Goal: Information Seeking & Learning: Find specific fact

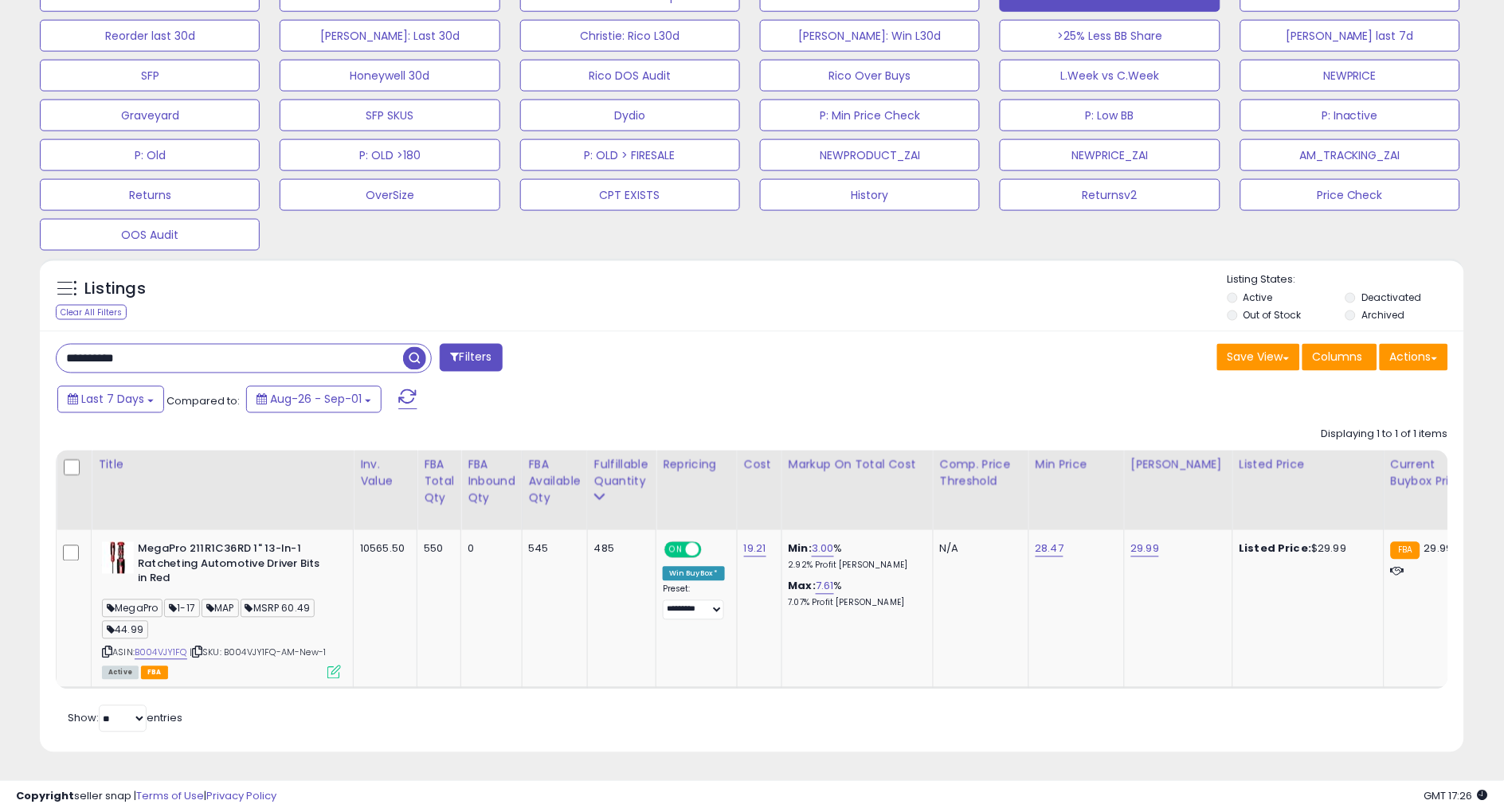
scroll to position [326, 826]
click at [126, 345] on input "**********" at bounding box center [230, 358] width 347 height 28
paste input "text"
click at [409, 347] on span "button" at bounding box center [414, 358] width 23 height 23
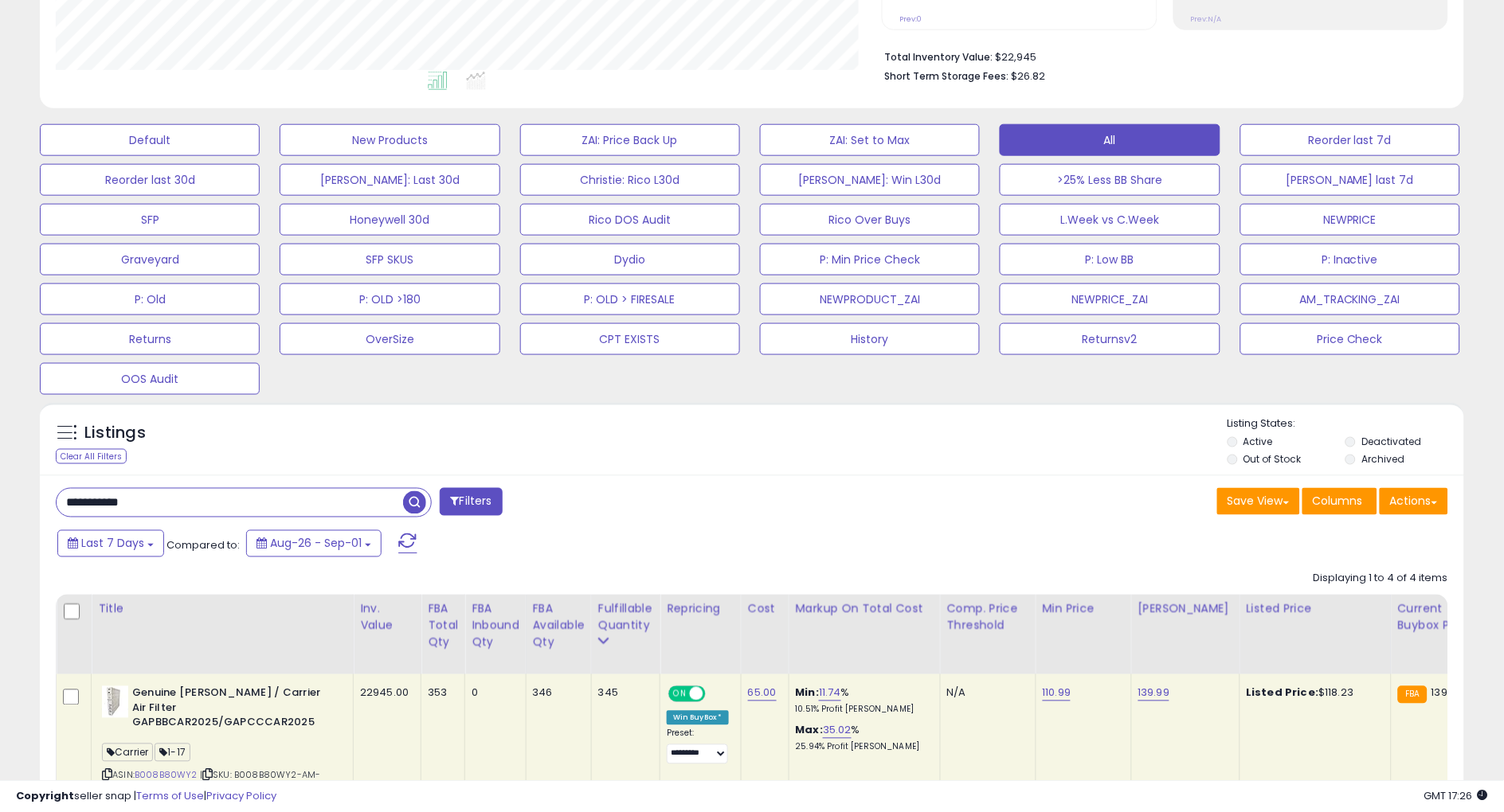
click at [192, 711] on b "Genuine [PERSON_NAME] / Carrier Air Filter GAPBBCAR2025/GAPCCCAR2025" at bounding box center [229, 711] width 193 height 48
copy b "GAPBBCAR2025"
click at [787, 545] on div "Last 7 Days Compared to: Aug-26 - Sep-01" at bounding box center [575, 546] width 1044 height 36
drag, startPoint x: 856, startPoint y: 452, endPoint x: 833, endPoint y: 468, distance: 28.0
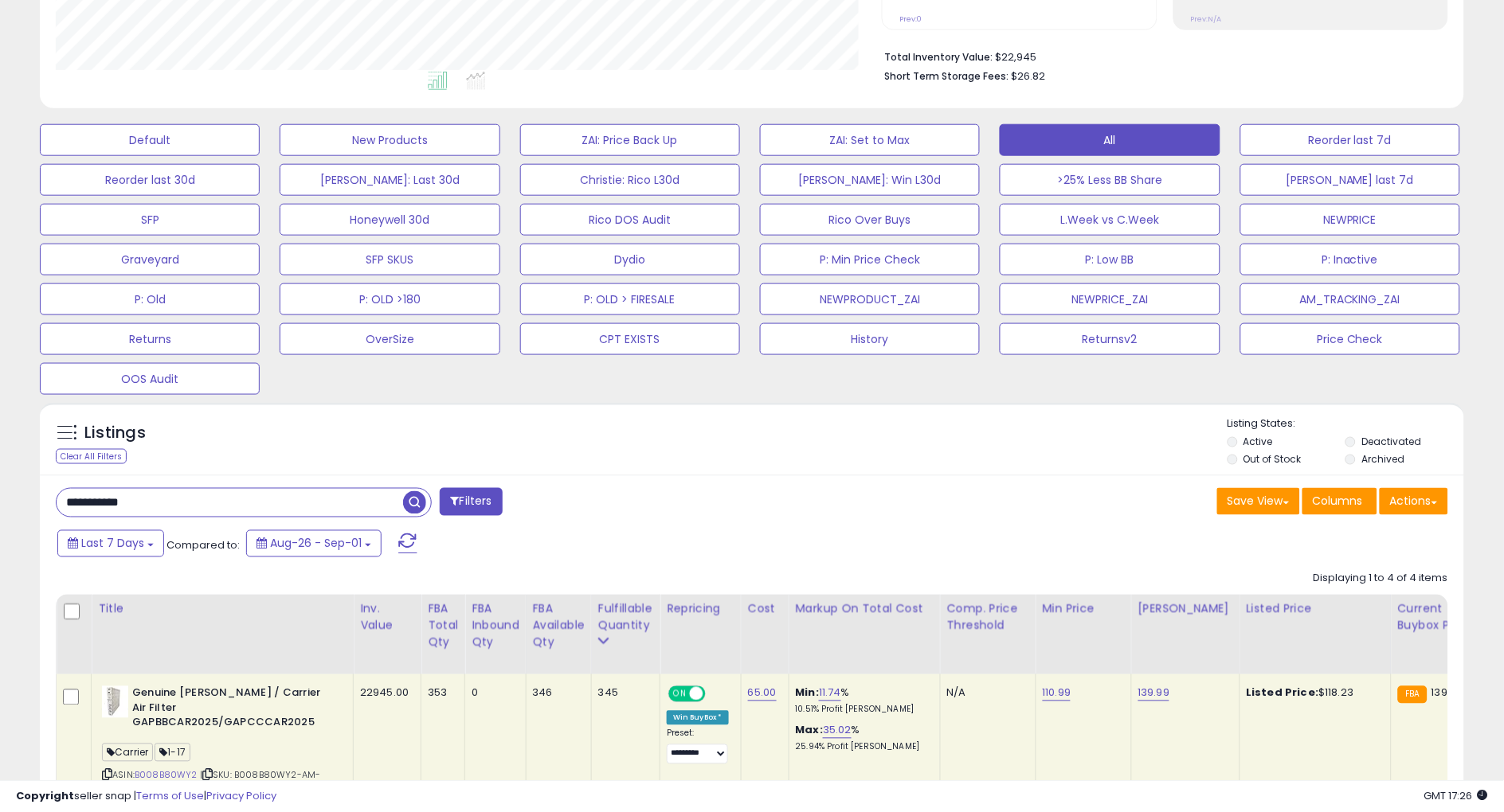
click at [856, 451] on div "Listings Clear All Filters Listing States:" at bounding box center [752, 443] width 1424 height 54
click at [152, 499] on input "**********" at bounding box center [230, 502] width 347 height 28
click at [159, 501] on input "**********" at bounding box center [230, 502] width 347 height 28
click at [147, 496] on input "**********" at bounding box center [230, 502] width 347 height 28
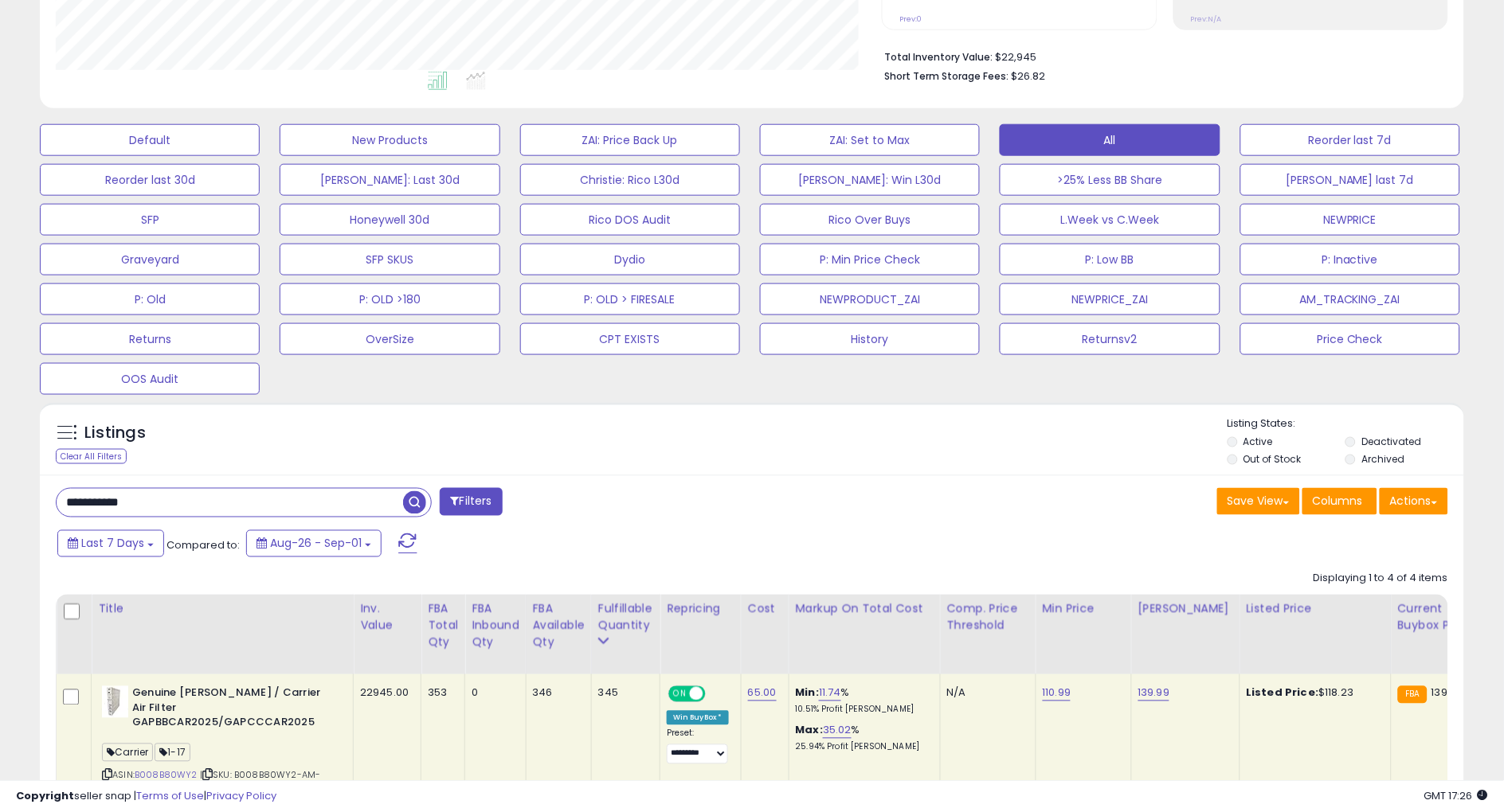
click at [147, 496] on input "**********" at bounding box center [230, 502] width 347 height 28
paste input "text"
click at [411, 503] on span "button" at bounding box center [414, 503] width 23 height 23
click at [184, 706] on b "Genuine [PERSON_NAME]/Carrier GAPBBCAR2420/GAPCCCAR2420 Air Filter" at bounding box center [222, 711] width 193 height 48
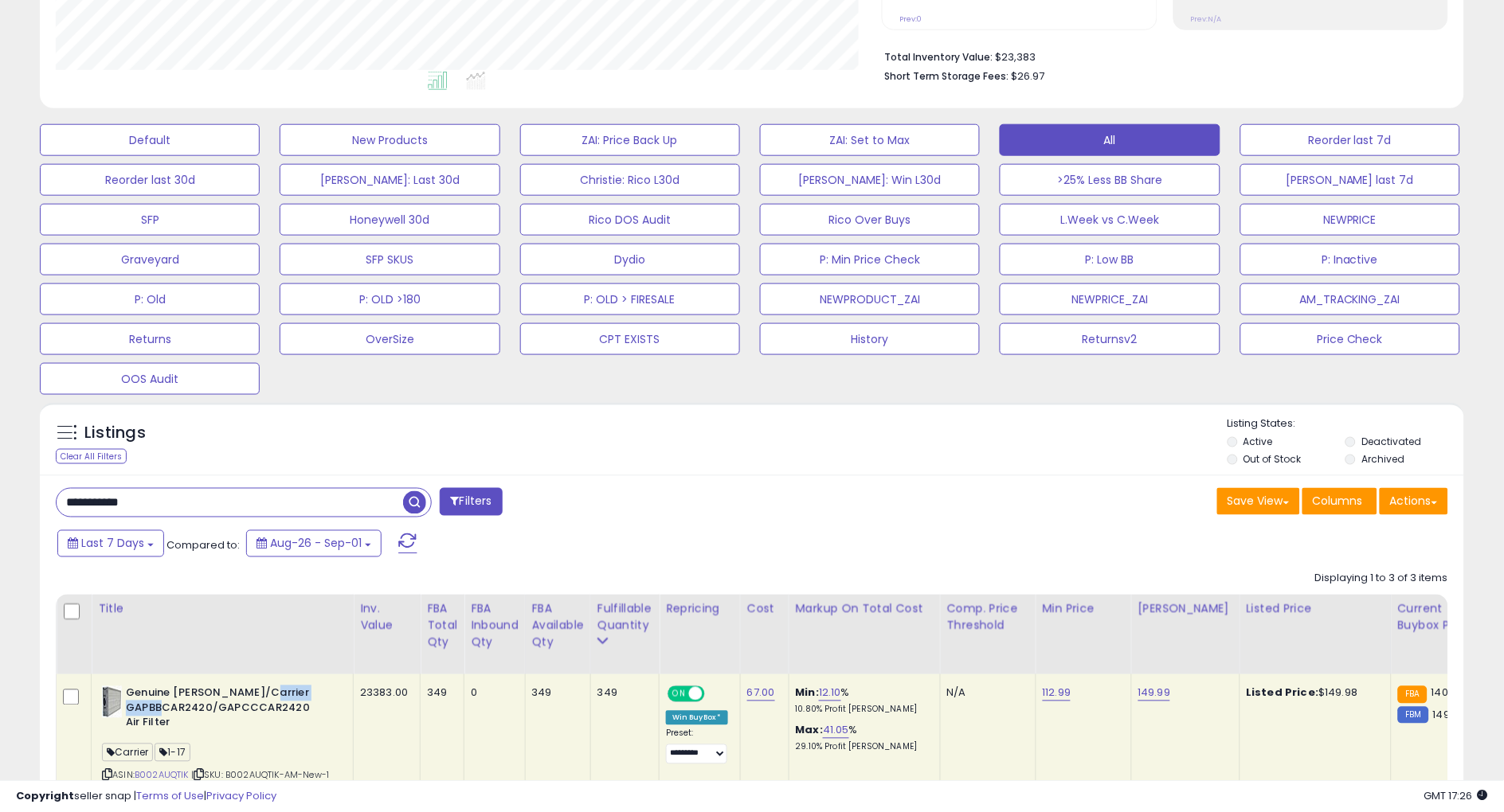
click at [184, 706] on b "Genuine [PERSON_NAME]/Carrier GAPBBCAR2420/GAPCCCAR2420 Air Filter" at bounding box center [222, 711] width 193 height 48
copy b "GAPBBCAR2420"
click at [936, 435] on div "Listings Clear All Filters Listing States:" at bounding box center [752, 443] width 1424 height 54
click at [154, 506] on input "**********" at bounding box center [230, 502] width 347 height 28
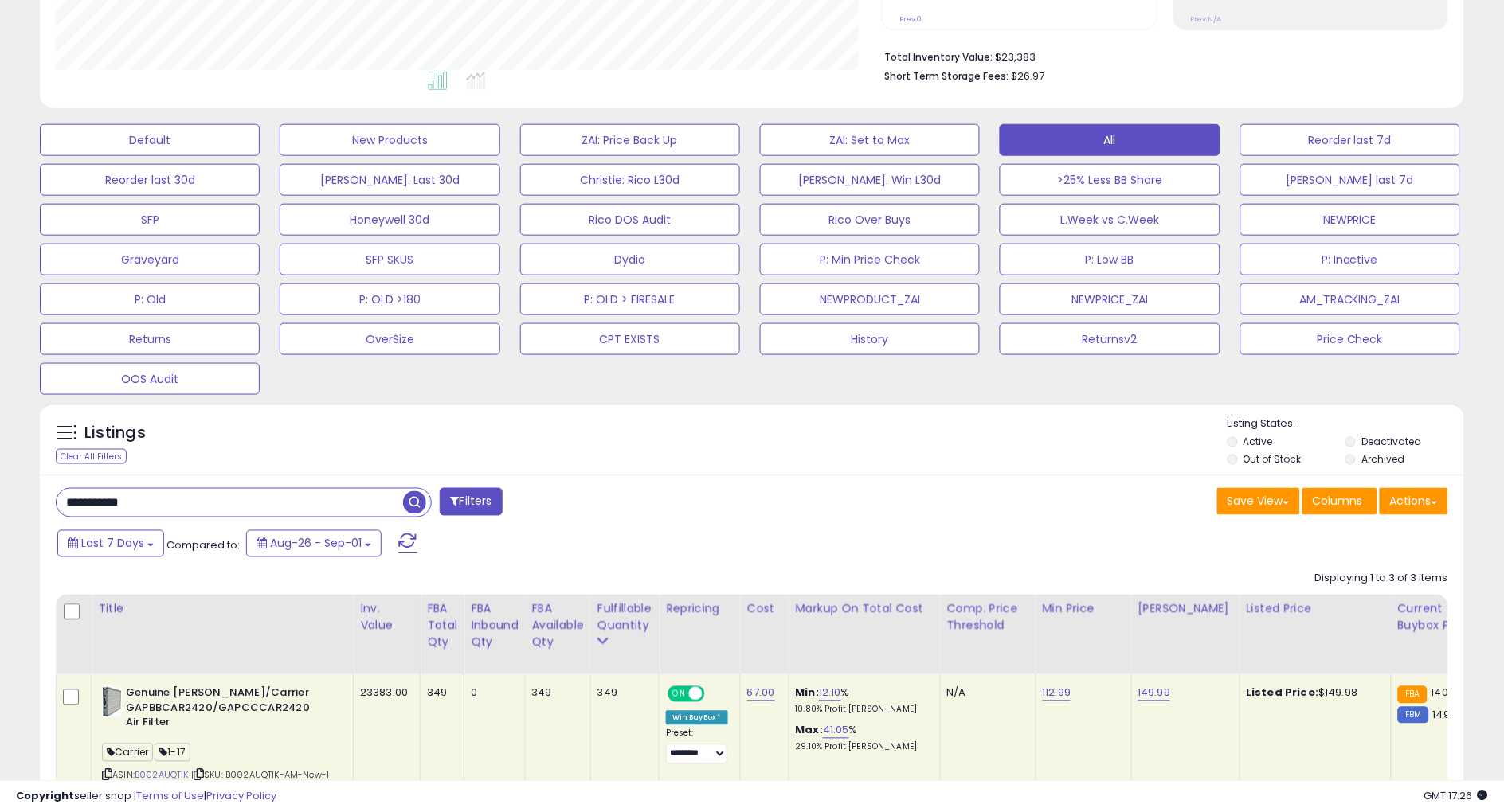
click at [154, 506] on input "**********" at bounding box center [230, 502] width 347 height 28
paste input "text"
click at [415, 506] on span "button" at bounding box center [414, 503] width 23 height 23
click at [252, 713] on b "[PERSON_NAME] / Carrier Air Purifier Cartridge - PGAPXCAR2025" at bounding box center [235, 703] width 193 height 34
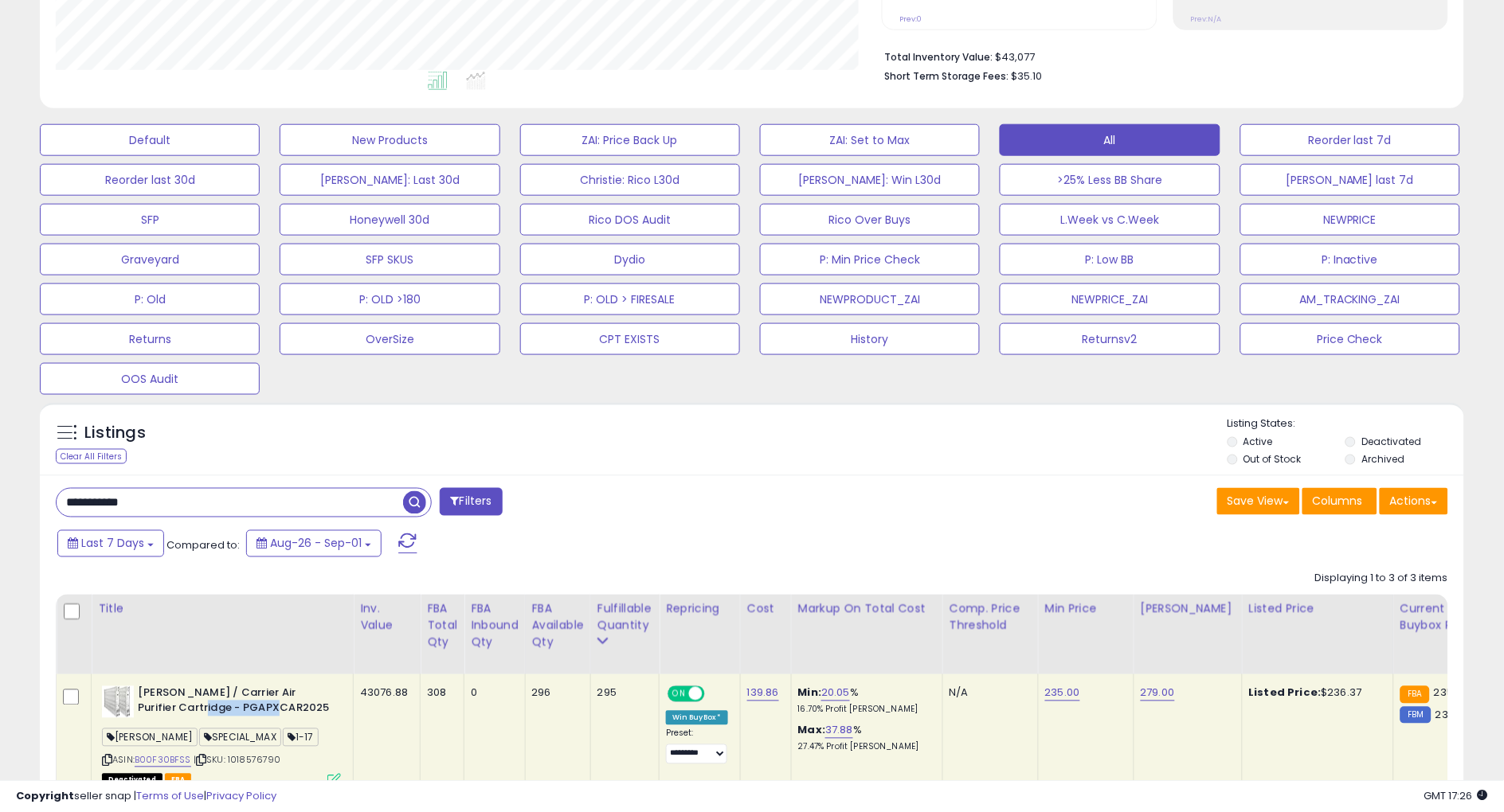
click at [252, 713] on b "[PERSON_NAME] / Carrier Air Purifier Cartridge - PGAPXCAR2025" at bounding box center [235, 703] width 193 height 34
copy b "PGAPXCAR2025"
click at [982, 484] on div "**********" at bounding box center [752, 791] width 1424 height 631
click at [205, 515] on input "**********" at bounding box center [230, 502] width 347 height 28
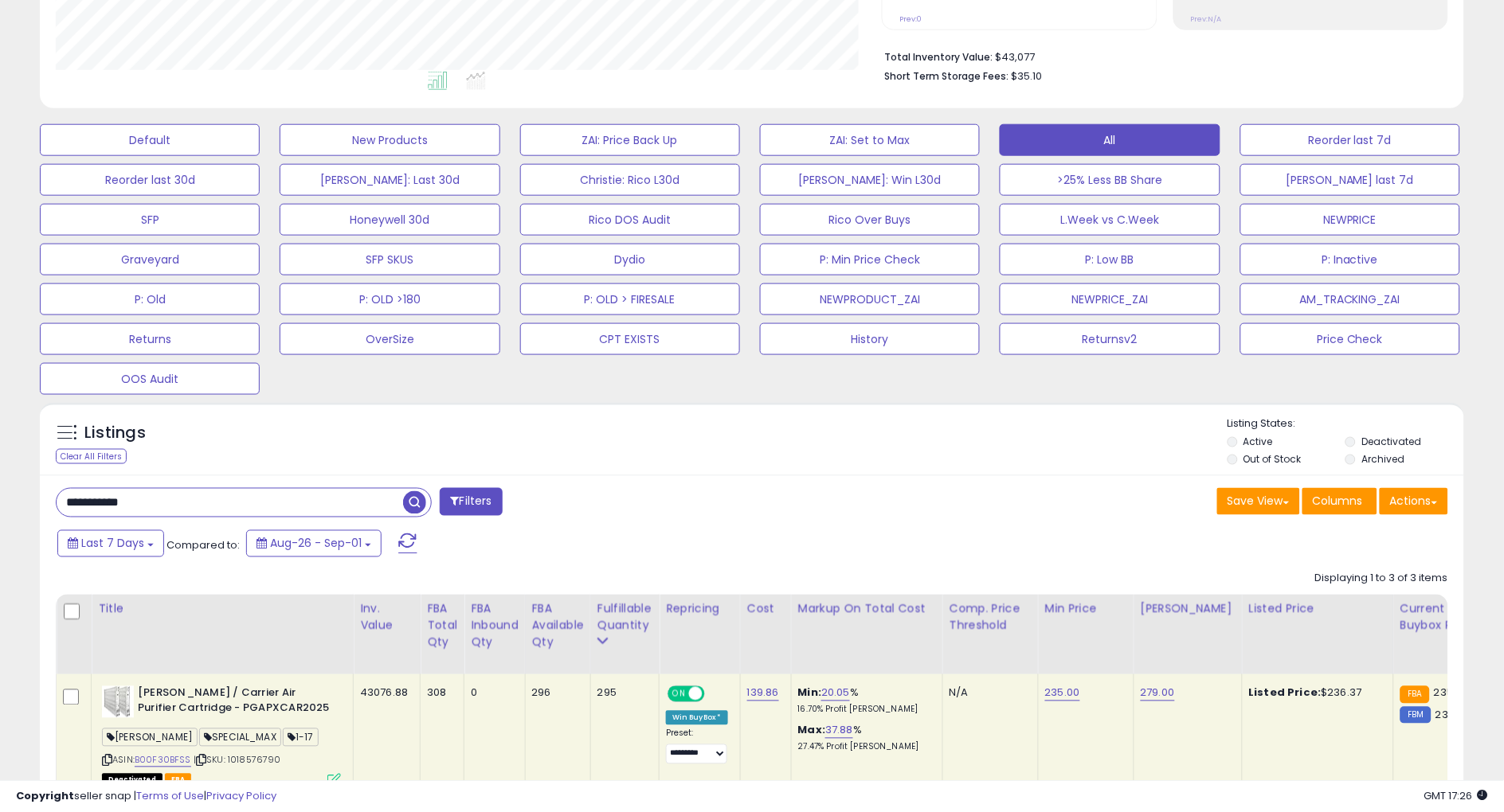
click at [205, 515] on input "**********" at bounding box center [230, 502] width 347 height 28
paste input "text"
click at [407, 507] on span "button" at bounding box center [414, 503] width 23 height 23
click at [225, 699] on b "Carrier GAPCCCAR2020 / [PERSON_NAME] GAPBBCAR2020 Replacement Infinity Air Filt…" at bounding box center [235, 717] width 193 height 63
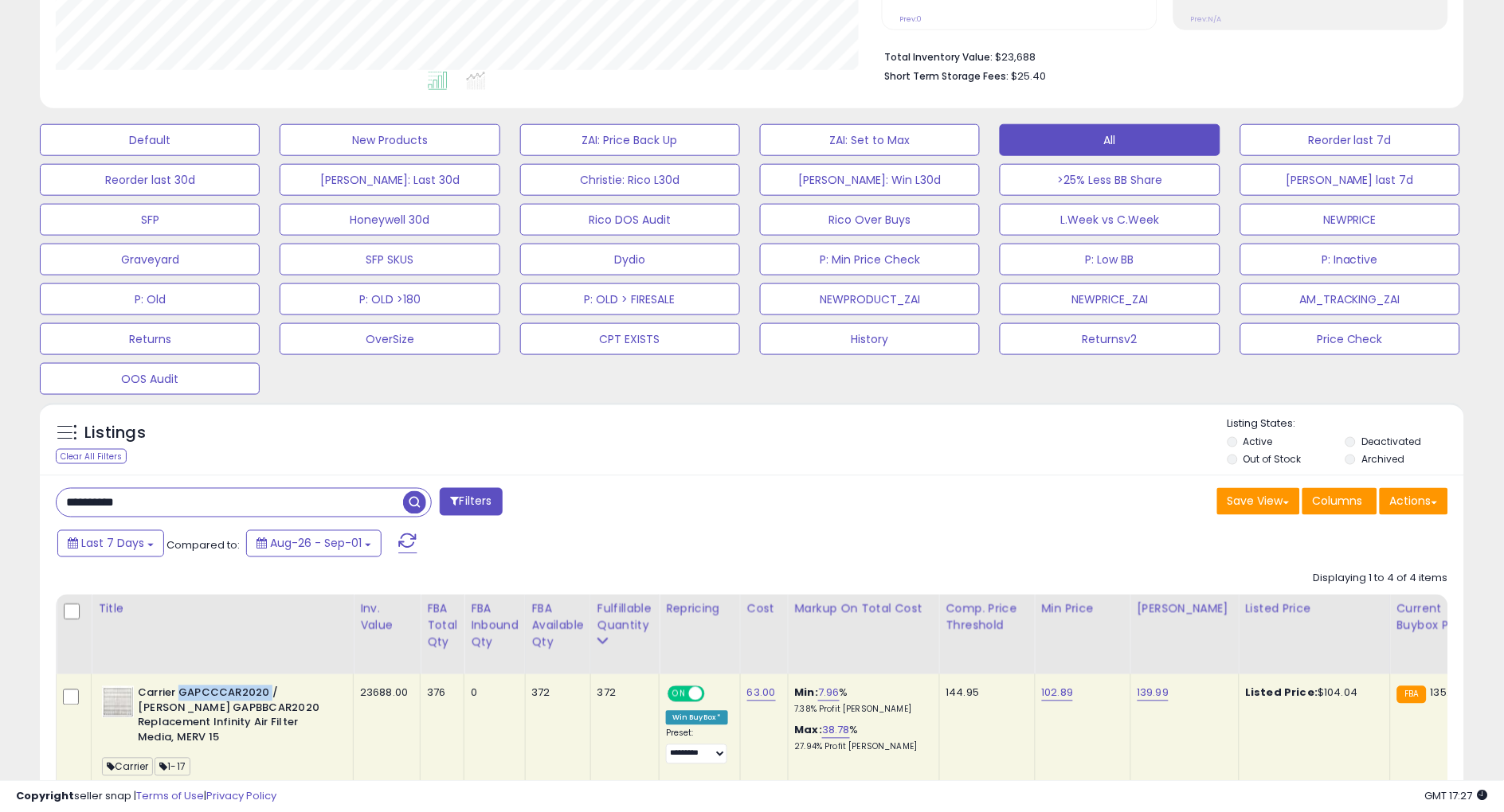
click at [225, 699] on b "Carrier GAPCCCAR2020 / [PERSON_NAME] GAPBBCAR2020 Replacement Infinity Air Filt…" at bounding box center [235, 717] width 193 height 63
copy b "GAPCCCAR2020"
click at [872, 519] on div "Save View Save As New View Update Current View Columns Actions Import Export Vi…" at bounding box center [1105, 503] width 708 height 31
click at [777, 443] on div "Listings Clear All Filters Listing States:" at bounding box center [752, 443] width 1424 height 54
click at [139, 504] on input "**********" at bounding box center [230, 502] width 347 height 28
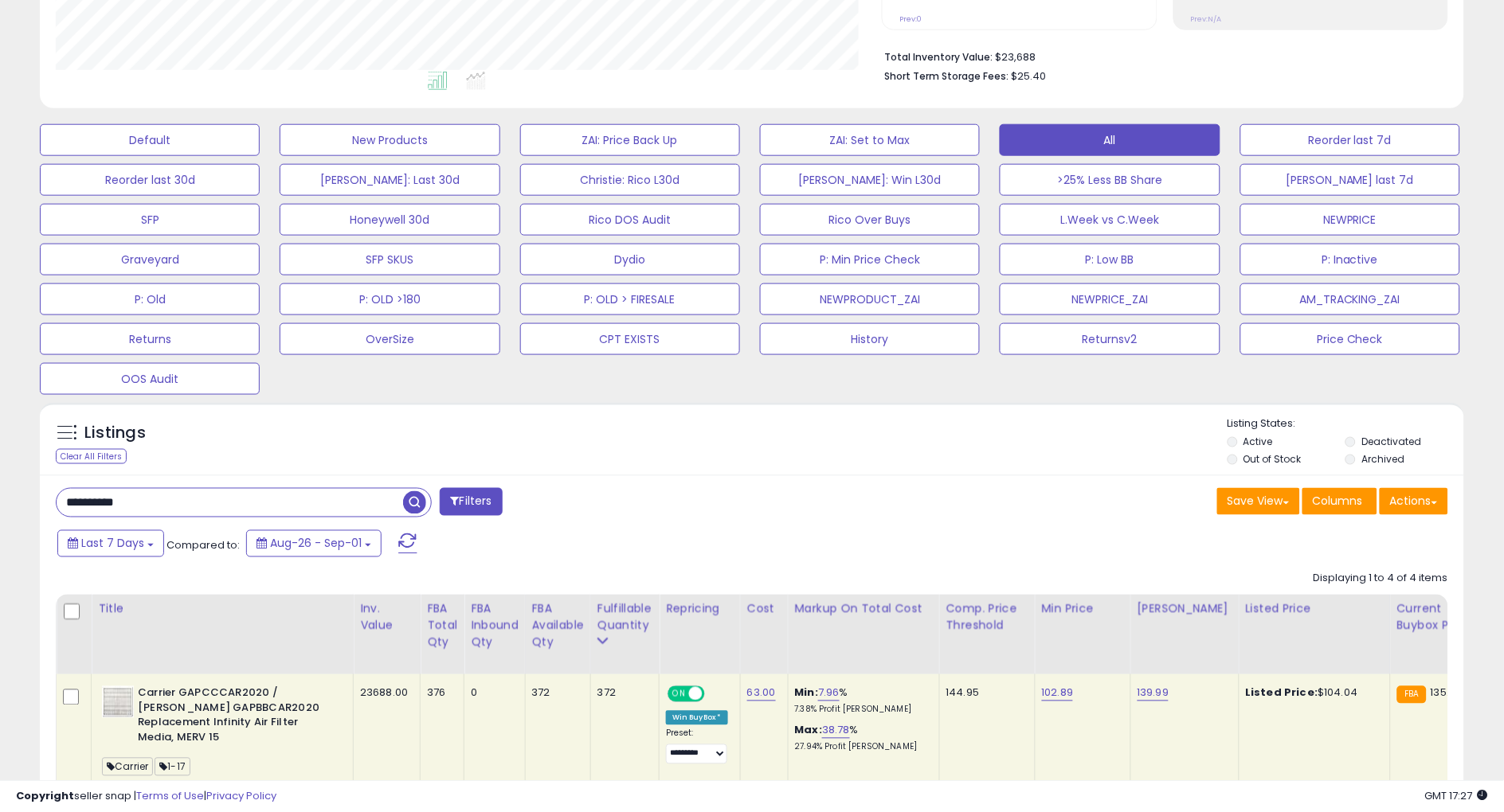
click at [139, 504] on input "**********" at bounding box center [230, 502] width 347 height 28
paste input "text"
click at [416, 511] on span "button" at bounding box center [414, 503] width 23 height 23
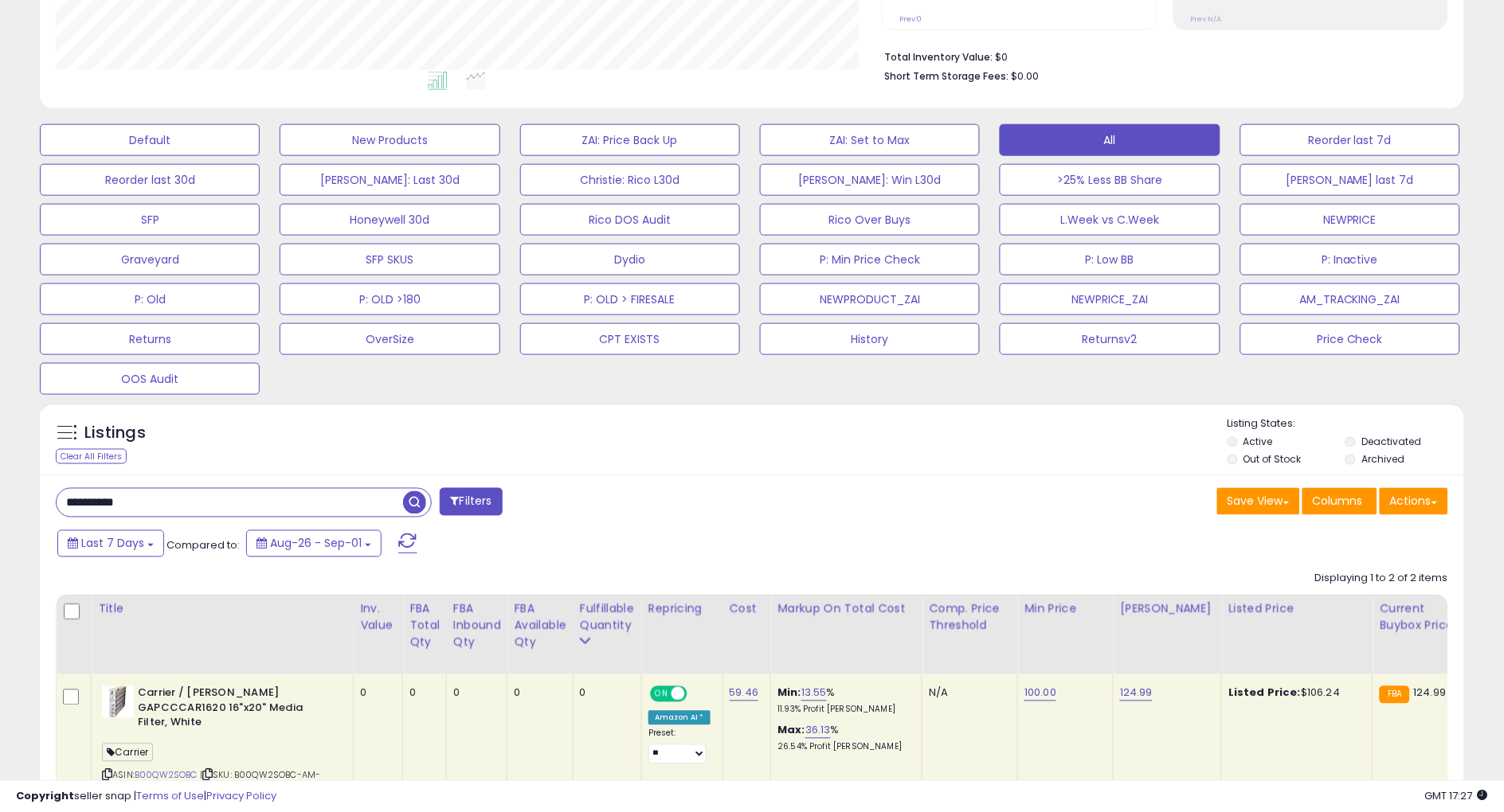
click at [291, 695] on b "Carrier / [PERSON_NAME] GAPCCCAR1620 16"x20" Media Filter, White" at bounding box center [235, 711] width 193 height 48
copy b "GAPCCCAR1620"
click at [824, 486] on div "**********" at bounding box center [752, 749] width 1424 height 548
drag, startPoint x: 188, startPoint y: 502, endPoint x: -20, endPoint y: 521, distance: 208.9
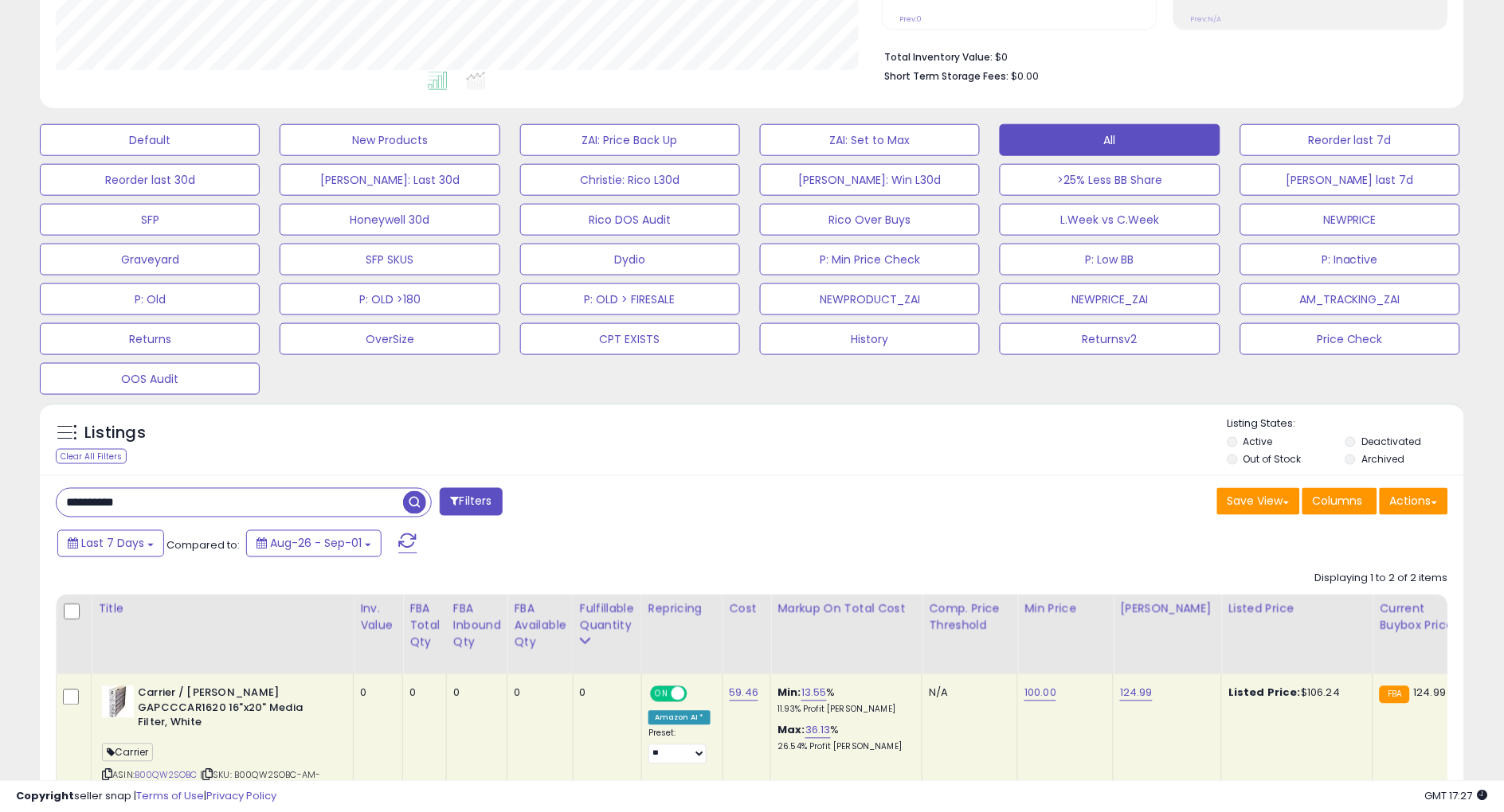
click at [0, 434] on html "Unable to login Retrieving listings data.. has not yet accepted the Terms of Us…" at bounding box center [752, 28] width 1504 height 812
type input "*******"
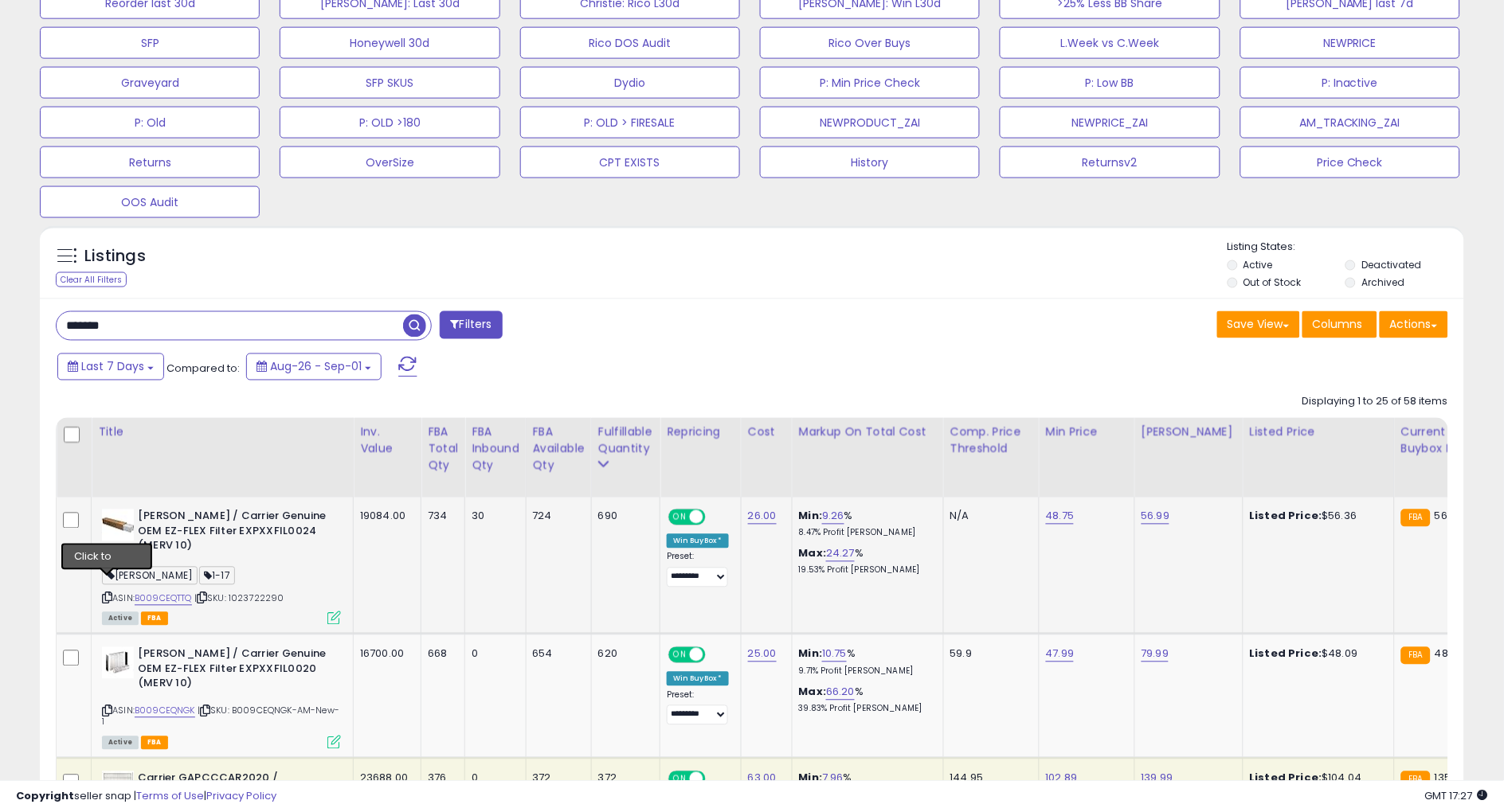
click at [103, 594] on icon at bounding box center [107, 598] width 11 height 9
click at [828, 371] on div "Last 7 Days Compared to: Aug-26 - Sep-01" at bounding box center [575, 369] width 1044 height 36
click at [235, 527] on b "[PERSON_NAME] / Carrier Genuine OEM EZ-FLEX Filter EXPXXFIL0024 (MERV 10)" at bounding box center [235, 534] width 193 height 48
copy b "EXPXXFIL0024"
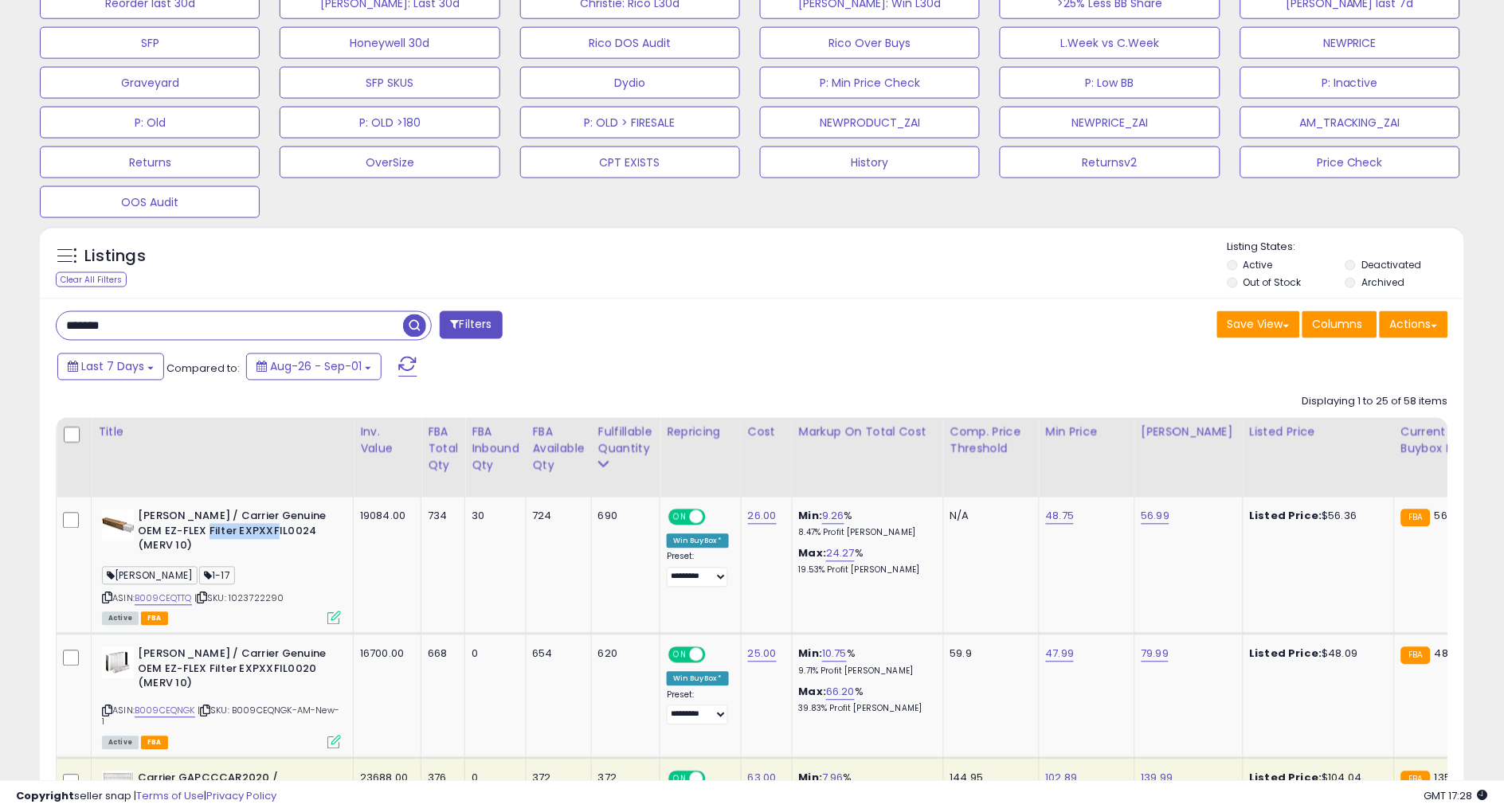
click at [111, 707] on icon at bounding box center [107, 711] width 11 height 9
click at [878, 384] on div "Last 7 Days Compared to: Aug-26 - Sep-01" at bounding box center [575, 369] width 1044 height 36
click at [234, 651] on b "[PERSON_NAME] / Carrier Genuine OEM EZ-FLEX Filter EXPXXFIL0020 (MERV 10)" at bounding box center [235, 671] width 193 height 48
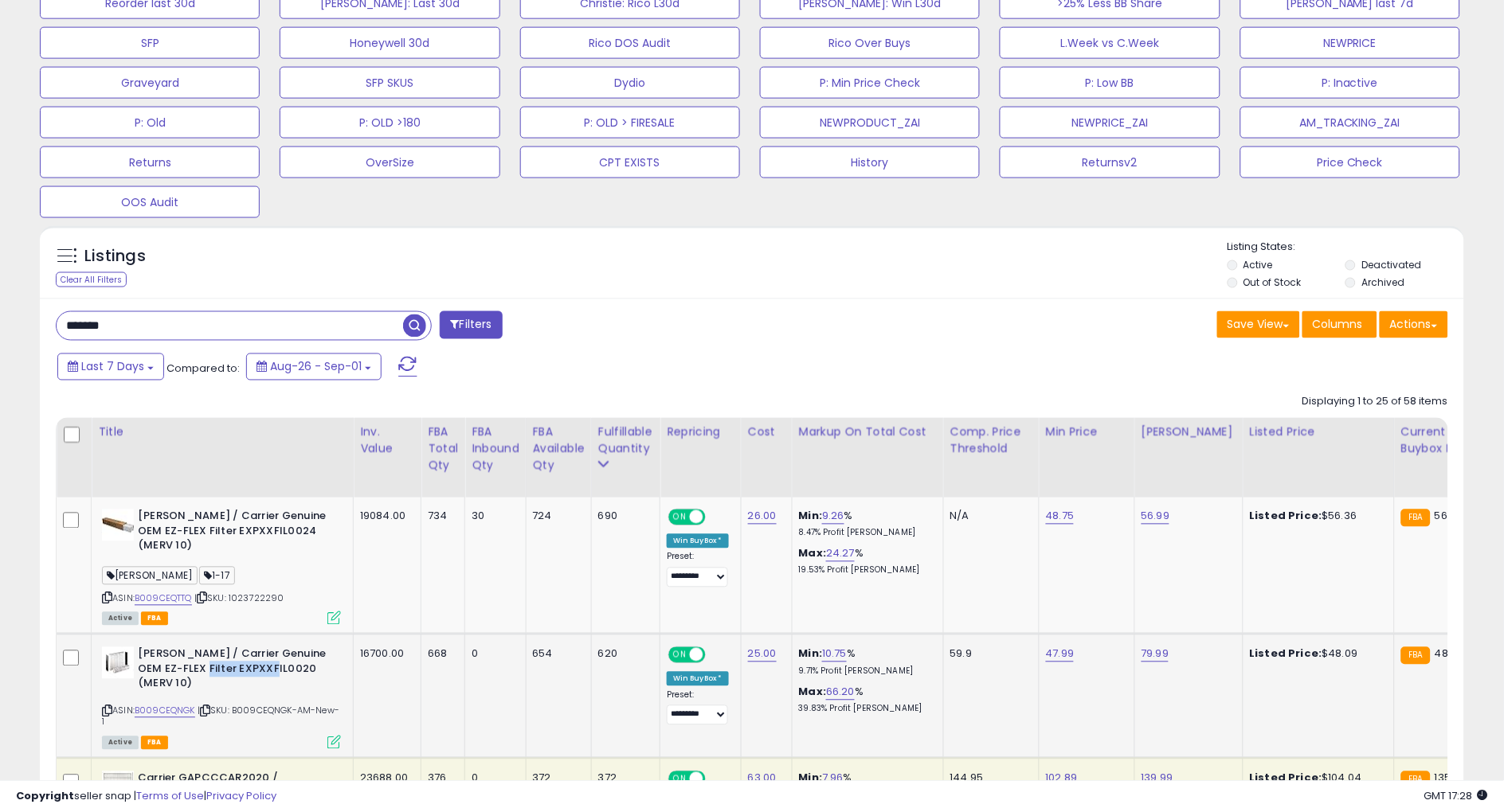
copy b "EXPXXFIL0020"
click at [820, 372] on div "Last 7 Days Compared to: Aug-26 - Sep-01" at bounding box center [575, 369] width 1044 height 36
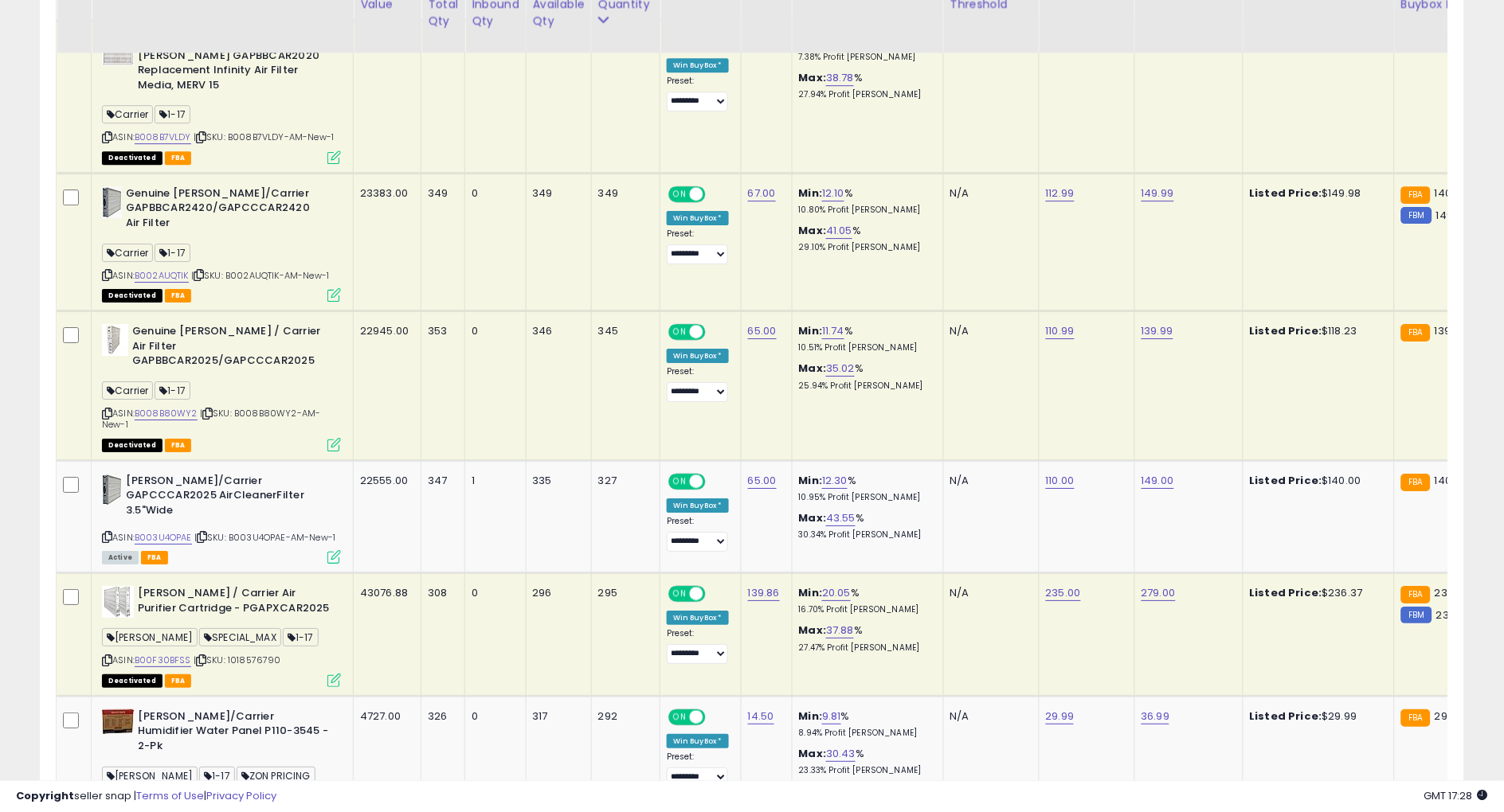
scroll to position [1262, 0]
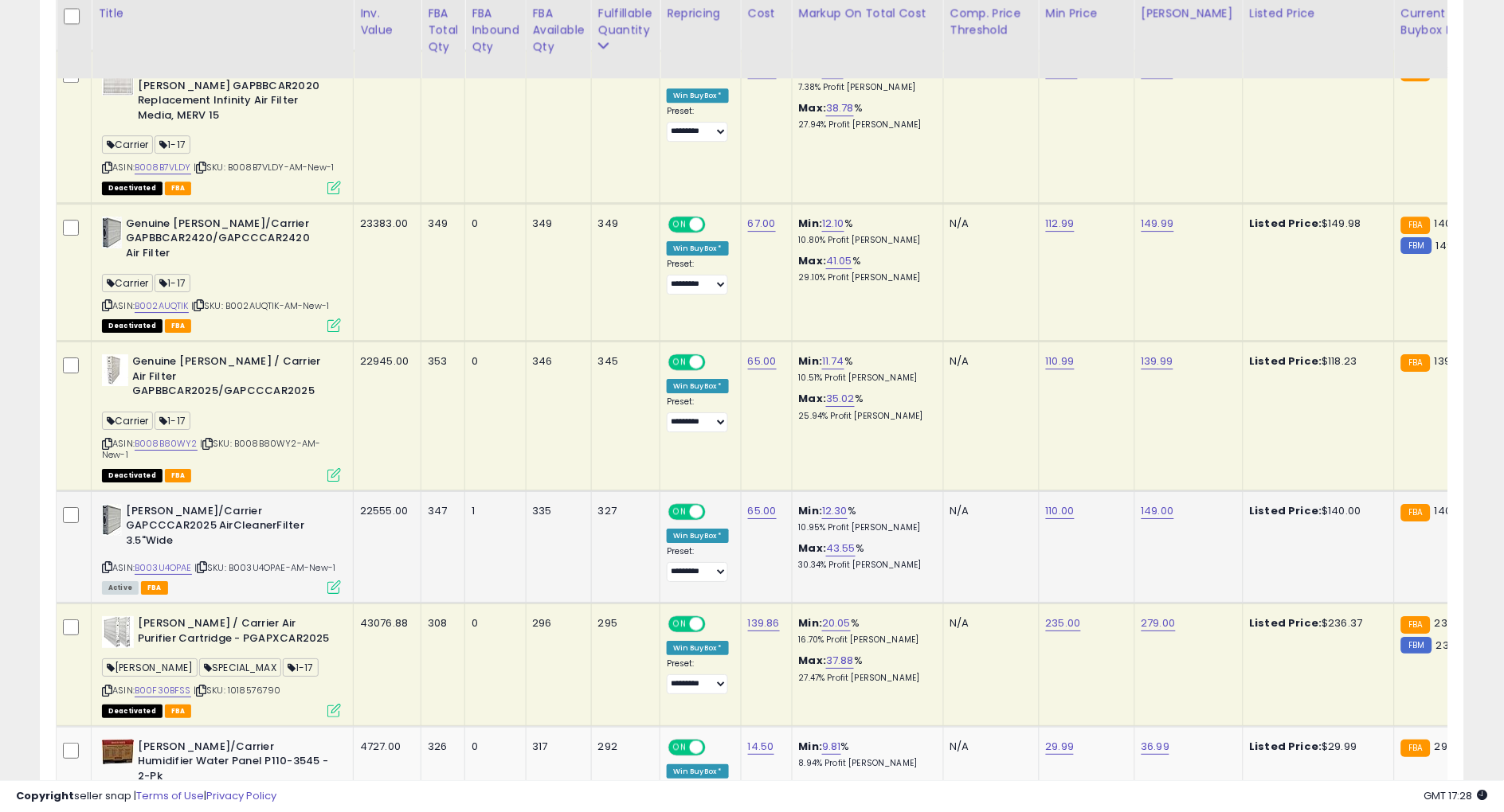
click at [106, 563] on icon at bounding box center [107, 567] width 11 height 9
click at [862, 417] on td "Min: 11.74 % 10.51% Profit [PERSON_NAME]: 35.02 % 25.94% Profit [PERSON_NAME]" at bounding box center [867, 416] width 152 height 150
click at [263, 504] on b "[PERSON_NAME]/Carrier GAPCCCAR2025 AirCleanerFilter 3.5"Wide" at bounding box center [222, 528] width 193 height 48
copy b "GAPCCCAR2025"
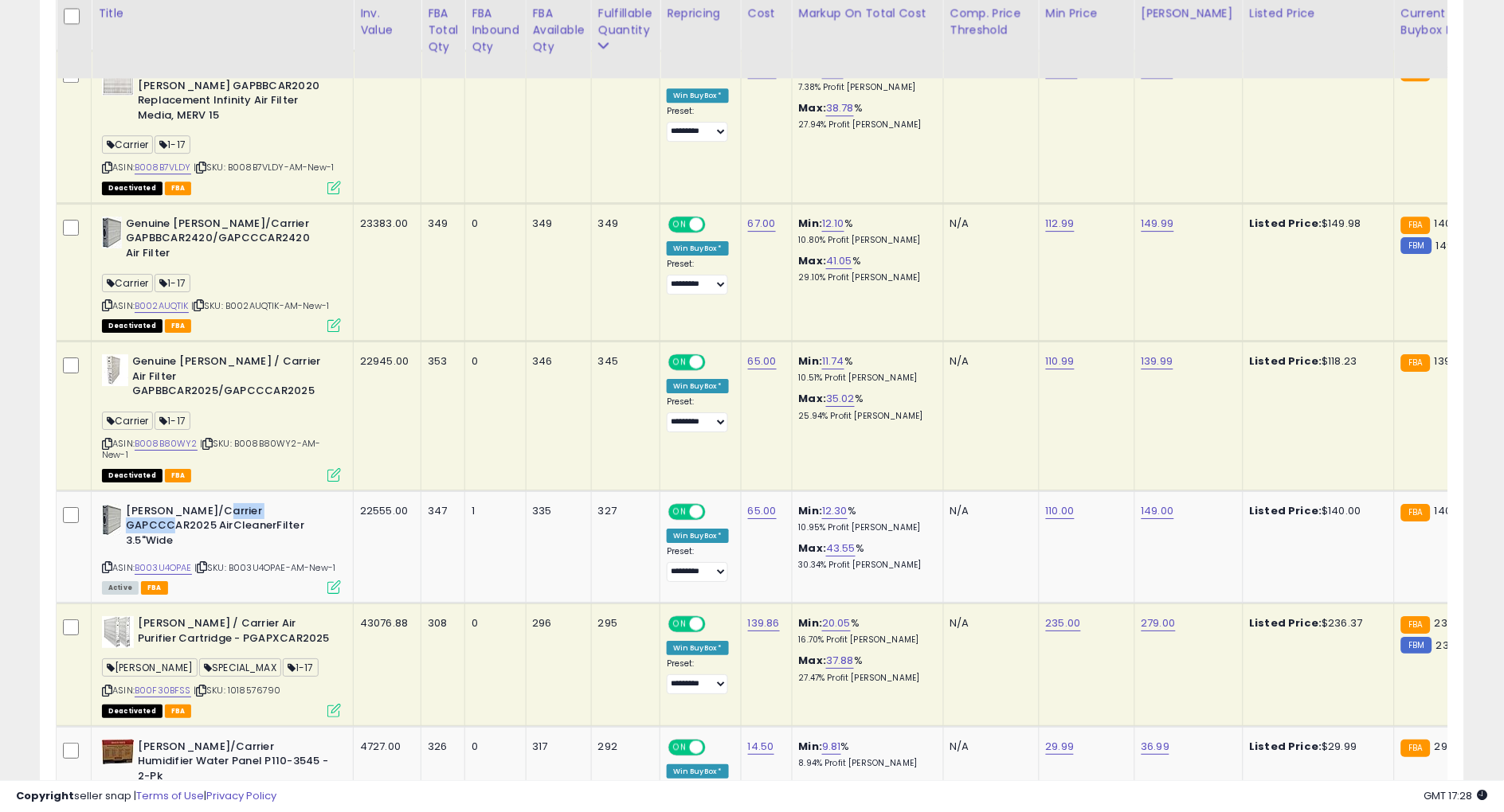
drag, startPoint x: 948, startPoint y: 416, endPoint x: 922, endPoint y: 419, distance: 26.2
click at [948, 416] on td "N/A" at bounding box center [990, 416] width 96 height 150
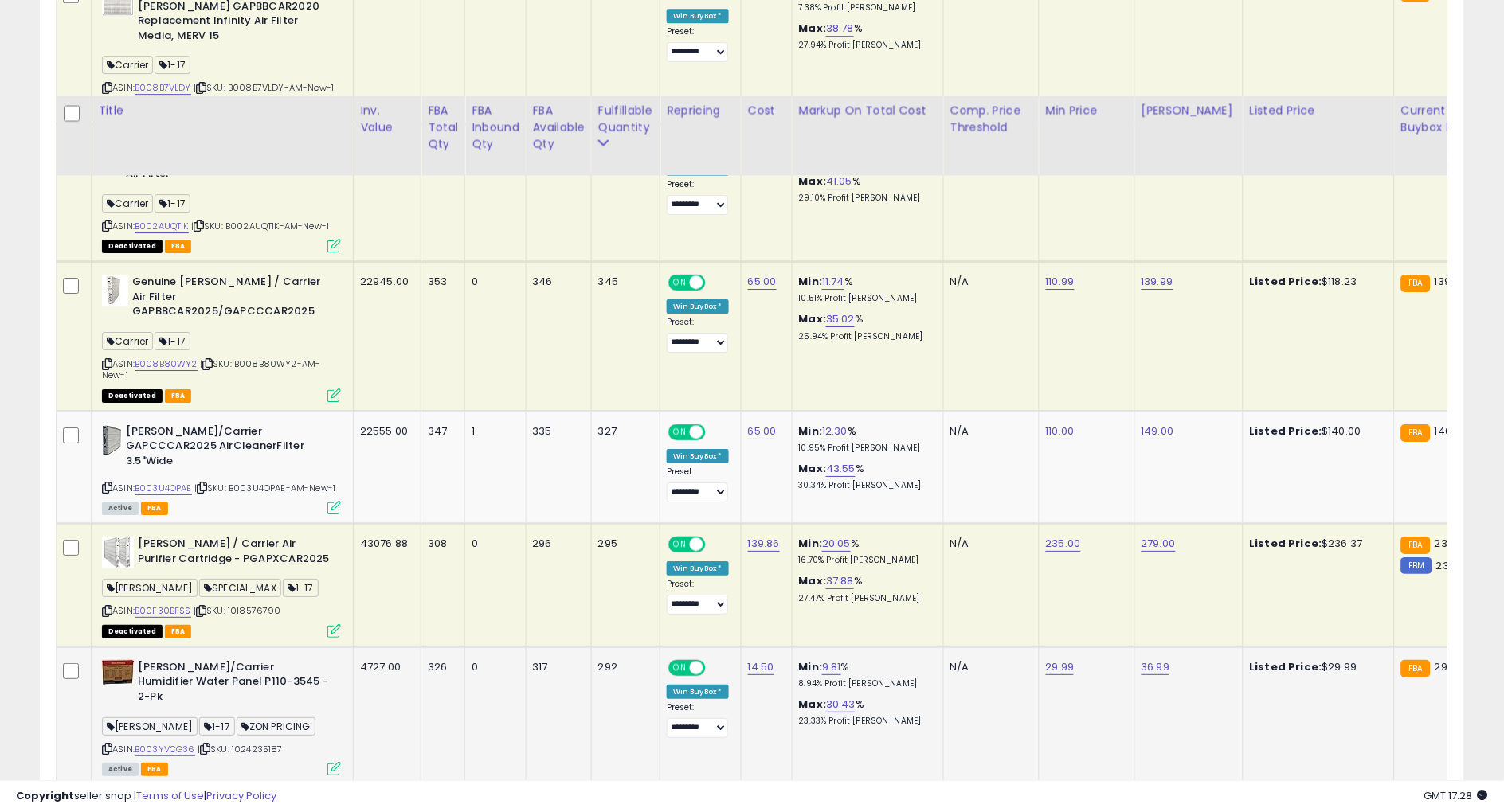
scroll to position [1439, 0]
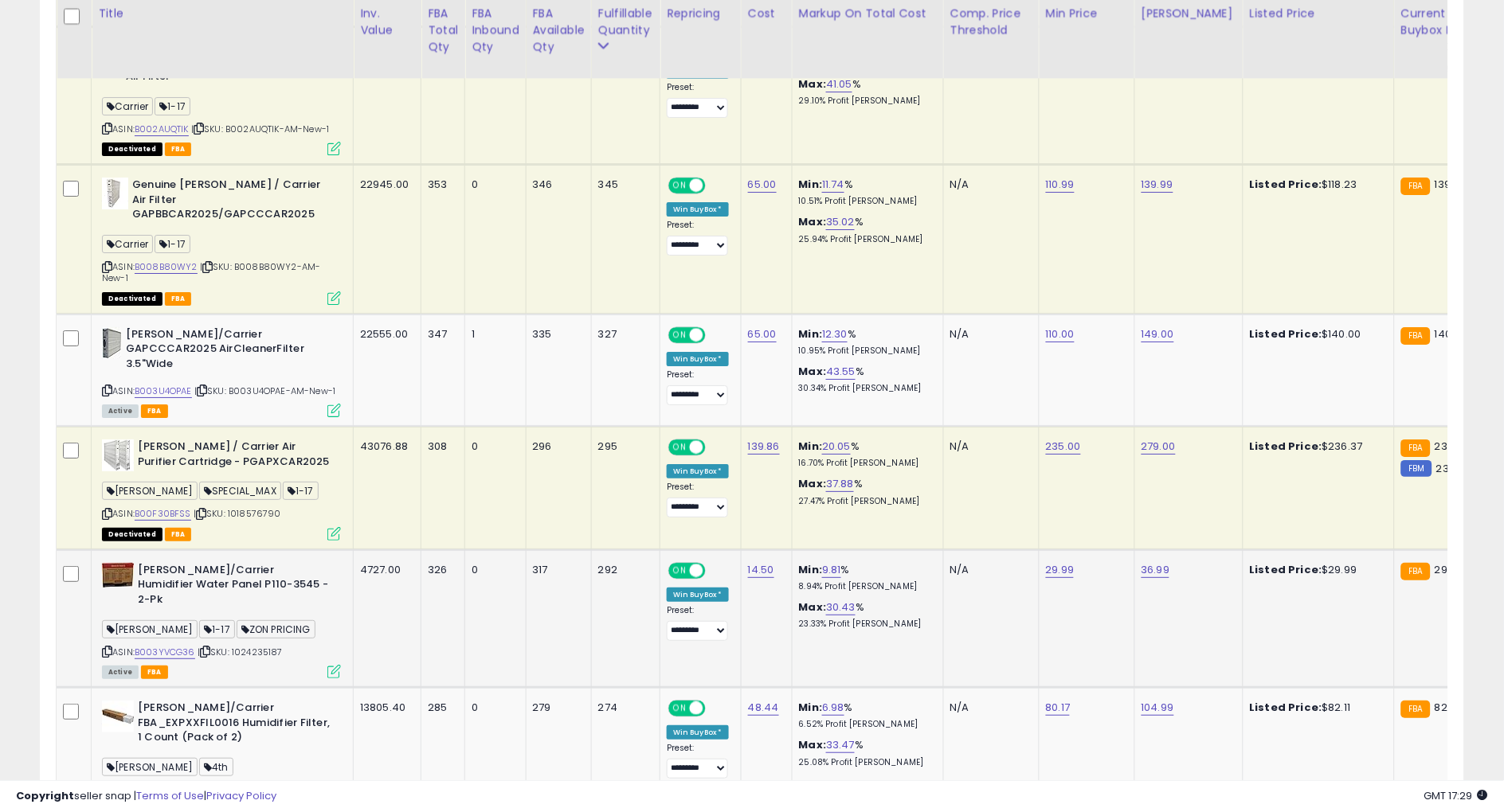
click at [107, 647] on icon at bounding box center [107, 651] width 11 height 9
click at [916, 434] on td "Min: 20.05 % 16.70% Profit [PERSON_NAME]: 37.88 % 27.47% Profit [PERSON_NAME]" at bounding box center [867, 489] width 152 height 124
drag, startPoint x: 170, startPoint y: 508, endPoint x: 223, endPoint y: 506, distance: 53.0
click at [223, 563] on b "[PERSON_NAME]/Carrier Humidifier Water Panel P110-3545 - 2-Pk" at bounding box center [235, 587] width 193 height 48
copy b "P110-3545"
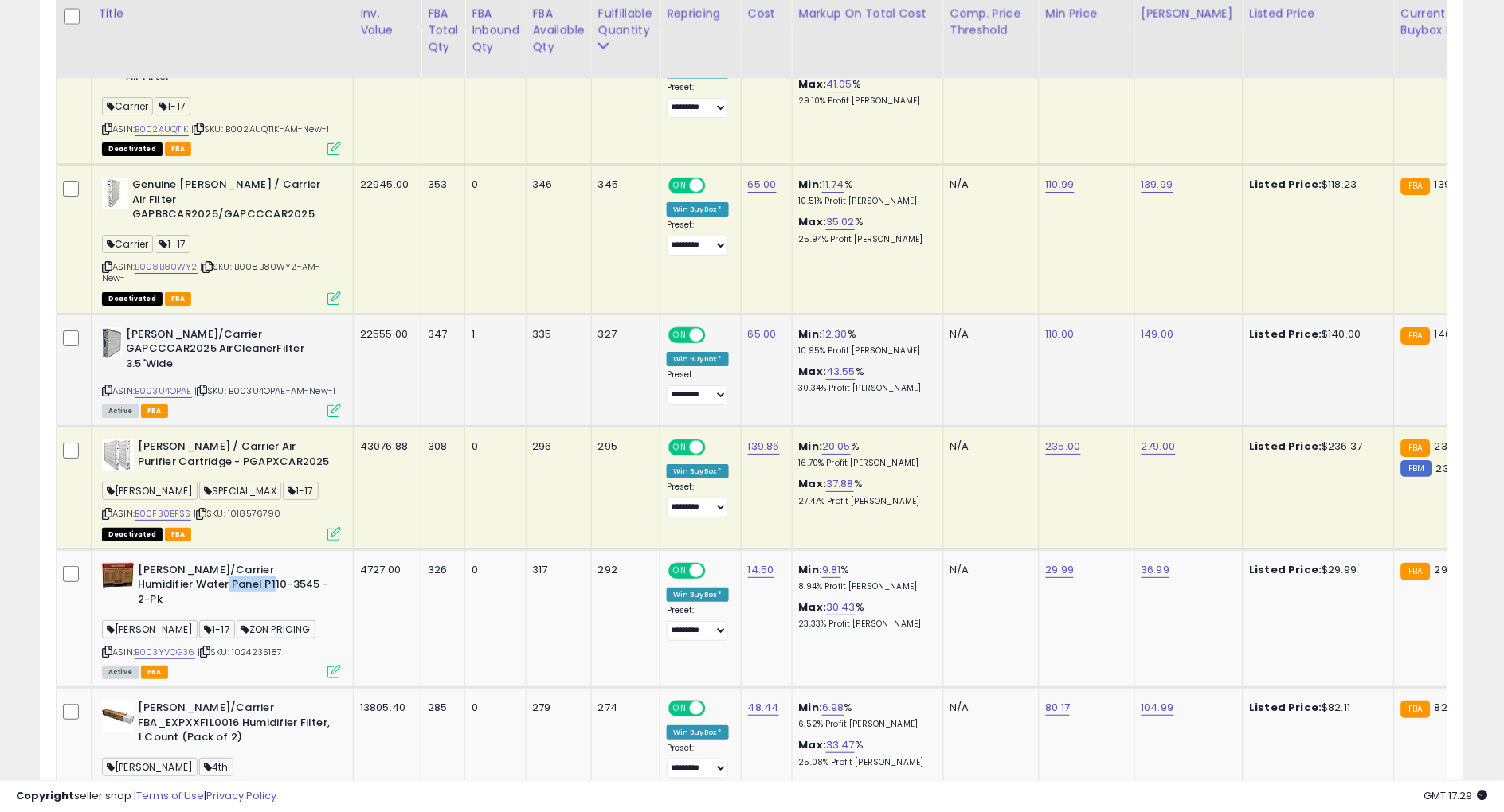
click at [776, 331] on td "65.00" at bounding box center [766, 370] width 51 height 112
click at [94, 687] on td "[PERSON_NAME]/Carrier FBA_EXPXXFIL0016 Humidifier Filter, 1 Count (Pack of 2) […" at bounding box center [222, 756] width 262 height 138
click at [102, 786] on icon at bounding box center [107, 790] width 11 height 9
click at [853, 586] on td "Min: 9.81 % 8.94% Profit [PERSON_NAME]: 30.43 % 23.33% Profit [PERSON_NAME]" at bounding box center [867, 618] width 152 height 138
click at [276, 701] on b "[PERSON_NAME]/Carrier FBA_EXPXXFIL0016 Humidifier Filter, 1 Count (Pack of 2)" at bounding box center [235, 725] width 193 height 48
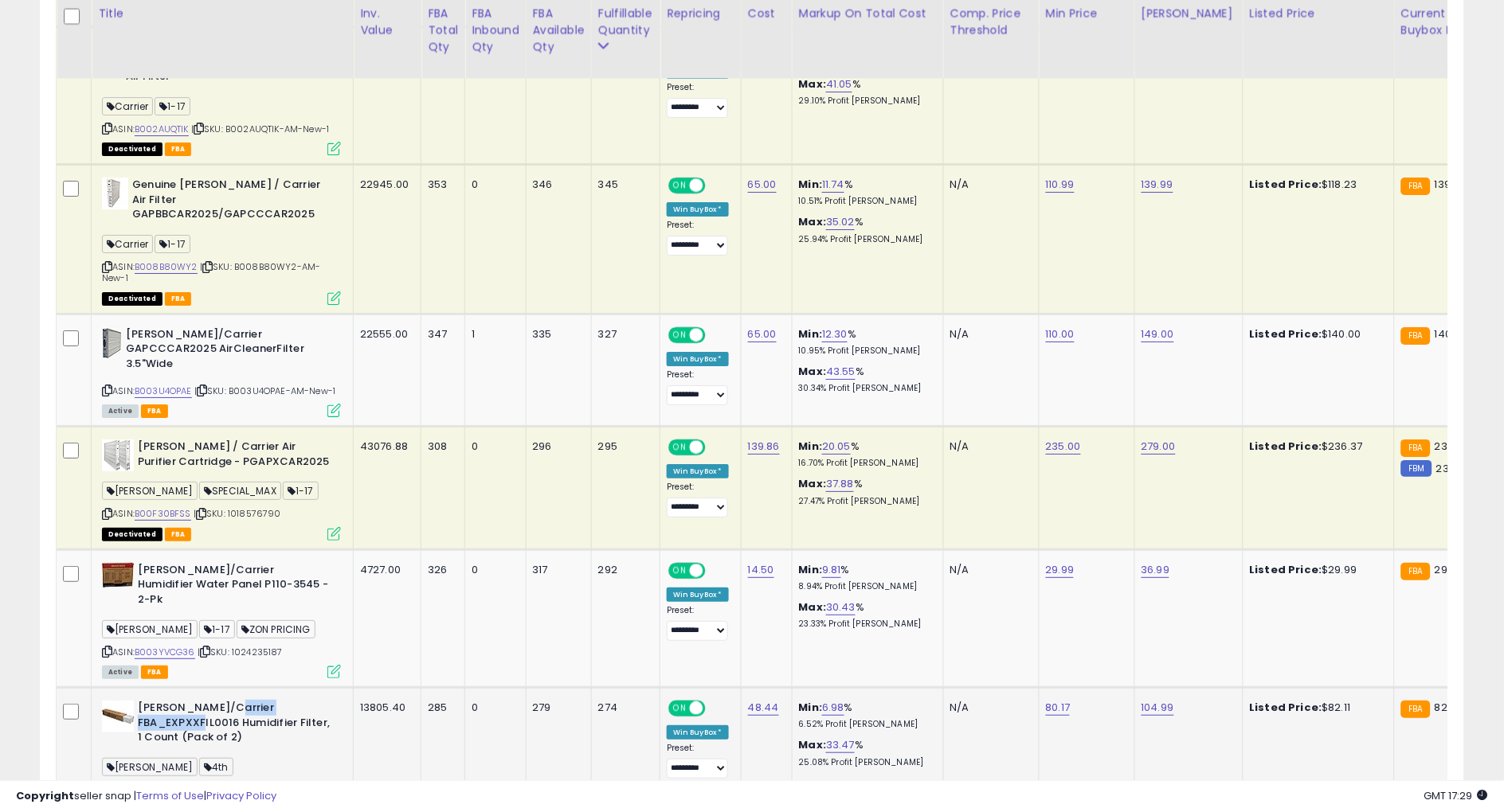
click at [276, 701] on b "[PERSON_NAME]/Carrier FBA_EXPXXFIL0016 Humidifier Filter, 1 Count (Pack of 2)" at bounding box center [235, 725] width 193 height 48
copy b "FBA_EXPXXFIL0016"
click at [284, 701] on b "[PERSON_NAME]/Carrier FBA_EXPXXFIL0016 Humidifier Filter, 1 Count (Pack of 2)" at bounding box center [235, 725] width 193 height 48
drag, startPoint x: 247, startPoint y: 615, endPoint x: 317, endPoint y: 615, distance: 70.0
click at [317, 701] on b "[PERSON_NAME]/Carrier FBA_EXPXXFIL0016 Humidifier Filter, 1 Count (Pack of 2)" at bounding box center [235, 725] width 193 height 48
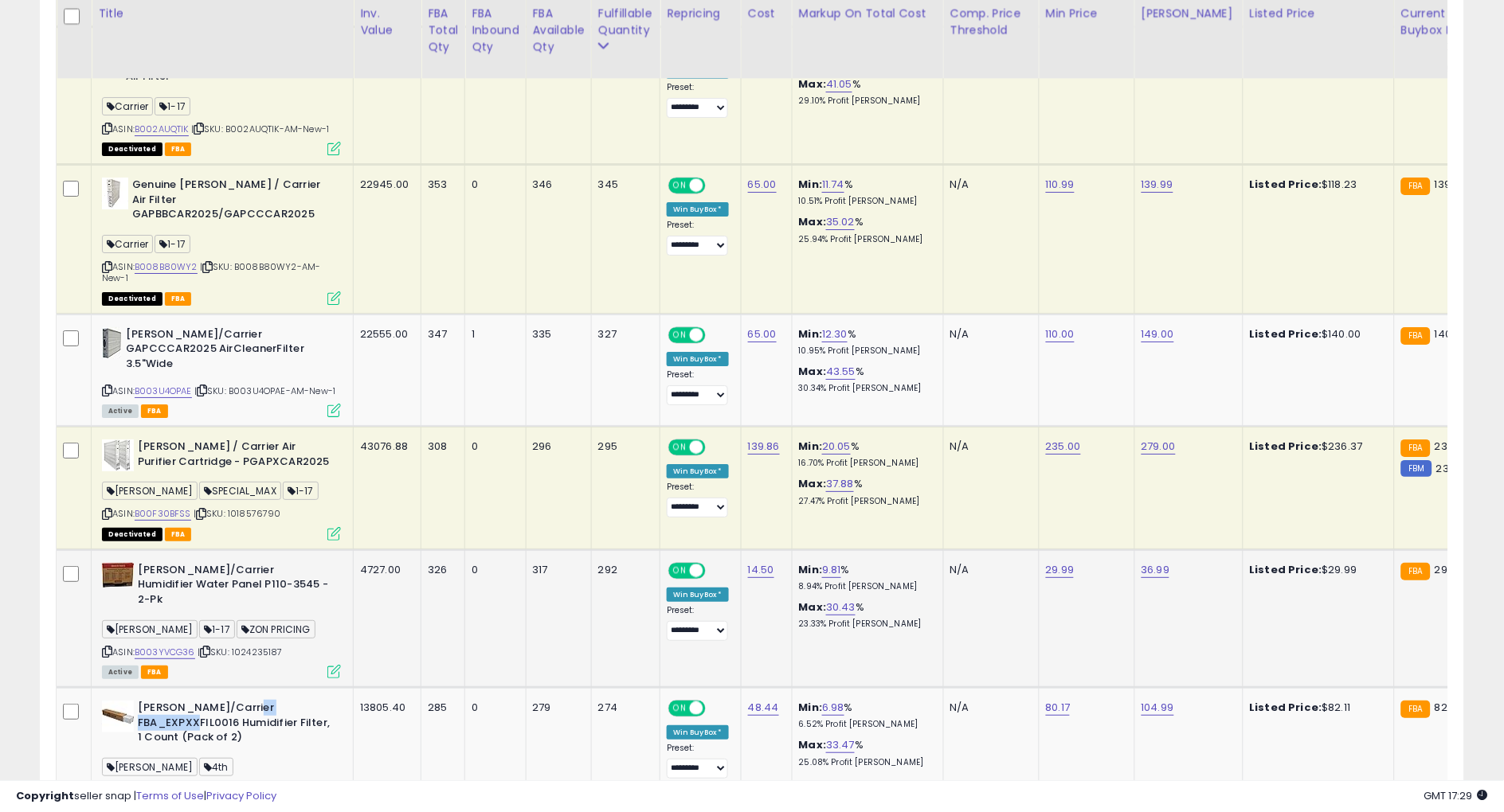
click at [818, 575] on td "Min: 9.81 % 8.94% Profit [PERSON_NAME]: 30.43 % 23.33% Profit [PERSON_NAME]" at bounding box center [867, 618] width 152 height 138
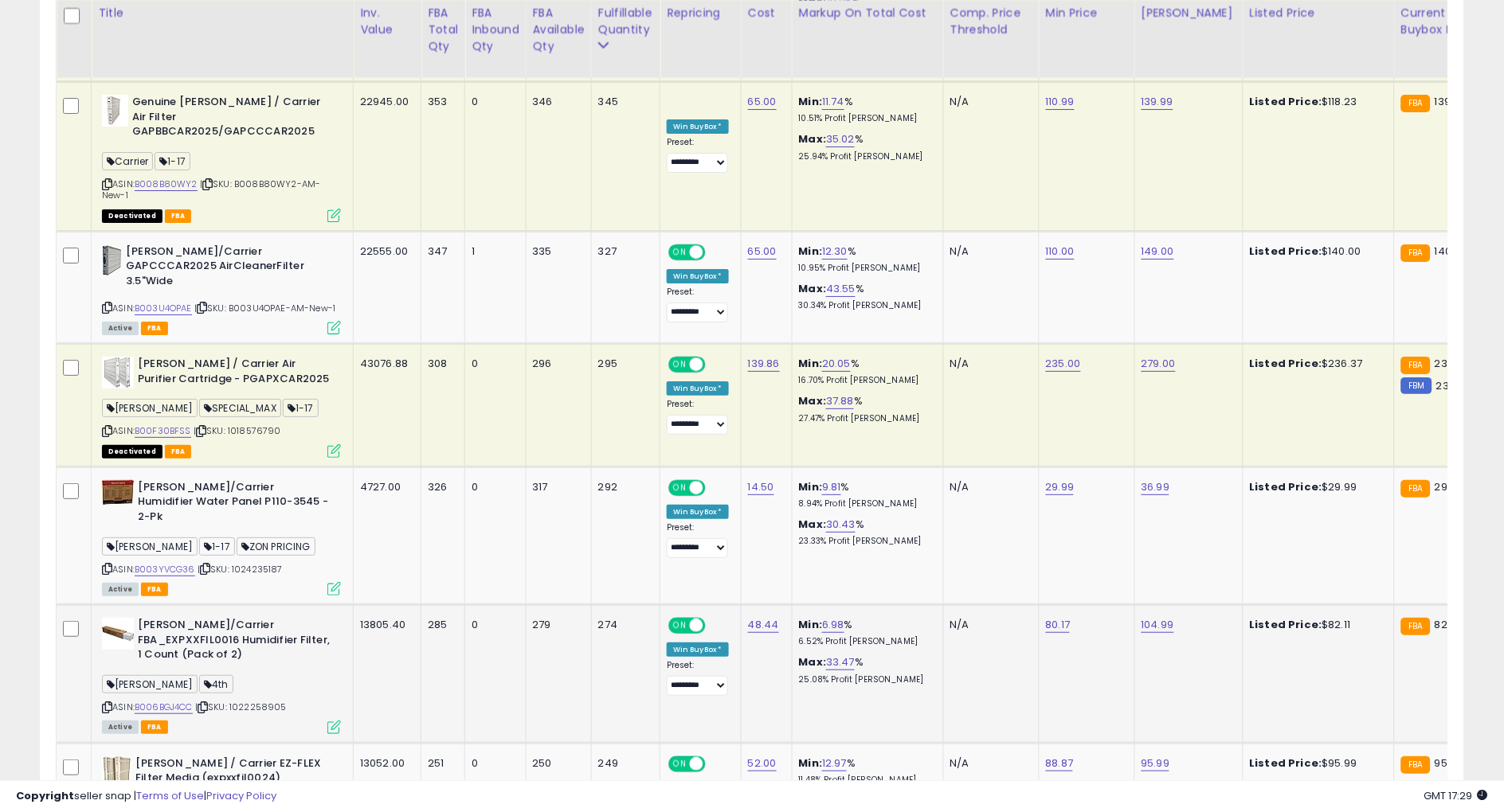
scroll to position [1526, 0]
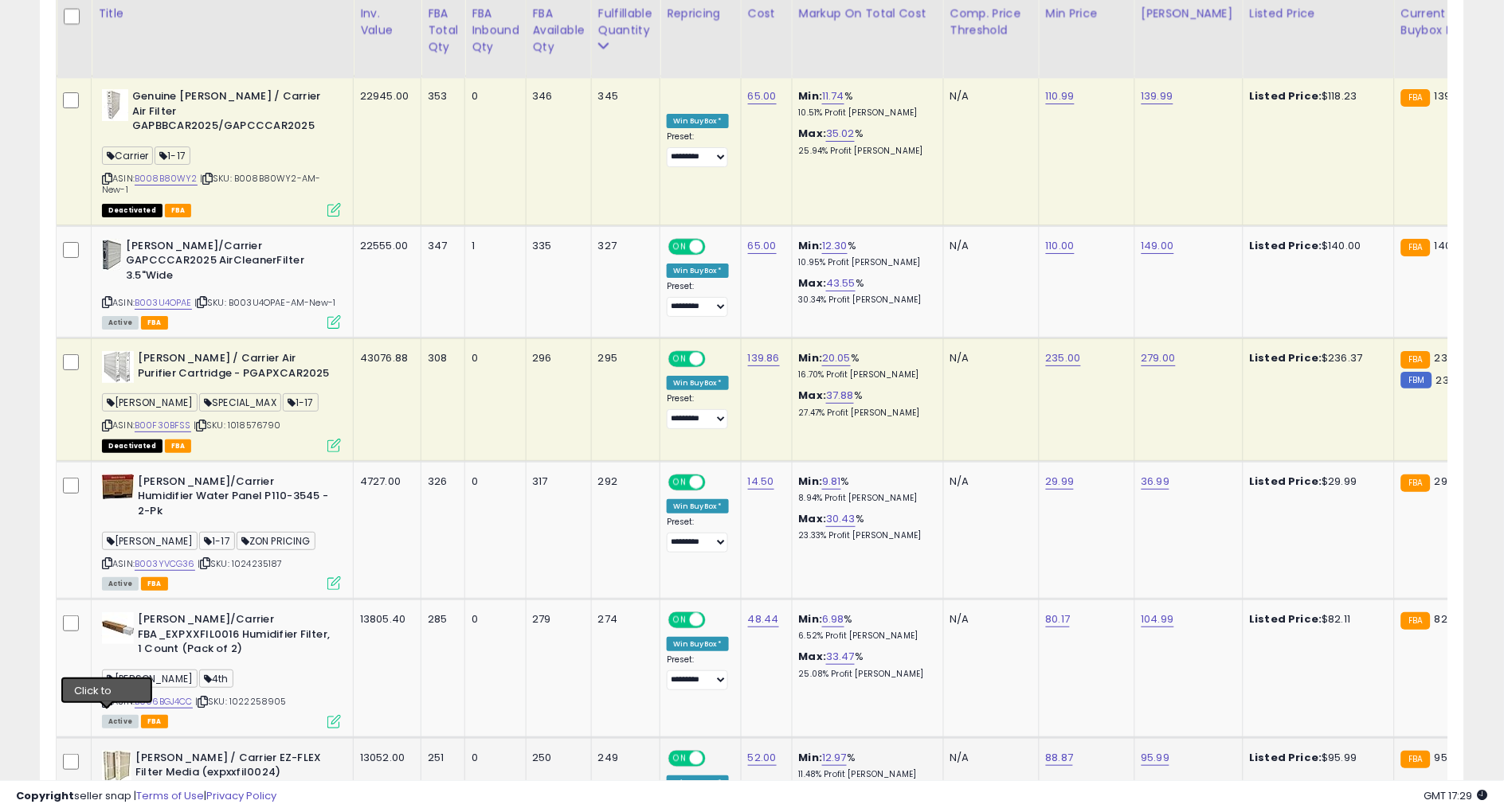
click at [100, 751] on div "[PERSON_NAME] / Carrier EZ-FLEX Filter Media (expxxfil0024) [PERSON_NAME] 4th A…" at bounding box center [218, 800] width 242 height 99
click at [105, 811] on icon at bounding box center [107, 824] width 11 height 9
click at [926, 751] on div "Min: 12.97 % 11.48% Profit [PERSON_NAME]" at bounding box center [865, 766] width 132 height 30
click at [180, 751] on b "[PERSON_NAME] / Carrier EZ-FLEX Filter Media (expxxfil0024)" at bounding box center [232, 768] width 193 height 34
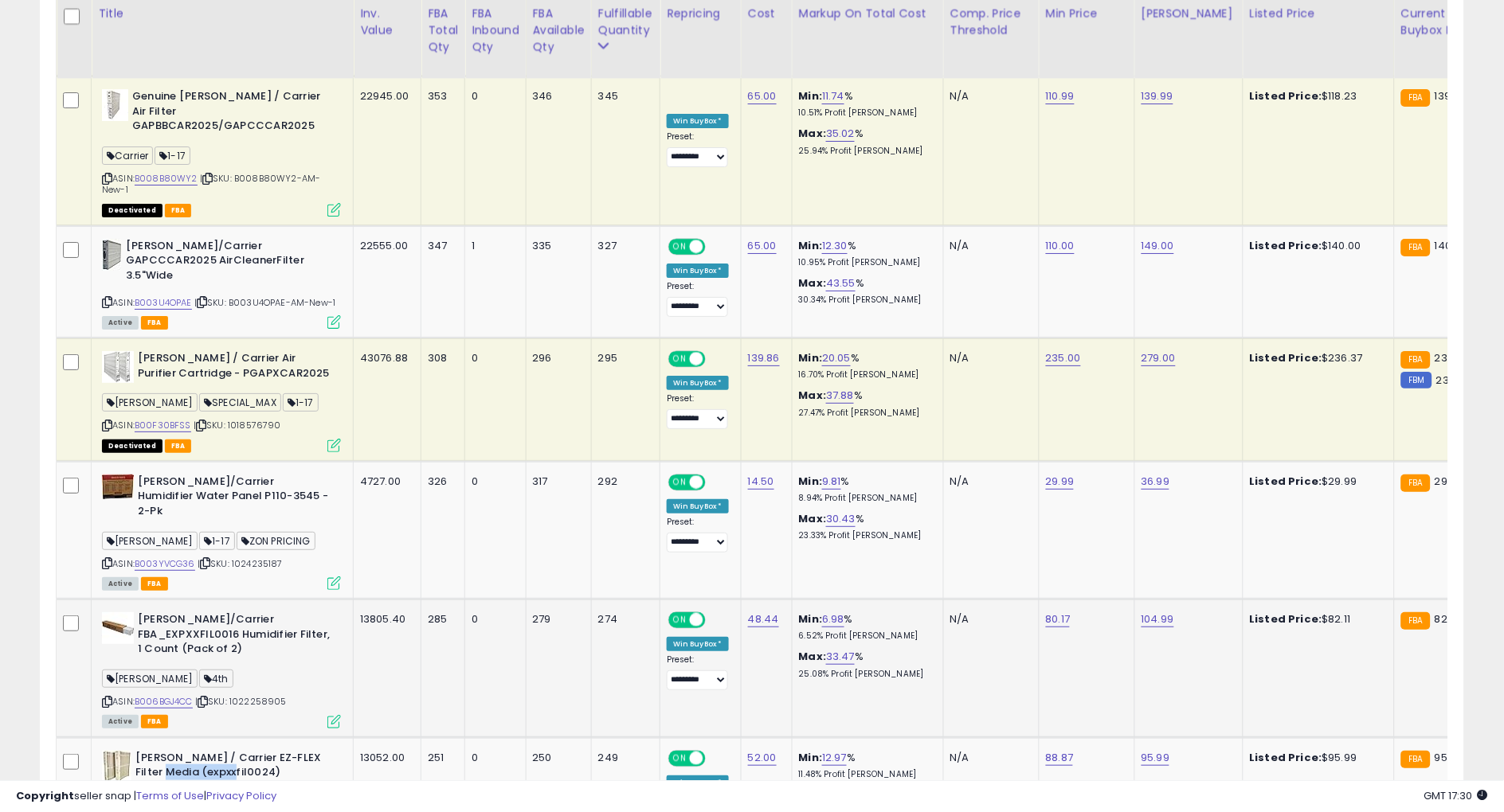
click at [760, 600] on td "48.44" at bounding box center [766, 668] width 51 height 138
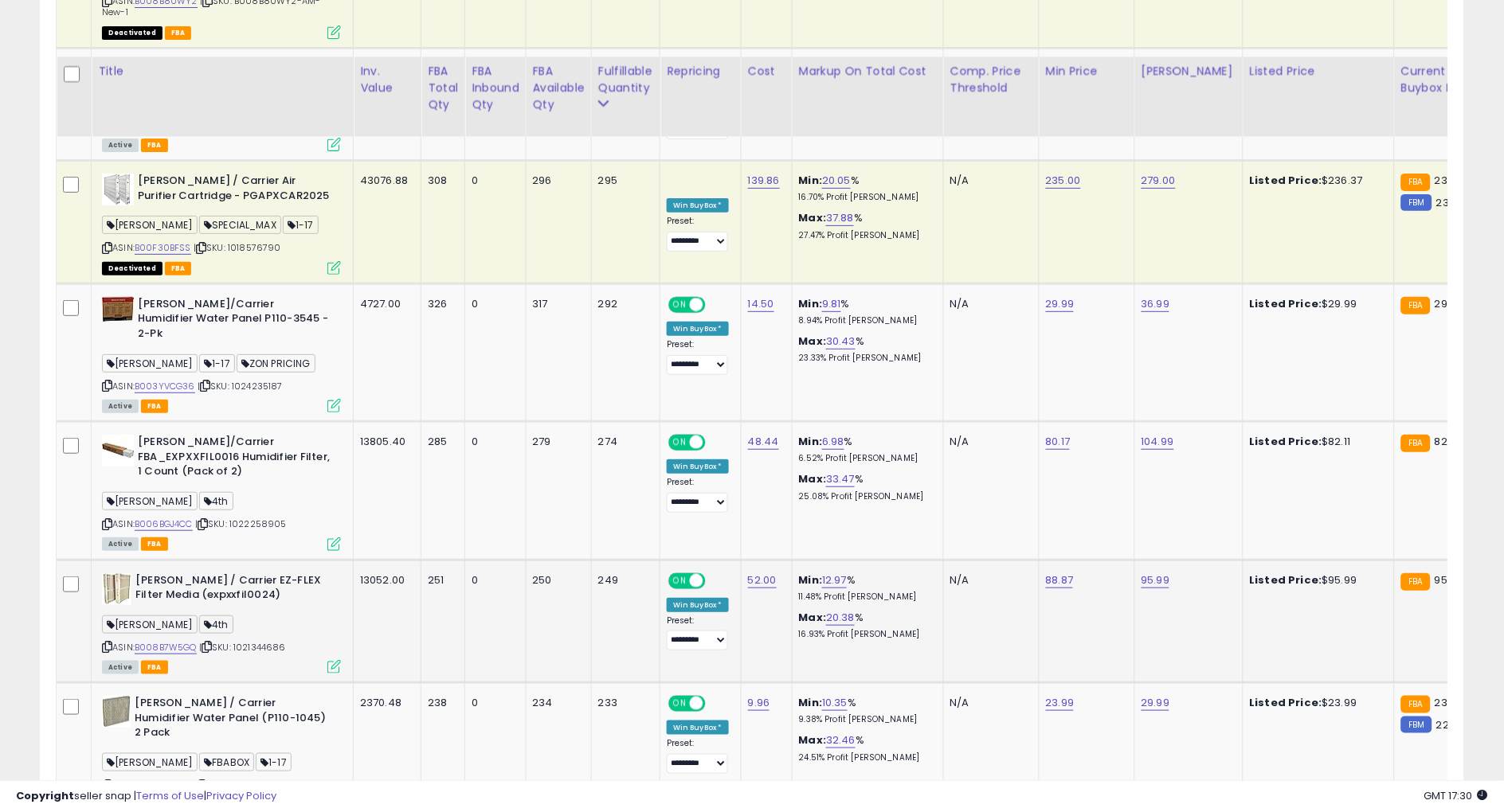
scroll to position [1793, 0]
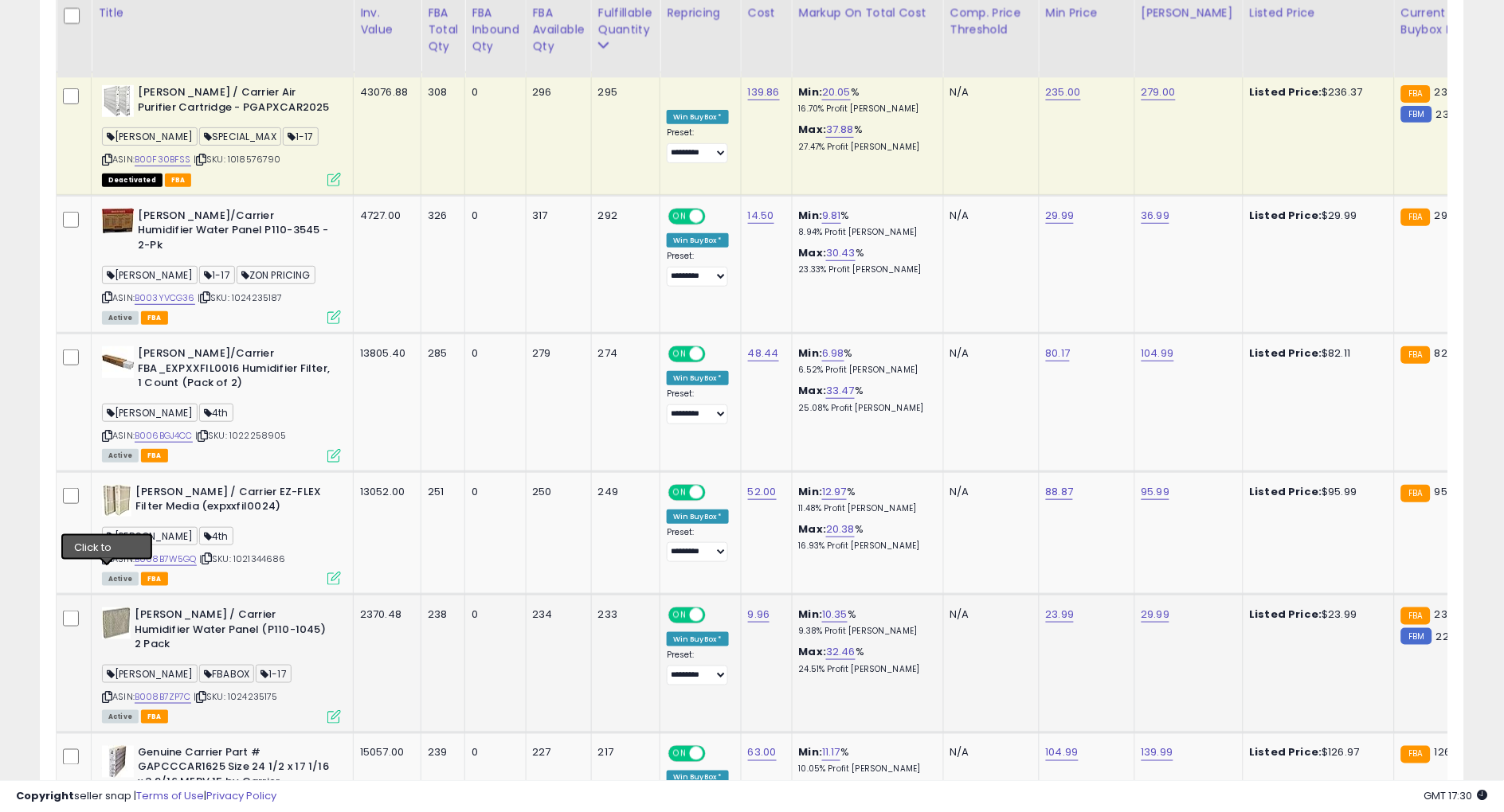
click at [105, 692] on icon at bounding box center [107, 696] width 11 height 9
click at [931, 664] on p "24.51% Profit [PERSON_NAME]" at bounding box center [865, 670] width 132 height 12
drag, startPoint x: 170, startPoint y: 521, endPoint x: 225, endPoint y: 522, distance: 55.0
click at [225, 607] on b "[PERSON_NAME] / Carrier Humidifier Water Panel (P110-1045) 2 Pack" at bounding box center [231, 631] width 193 height 48
click at [765, 595] on td "9.96" at bounding box center [766, 663] width 51 height 138
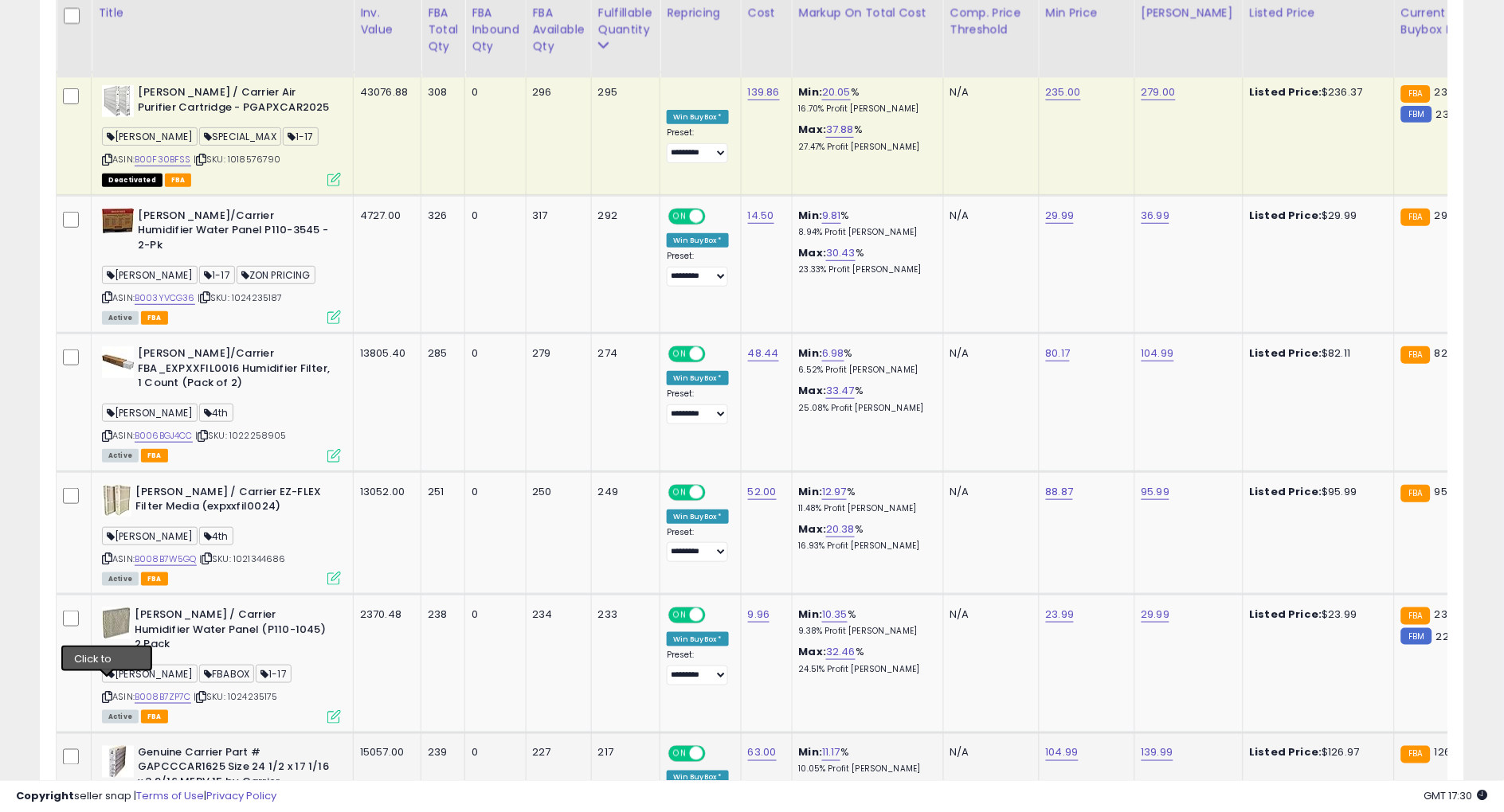
click at [109, 805] on icon at bounding box center [107, 809] width 11 height 9
click at [774, 595] on td "9.96" at bounding box center [766, 663] width 51 height 138
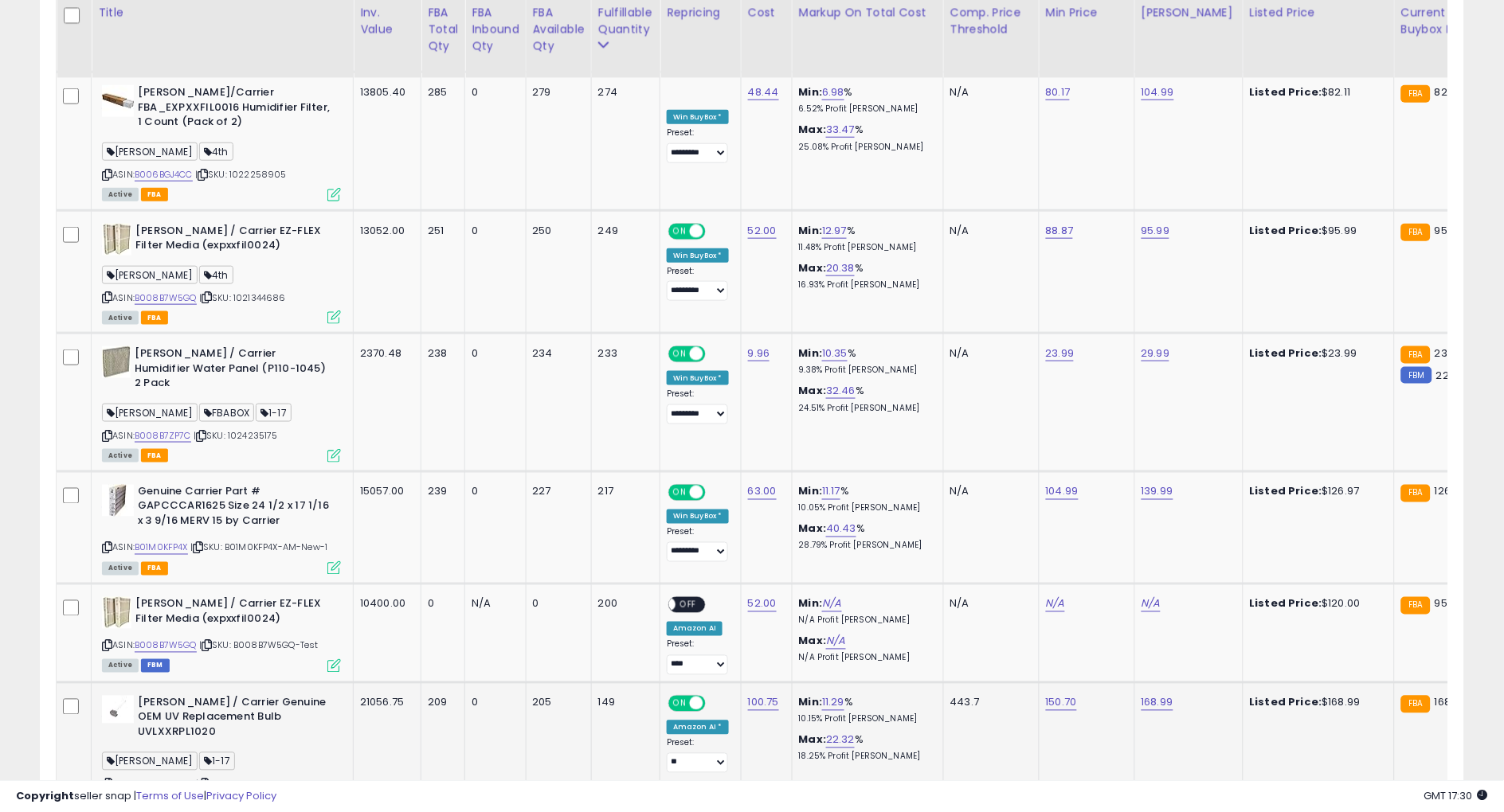
scroll to position [2058, 0]
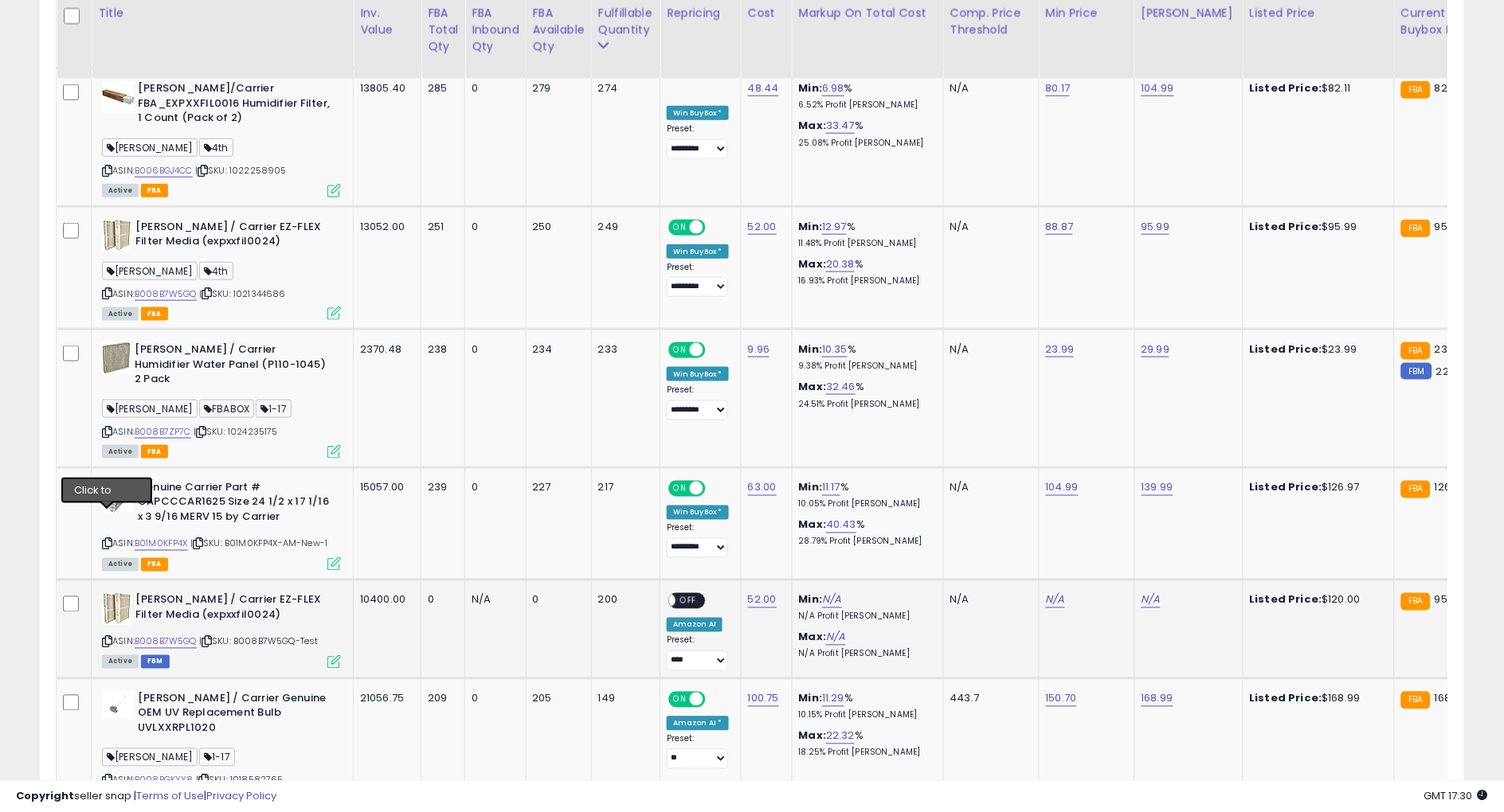
click at [102, 637] on icon at bounding box center [107, 641] width 11 height 9
click at [205, 481] on b "Genuine Carrier Part # GAPCCCAR1625 Size 24 1/2 x 17 1/16 x 3 9/16 MERV 15 by C…" at bounding box center [235, 505] width 193 height 48
click at [905, 729] on div "Max: 22.32 % 18.25% Profit [PERSON_NAME]" at bounding box center [865, 743] width 132 height 30
click at [105, 637] on icon at bounding box center [107, 641] width 11 height 9
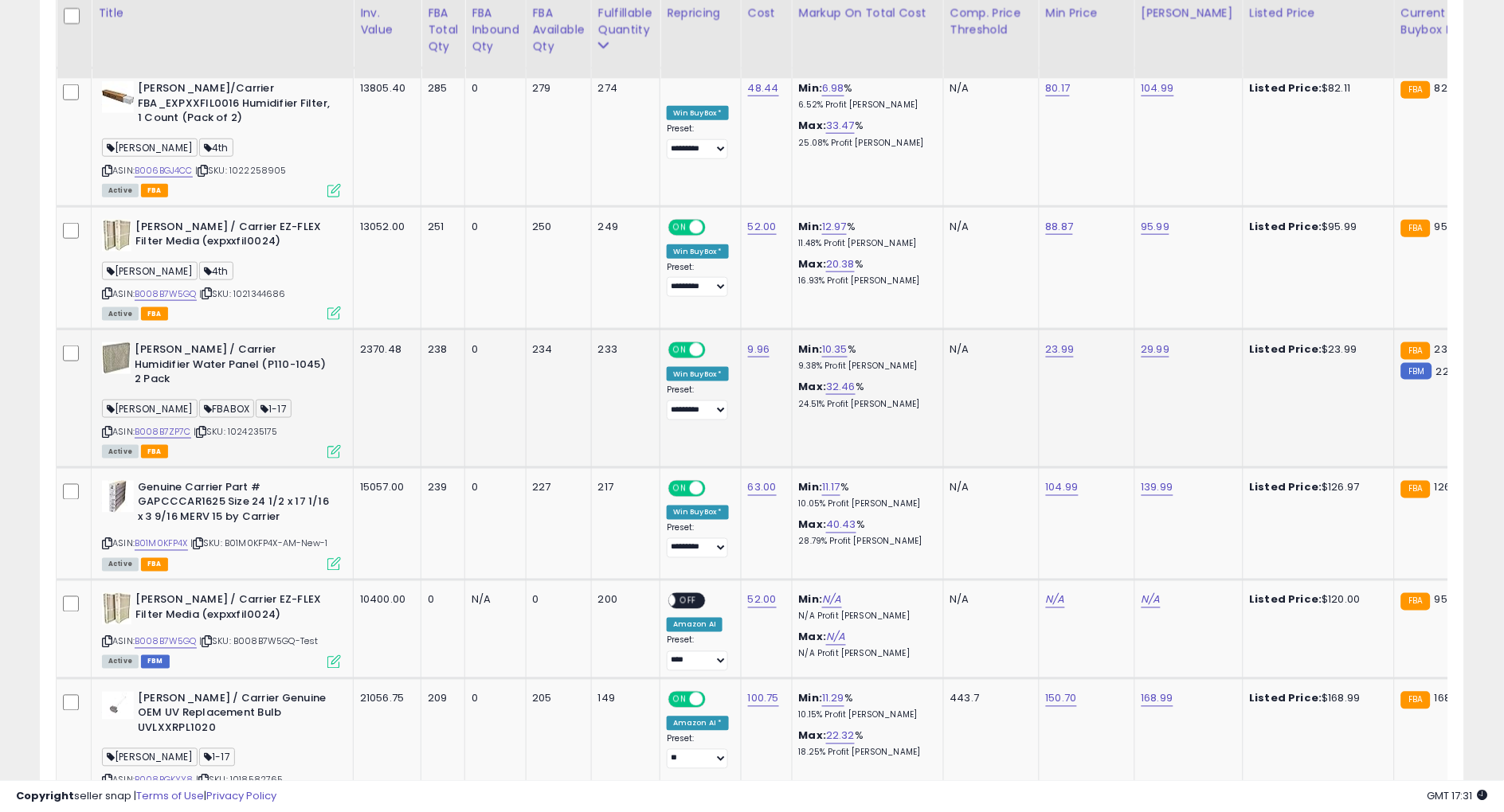
click at [943, 329] on td "Min: 10.35 % 9.38% Profit [PERSON_NAME]: 32.46 % 24.51% Profit [PERSON_NAME]" at bounding box center [867, 398] width 152 height 138
click at [181, 593] on b "[PERSON_NAME] / Carrier EZ-FLEX Filter Media (expxxfil0024)" at bounding box center [232, 609] width 193 height 34
click at [920, 338] on td "Min: 10.35 % 9.38% Profit [PERSON_NAME]: 32.46 % 24.51% Profit [PERSON_NAME]" at bounding box center [867, 398] width 152 height 138
click at [107, 776] on icon at bounding box center [107, 780] width 11 height 9
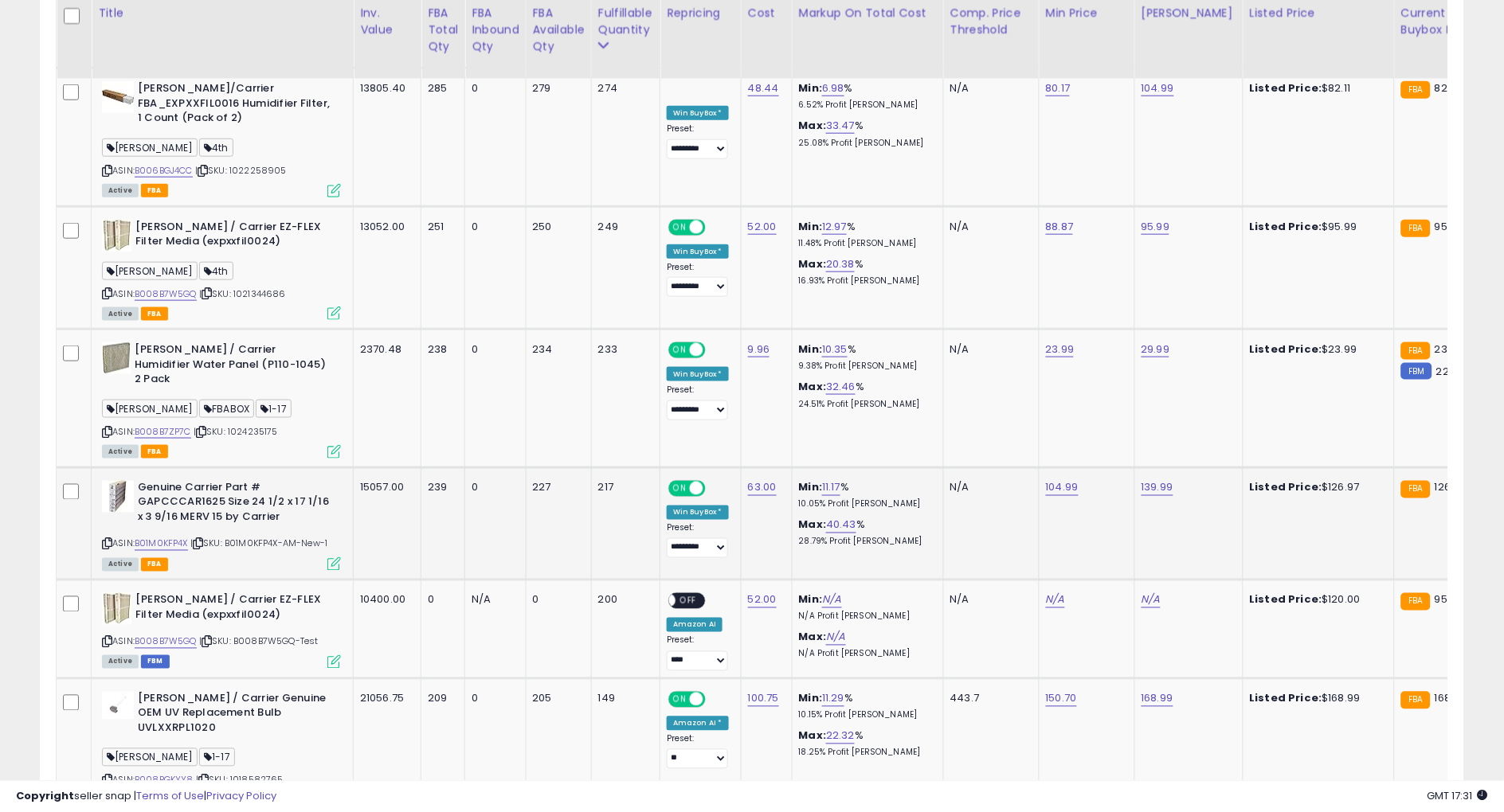
click at [789, 467] on td "63.00" at bounding box center [766, 523] width 51 height 112
click at [274, 692] on b "[PERSON_NAME] / Carrier Genuine OEM UV Replacement Bulb UVLXXRPL1020" at bounding box center [235, 716] width 193 height 48
click at [920, 537] on p "28.79% Profit [PERSON_NAME]" at bounding box center [865, 543] width 132 height 12
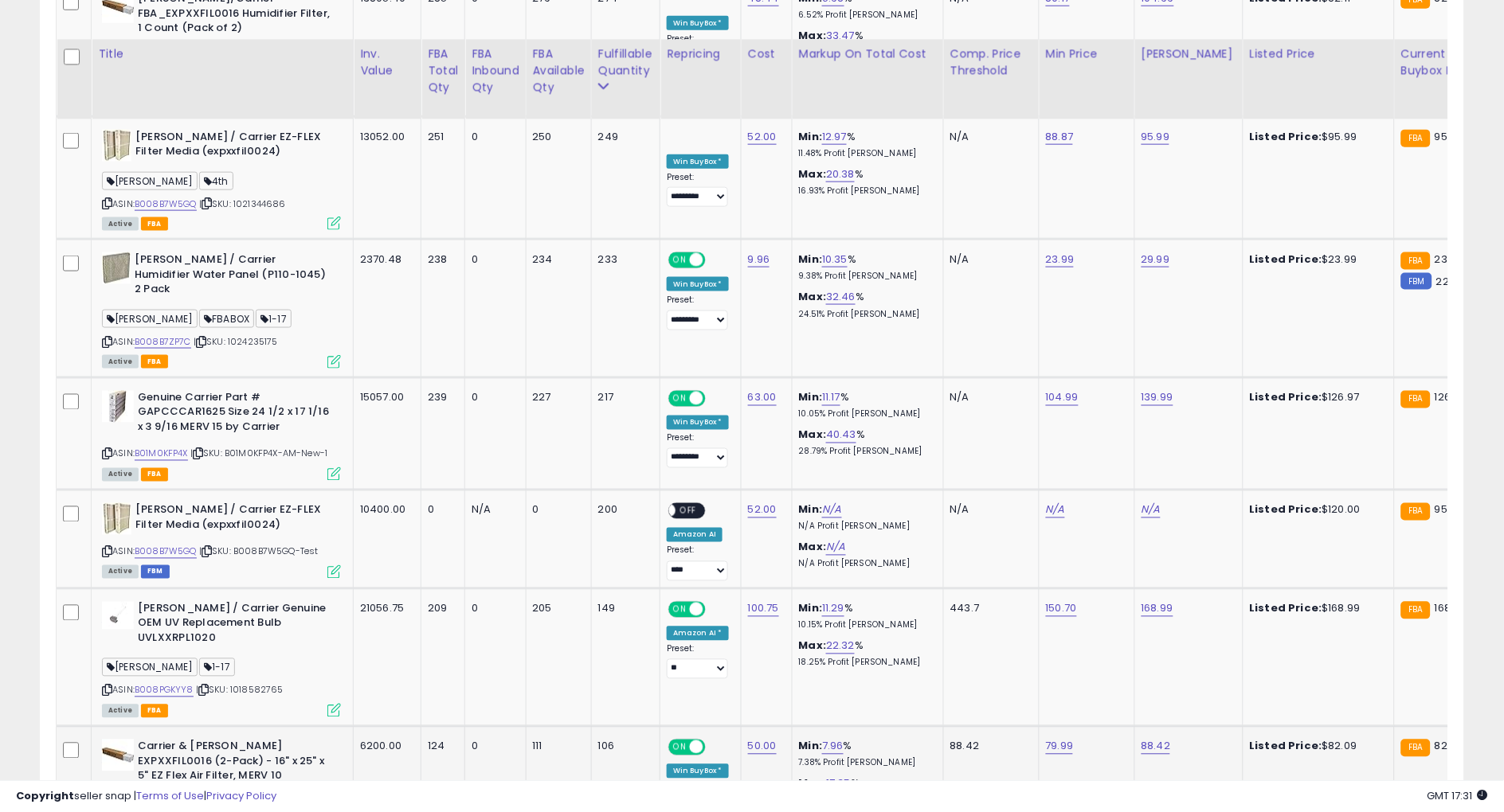
scroll to position [2234, 0]
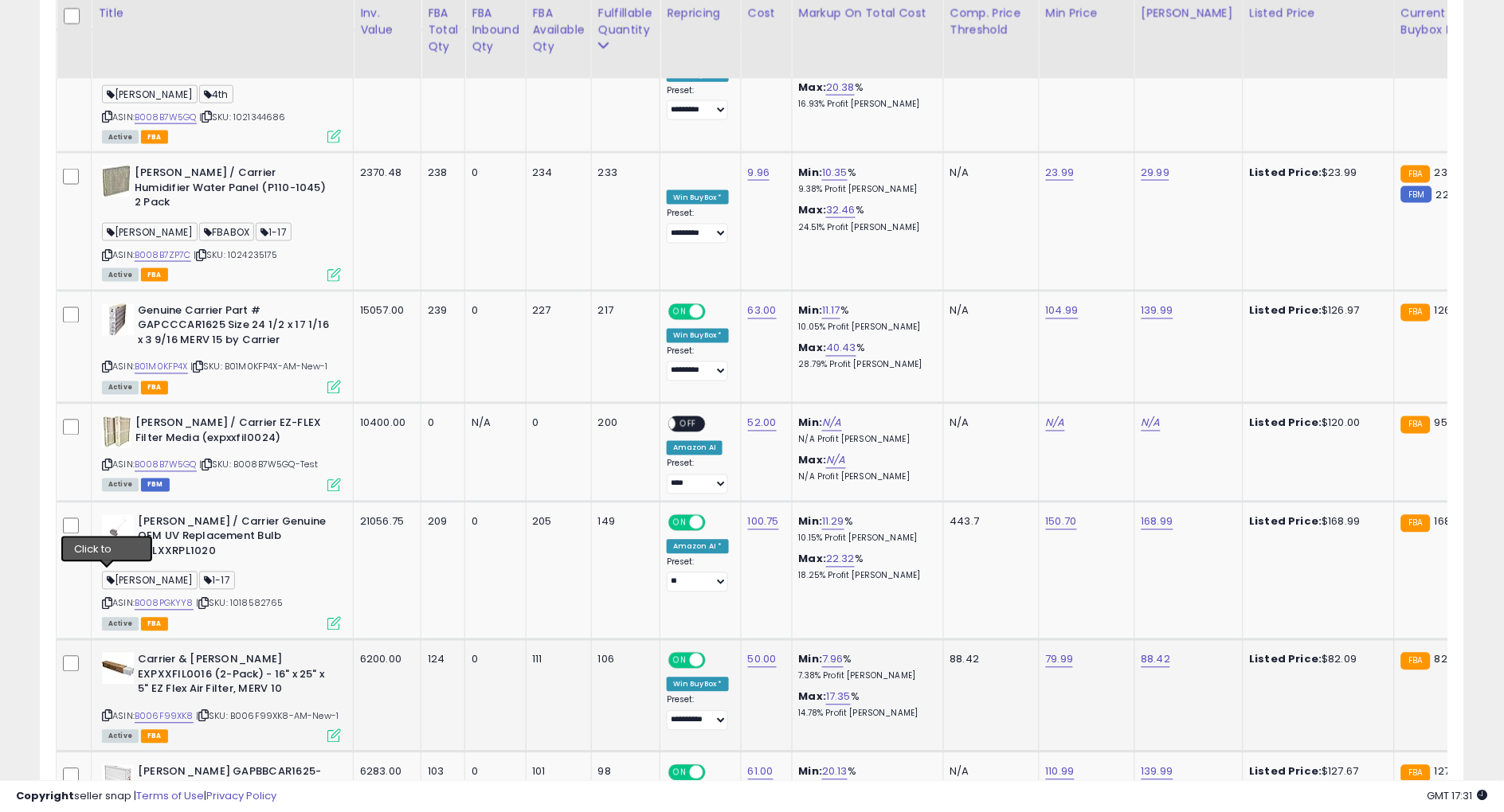
click at [102, 712] on icon at bounding box center [107, 715] width 11 height 9
drag, startPoint x: 889, startPoint y: 375, endPoint x: 860, endPoint y: 376, distance: 29.0
click at [889, 403] on td "Min: N/A N/A Profit [PERSON_NAME] Max: N/A N/A Profit [PERSON_NAME]" at bounding box center [867, 452] width 152 height 98
click at [259, 653] on b "Carrier & [PERSON_NAME] EXPXXFIL0016 (2-Pack) - 16" x 25" x 5" EZ Flex Air Filt…" at bounding box center [235, 677] width 193 height 48
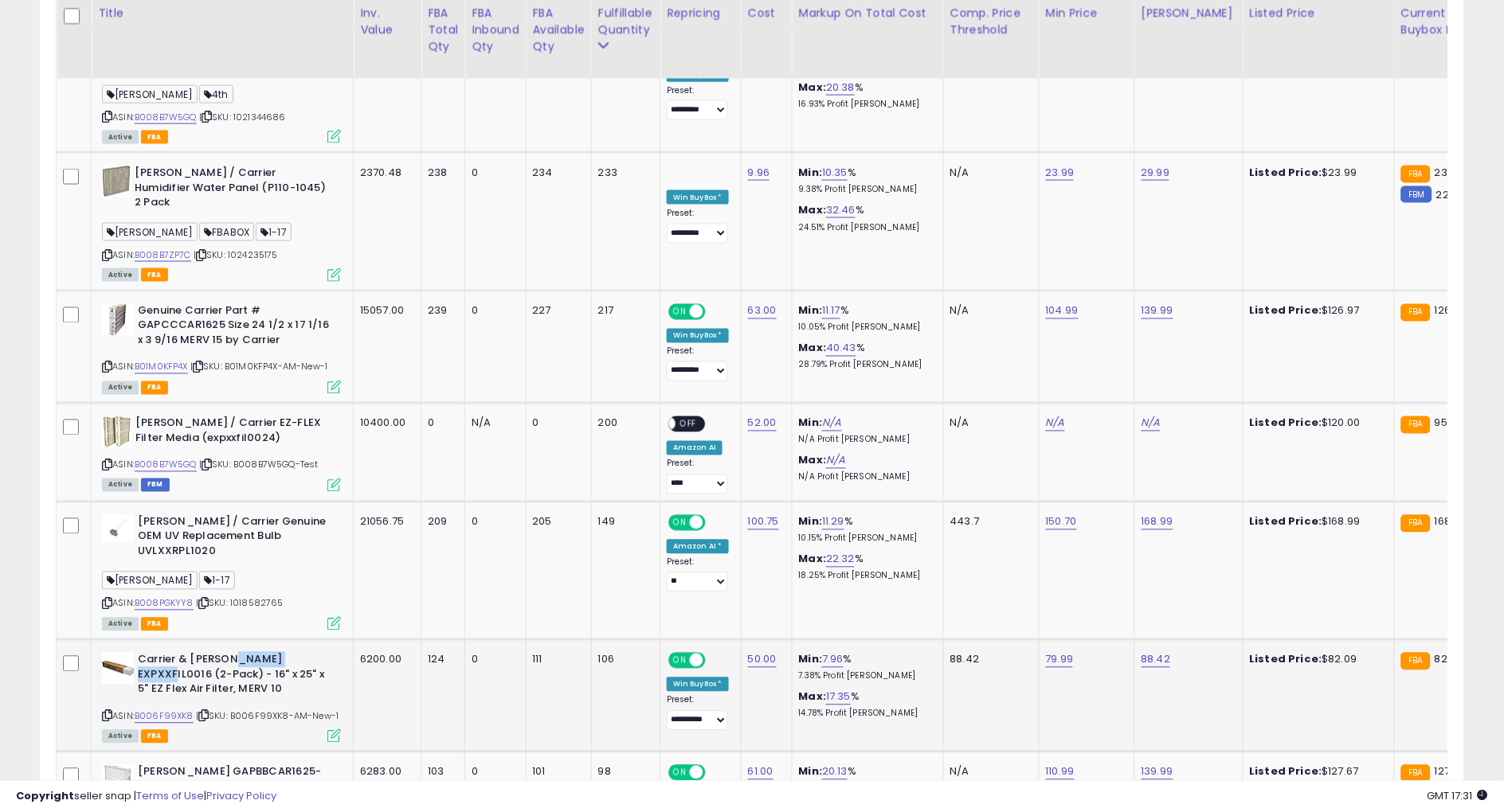
drag, startPoint x: 859, startPoint y: 487, endPoint x: 755, endPoint y: 502, distance: 105.1
click at [859, 501] on td "Min: 11.29 % 10.15% Profit [PERSON_NAME]: 22.32 % 18.25% Profit [PERSON_NAME]" at bounding box center [867, 570] width 152 height 138
click at [919, 640] on td "Min: 7.96 % 7.38% Profit [PERSON_NAME]: 17.35 % 14.78% Profit [PERSON_NAME]" at bounding box center [867, 696] width 152 height 112
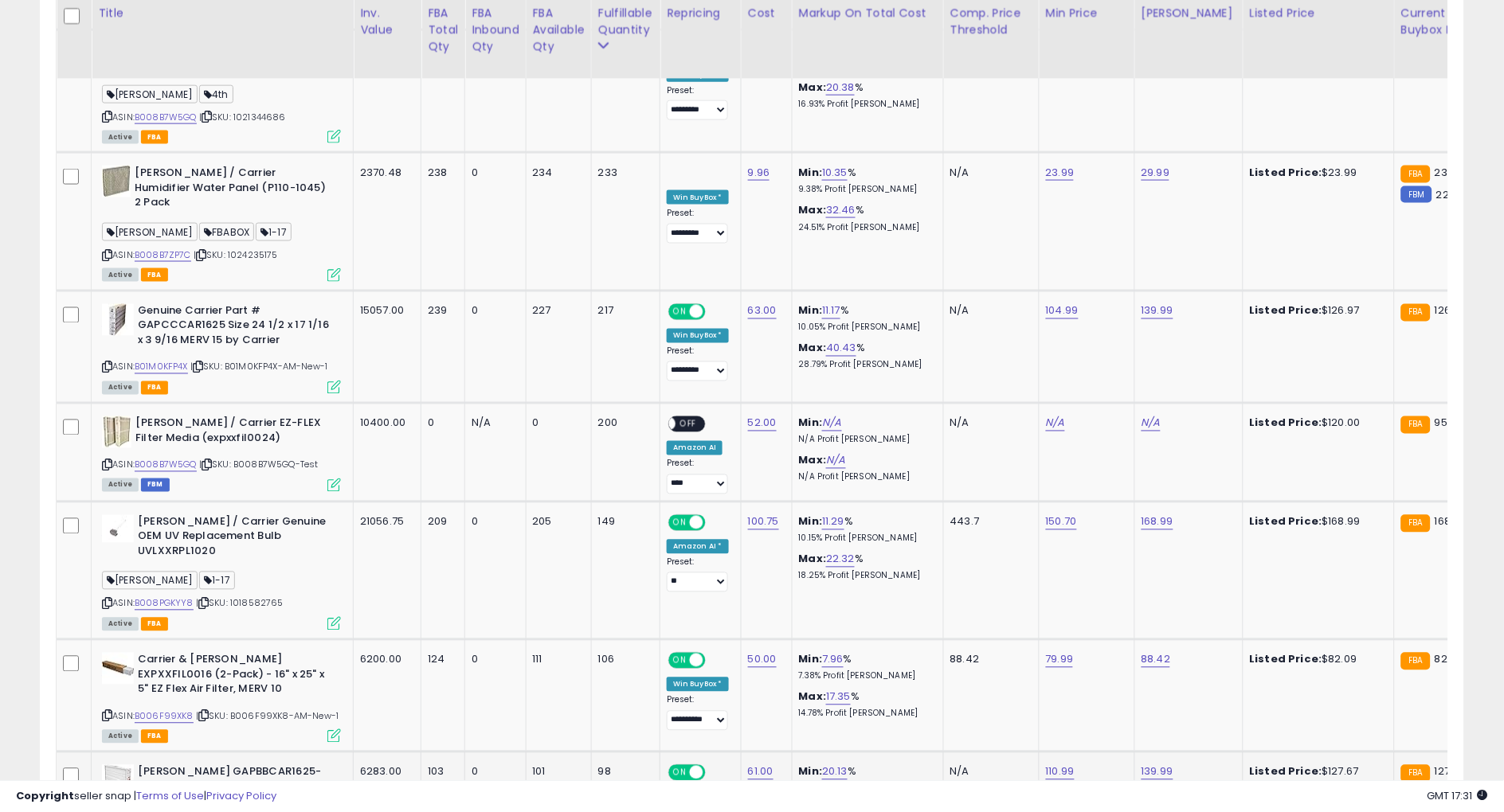
click at [213, 765] on b "[PERSON_NAME] GAPBBCAR1625-16 X 25 MERV 15 Evolution Air Purifier Filter (Repla…" at bounding box center [235, 796] width 193 height 63
click at [969, 640] on td "88.42" at bounding box center [990, 696] width 96 height 112
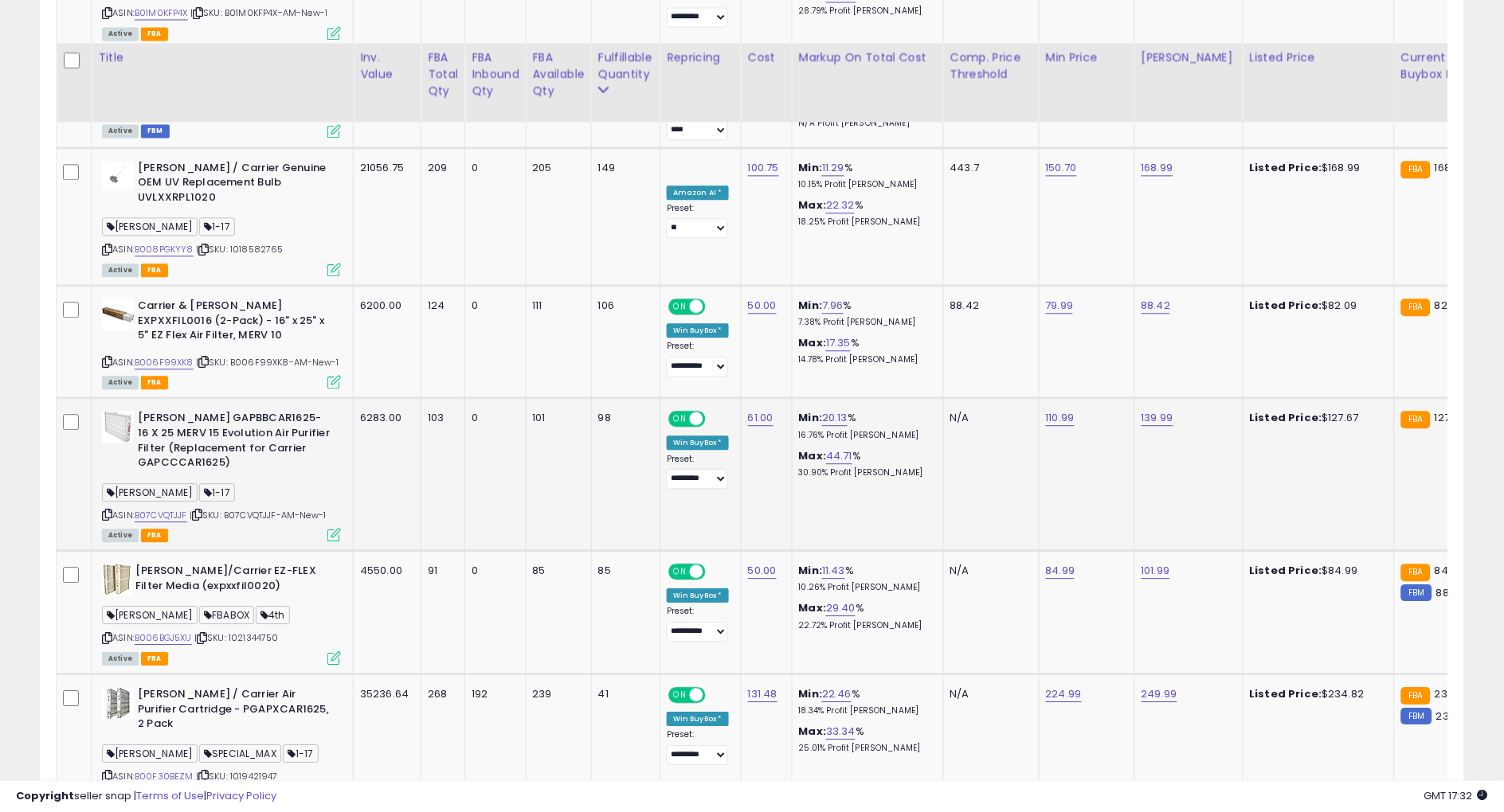
scroll to position [2677, 0]
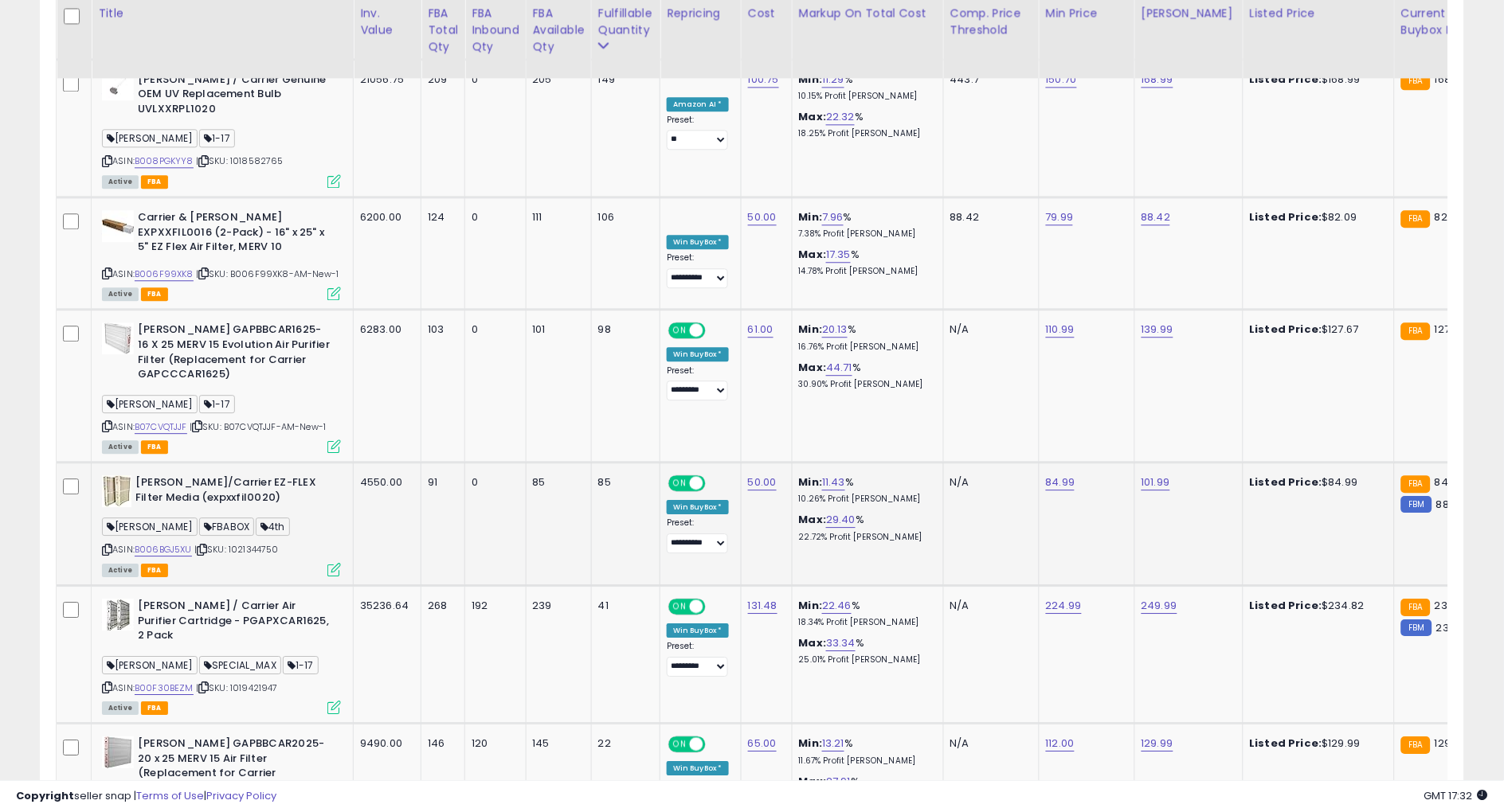
click at [106, 546] on icon at bounding box center [107, 549] width 11 height 9
drag, startPoint x: 948, startPoint y: 398, endPoint x: 932, endPoint y: 406, distance: 17.9
click at [947, 462] on td "N/A" at bounding box center [990, 524] width 96 height 124
click at [180, 475] on b "[PERSON_NAME]/Carrier EZ-FLEX Filter Media (expxxfil0020)" at bounding box center [232, 491] width 193 height 34
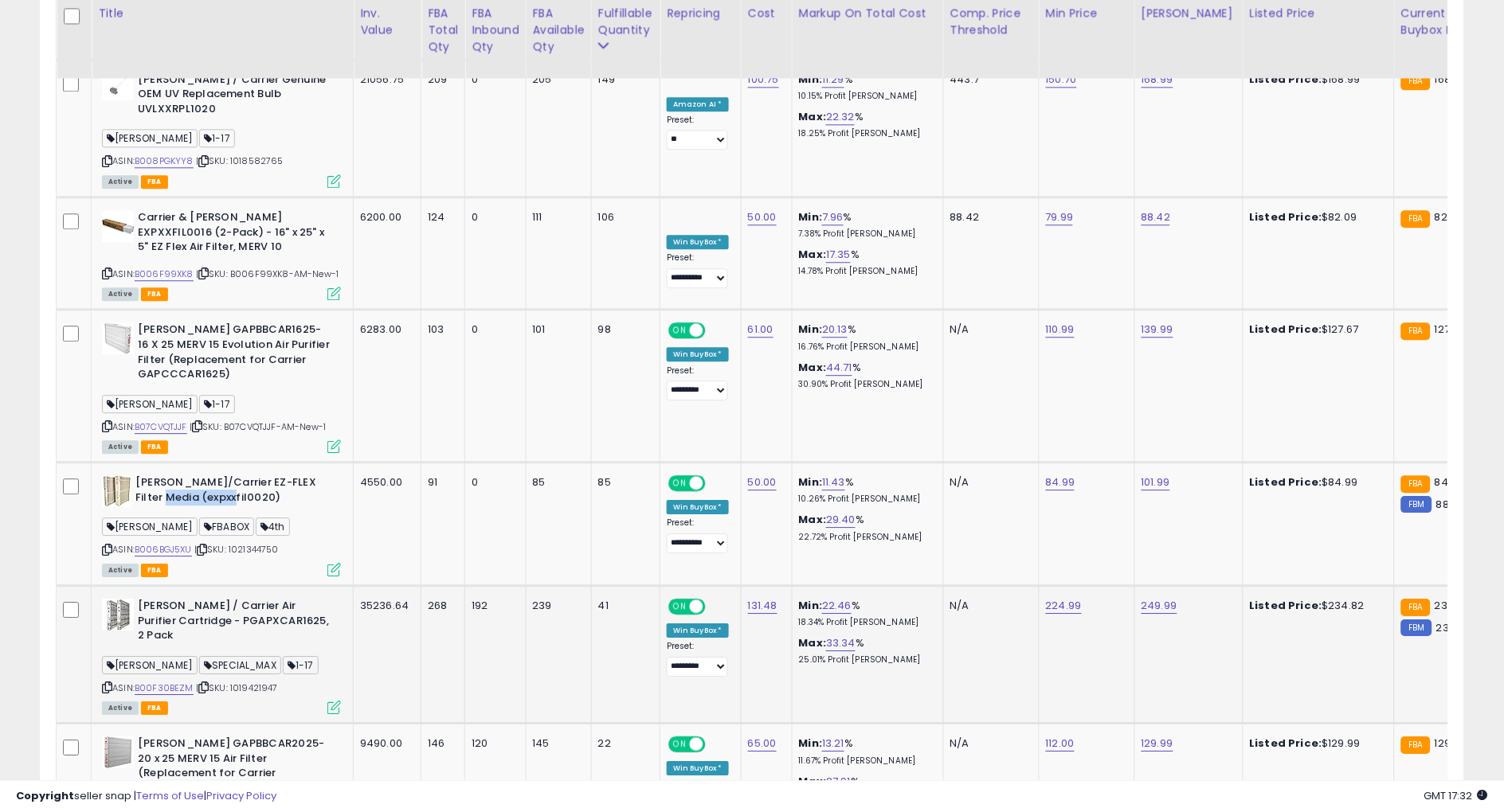
click at [862, 586] on td "Min: 22.46 % 18.34% Profit [PERSON_NAME]: 33.34 % 25.01% Profit [PERSON_NAME]" at bounding box center [867, 655] width 152 height 138
click at [107, 683] on icon at bounding box center [107, 686] width 11 height 9
click at [817, 462] on td "Min: 11.43 % 10.26% Profit [PERSON_NAME]: 29.40 % 22.72% Profit [PERSON_NAME]" at bounding box center [867, 524] width 152 height 124
click at [247, 599] on b "[PERSON_NAME] / Carrier Air Purifier Cartridge - PGAPXCAR1625, 2 Pack" at bounding box center [235, 623] width 193 height 48
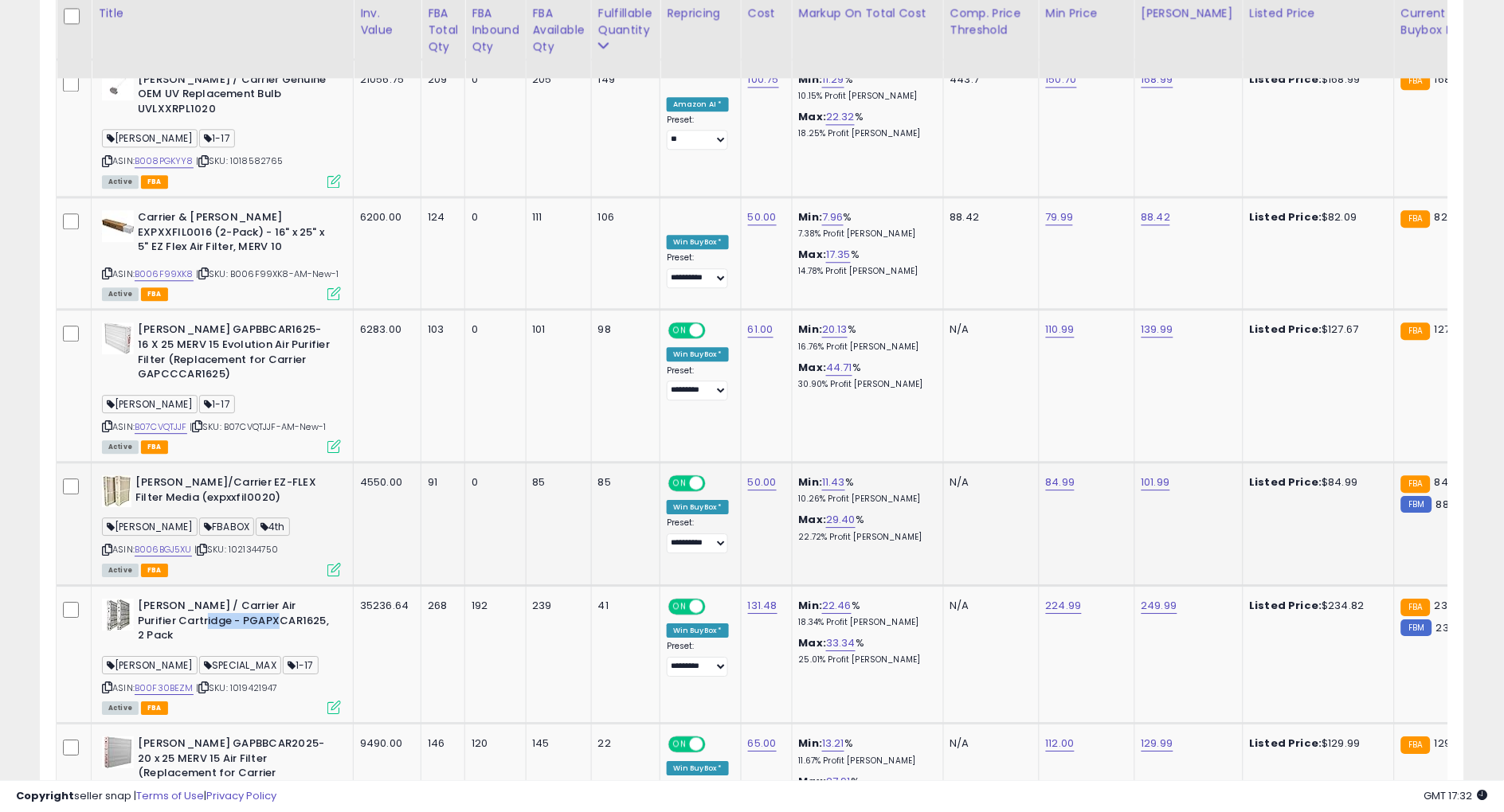
click at [838, 462] on td "Min: 11.43 % 10.26% Profit [PERSON_NAME]: 29.40 % 22.72% Profit [PERSON_NAME]" at bounding box center [867, 524] width 152 height 124
click at [828, 462] on td "Min: 11.43 % 10.26% Profit [PERSON_NAME]: 29.40 % 22.72% Profit [PERSON_NAME]" at bounding box center [867, 524] width 152 height 124
click at [231, 737] on b "[PERSON_NAME] GAPBBCAR2025-20 x 25 MERV 15 Air Filter (Replacement for Carrier …" at bounding box center [235, 768] width 193 height 63
click at [229, 737] on b "[PERSON_NAME] GAPBBCAR2025-20 x 25 MERV 15 Air Filter (Replacement for Carrier …" at bounding box center [235, 768] width 193 height 63
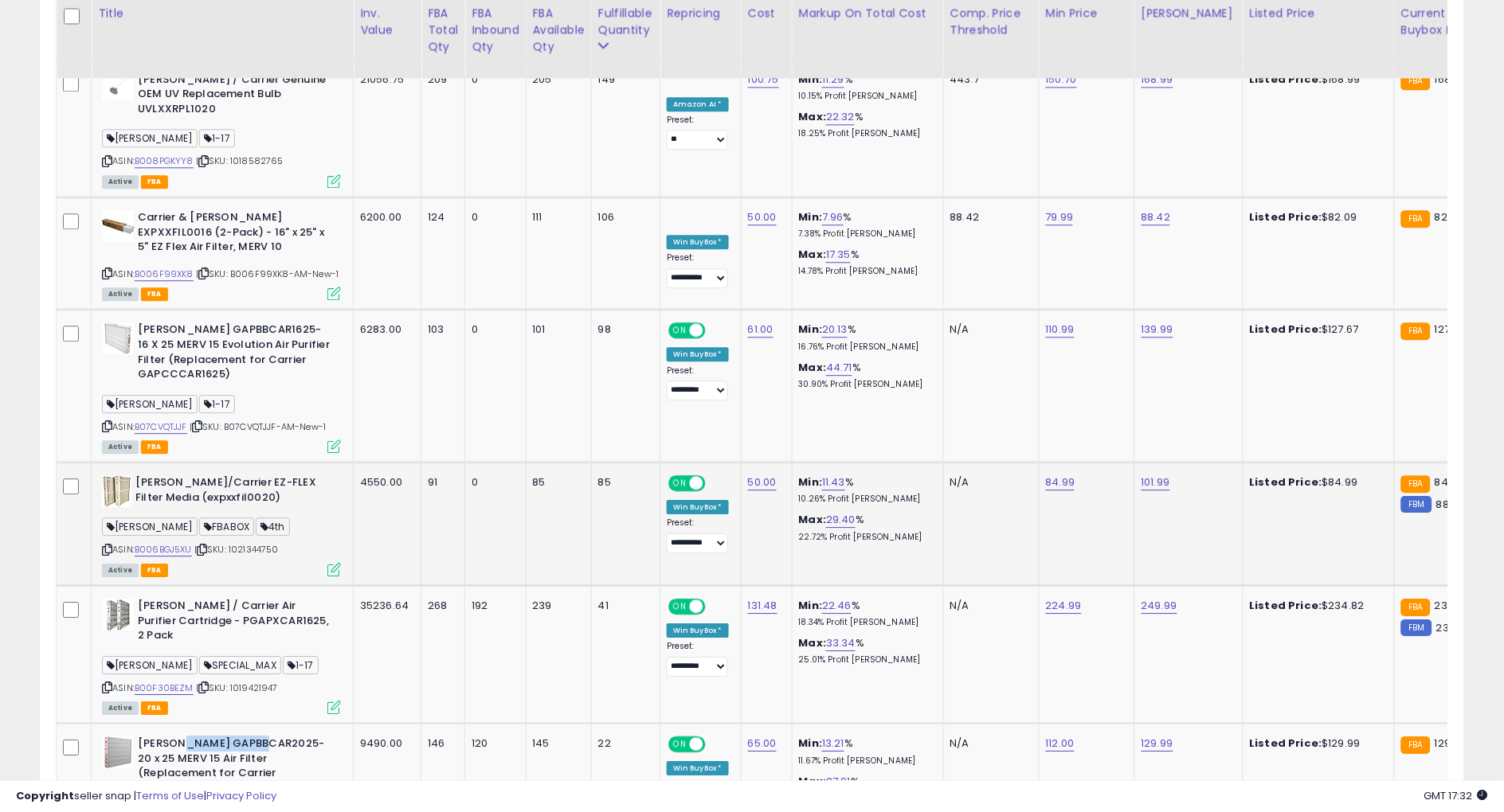
click at [922, 462] on td "Min: 11.43 % 10.26% Profit [PERSON_NAME]: 29.40 % 22.72% Profit [PERSON_NAME]" at bounding box center [867, 524] width 152 height 124
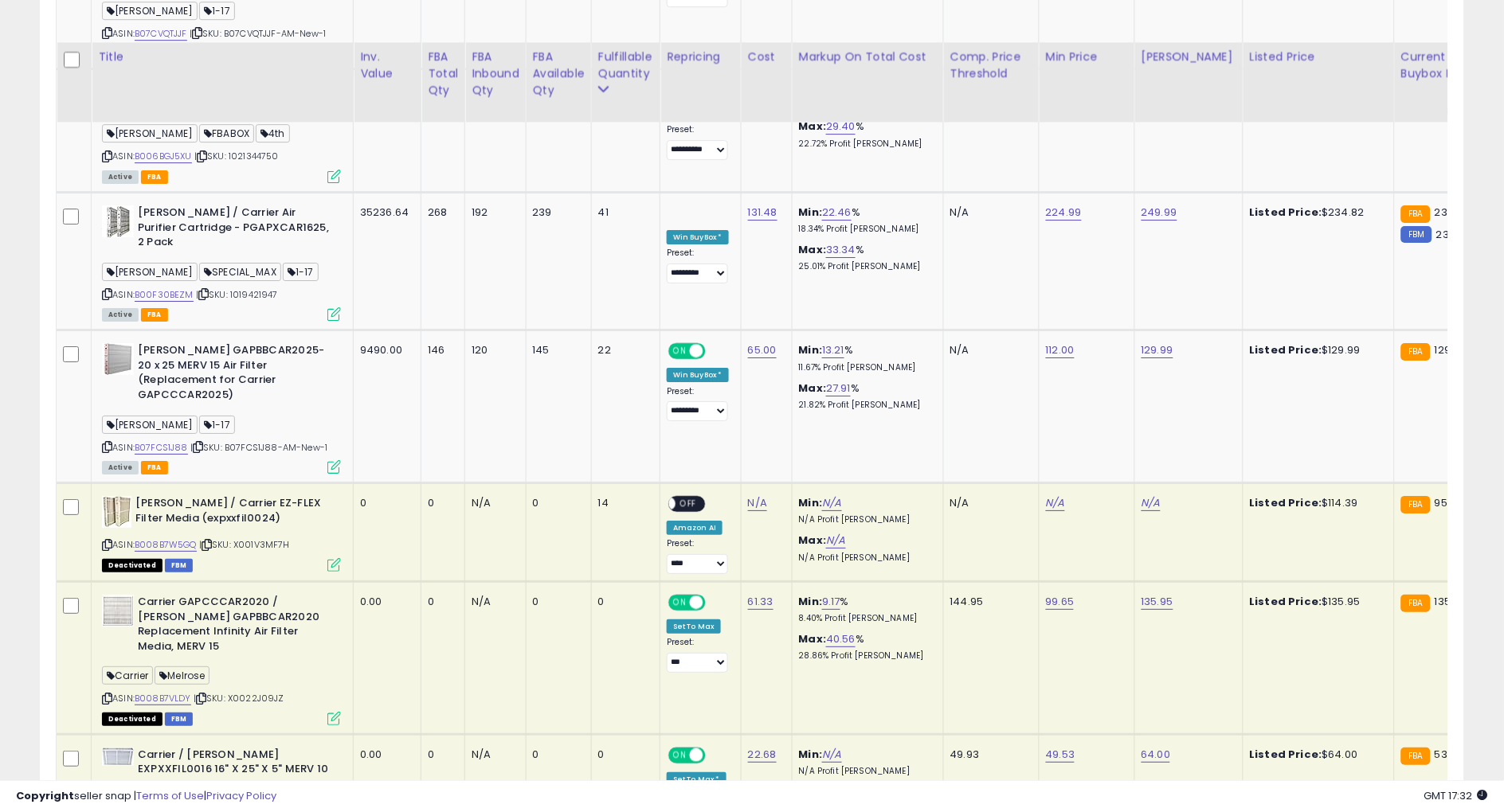
scroll to position [3031, 0]
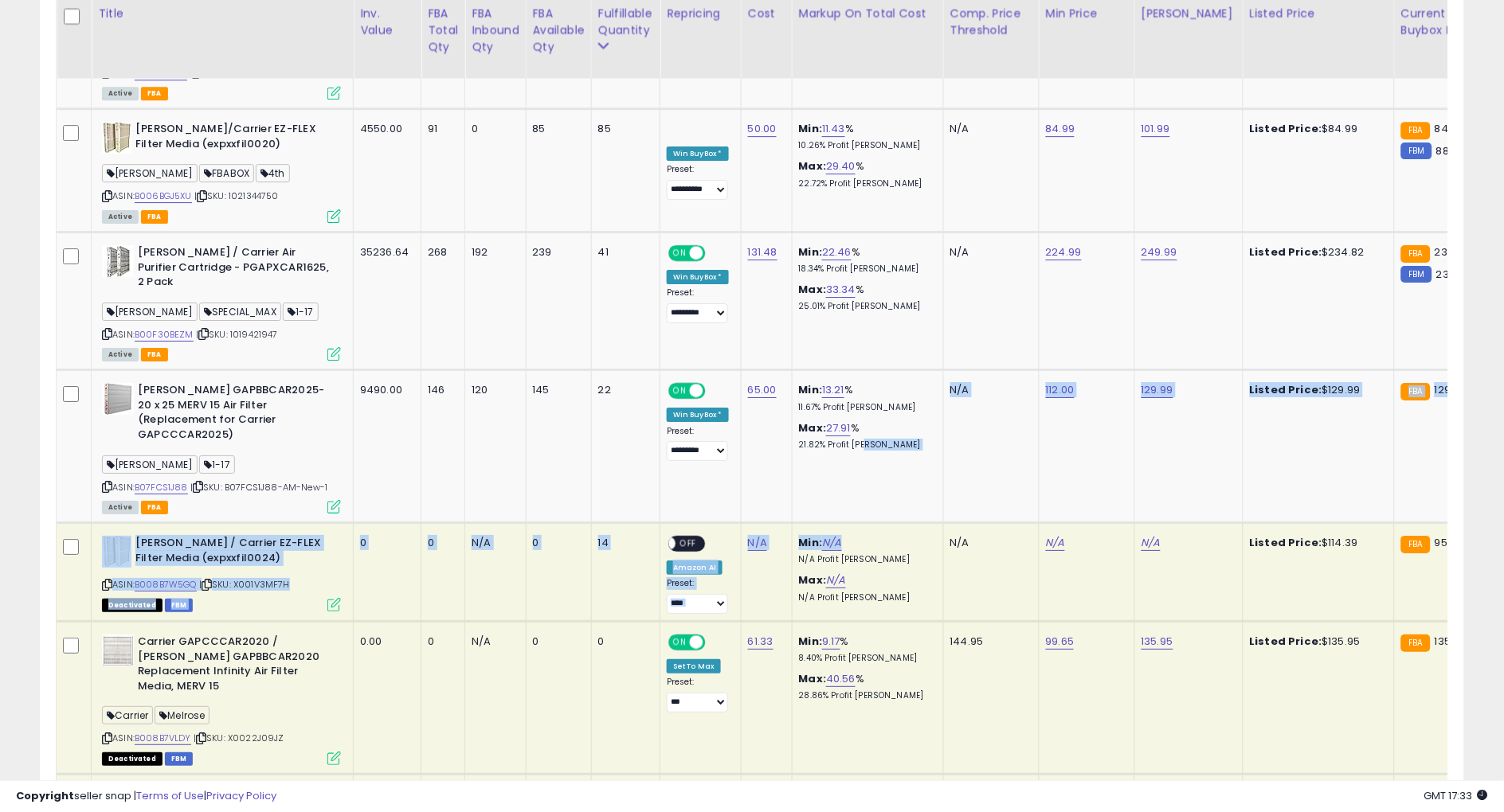
click at [400, 621] on td "0.00" at bounding box center [387, 697] width 68 height 153
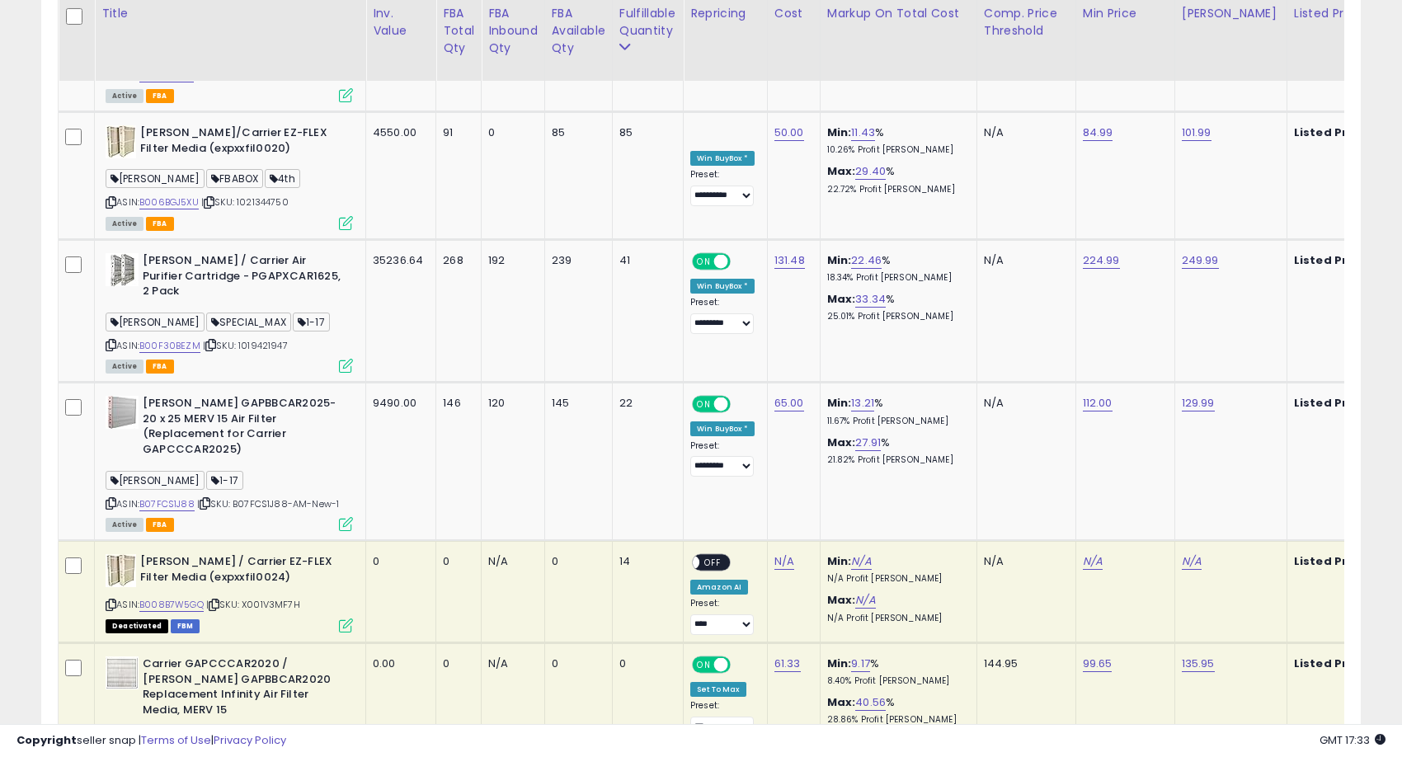
scroll to position [338, 764]
click at [105, 554] on div "[PERSON_NAME] / Carrier EZ-FLEX Filter Media (expxxfil0024) ASIN: B008B7W5GQ | …" at bounding box center [226, 592] width 251 height 77
click at [720, 383] on td "**********" at bounding box center [726, 462] width 84 height 158
click at [110, 600] on icon at bounding box center [111, 604] width 11 height 9
click at [731, 383] on td "**********" at bounding box center [726, 462] width 84 height 158
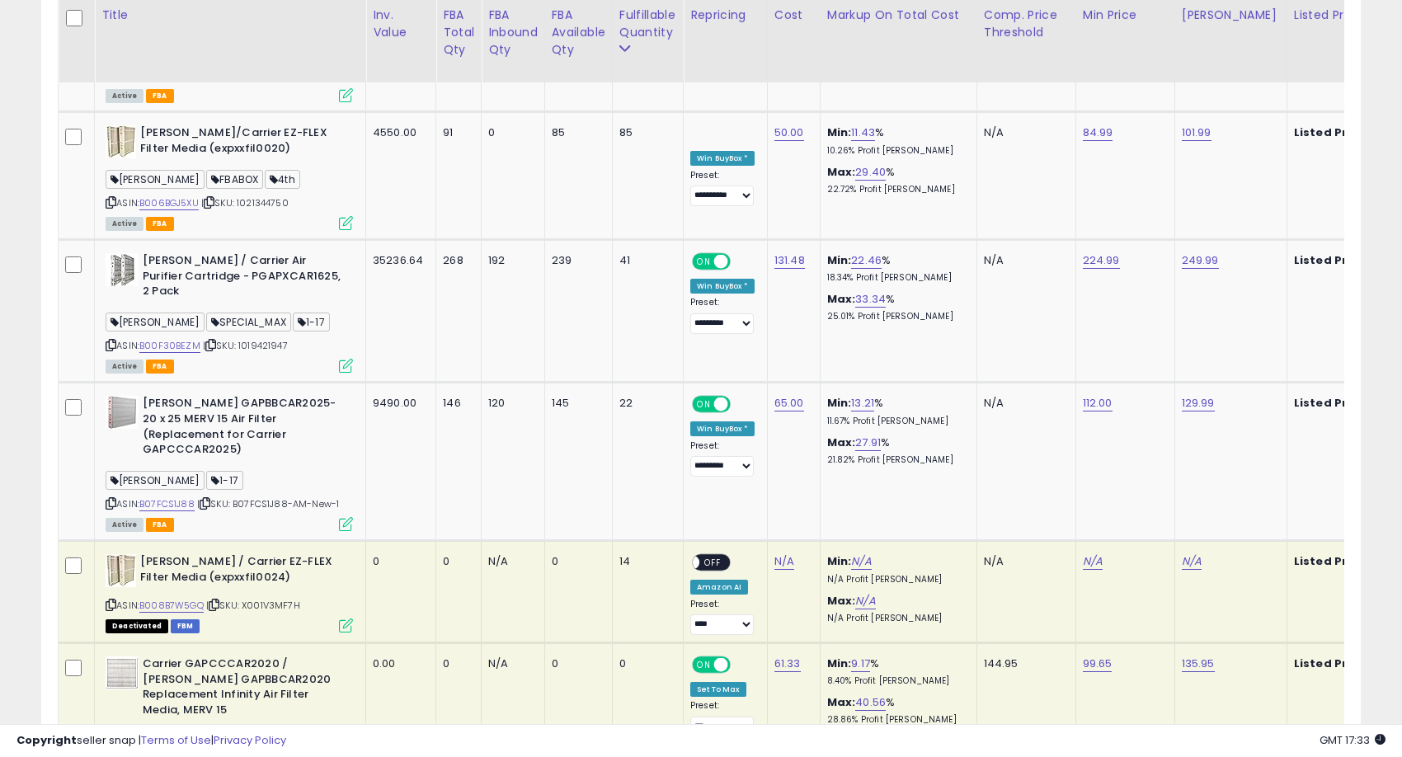
click at [184, 554] on b "[PERSON_NAME] / Carrier EZ-FLEX Filter Media (expxxfil0024)" at bounding box center [240, 571] width 200 height 35
click at [742, 383] on td "**********" at bounding box center [726, 462] width 84 height 158
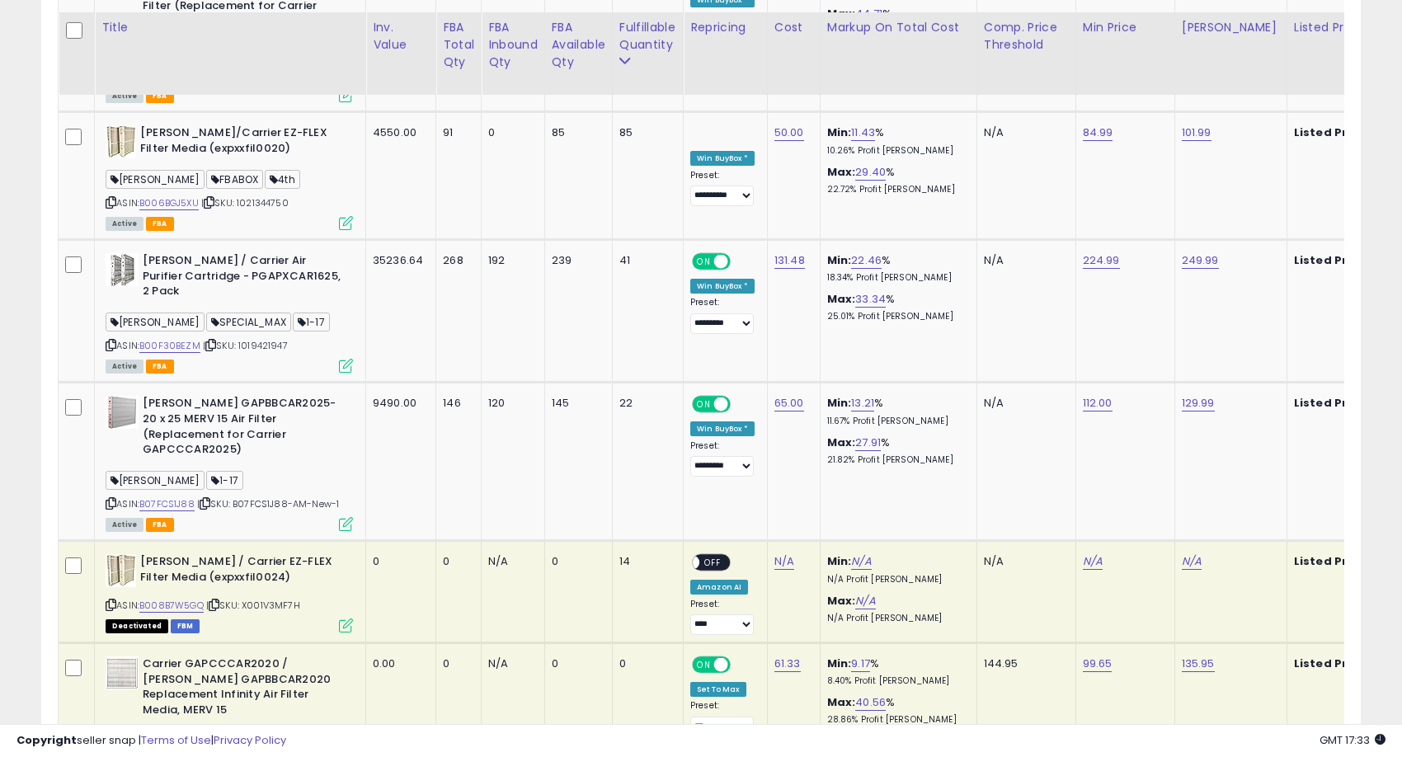
scroll to position [3222, 0]
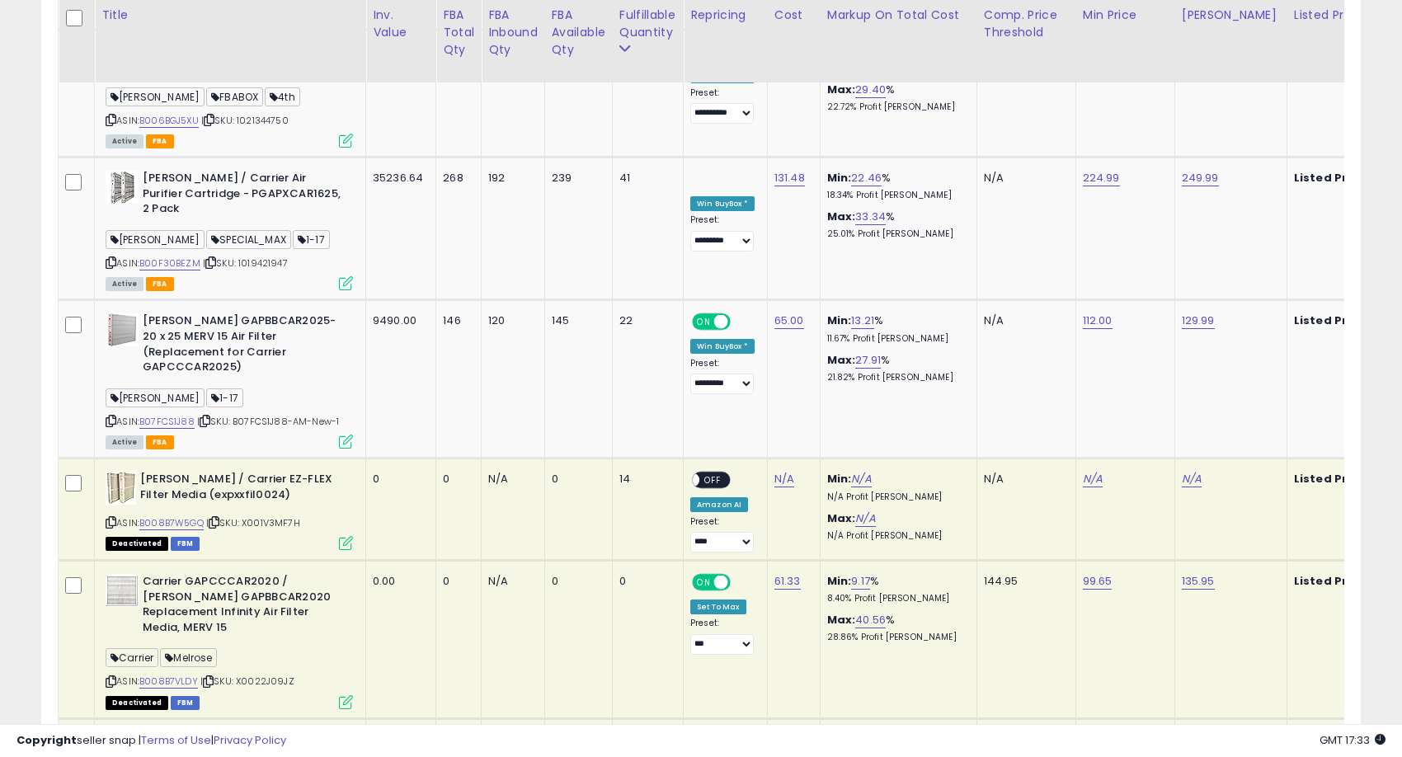
click at [874, 300] on td "Min: 13.21 % 11.67% Profit [PERSON_NAME]: 27.91 % 21.82% Profit [PERSON_NAME]" at bounding box center [898, 379] width 157 height 158
click at [284, 732] on b "Carrier / [PERSON_NAME] EXPXXFIL0016 16" X 25" X 5" MERV 10 EZ Flex Air Filter" at bounding box center [243, 757] width 200 height 50
drag, startPoint x: 774, startPoint y: 265, endPoint x: 762, endPoint y: 275, distance: 15.8
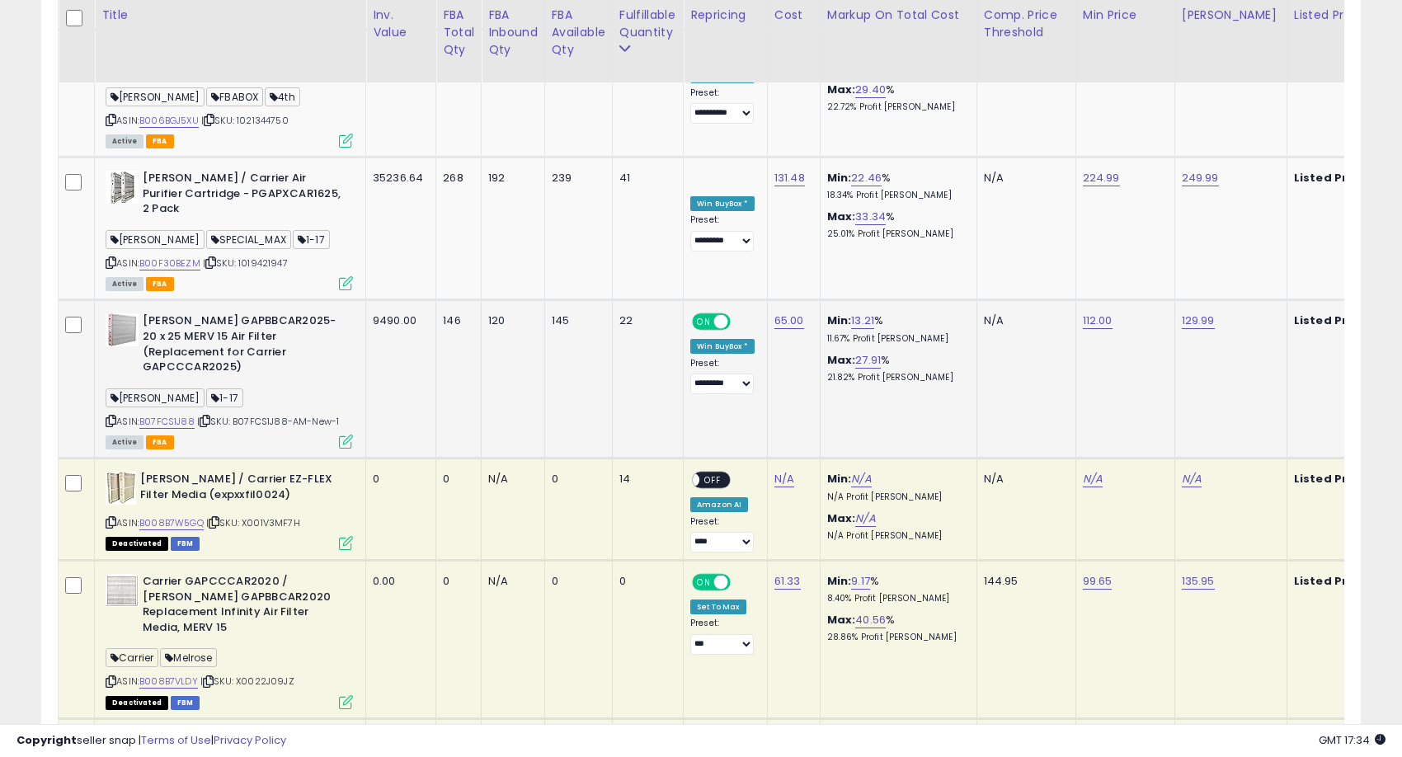
click at [774, 300] on td "65.00" at bounding box center [793, 379] width 53 height 158
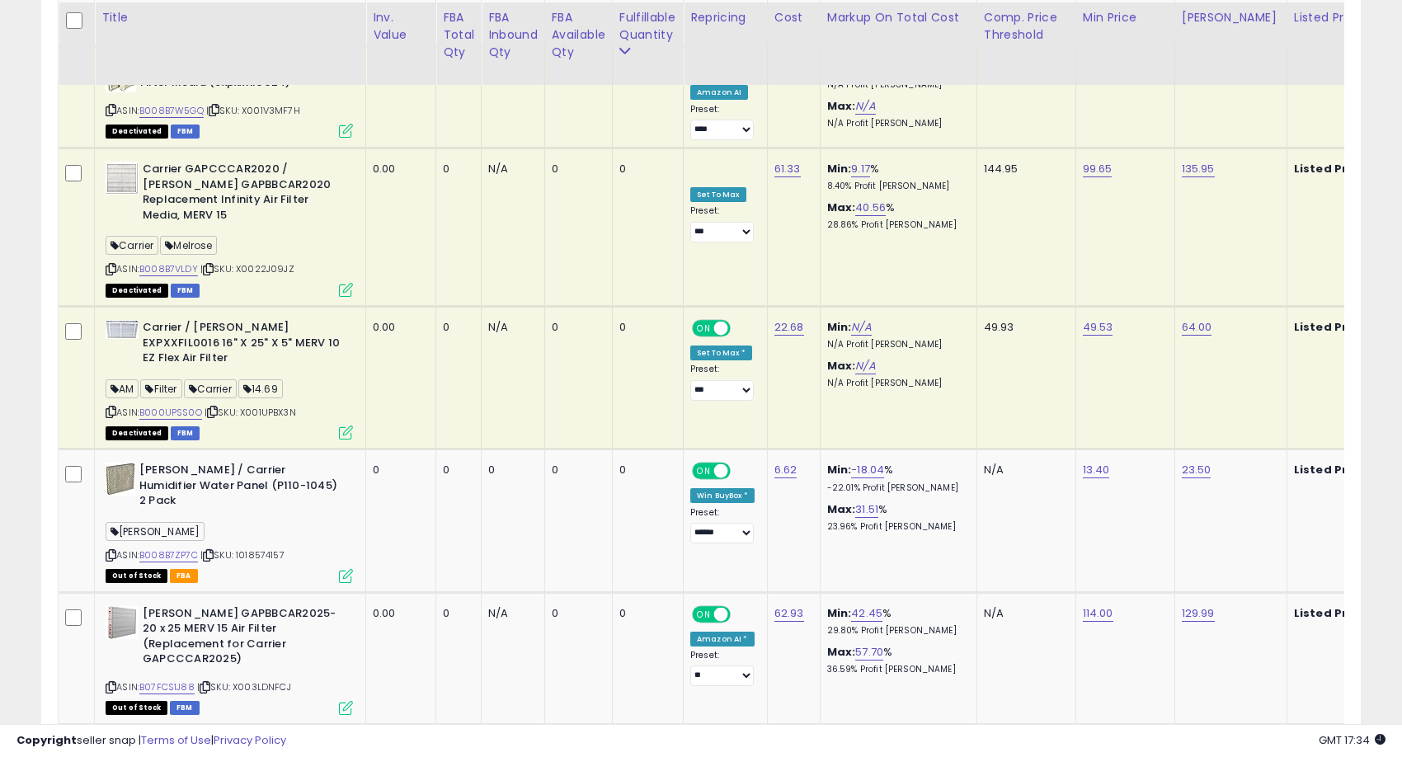
scroll to position [3672, 0]
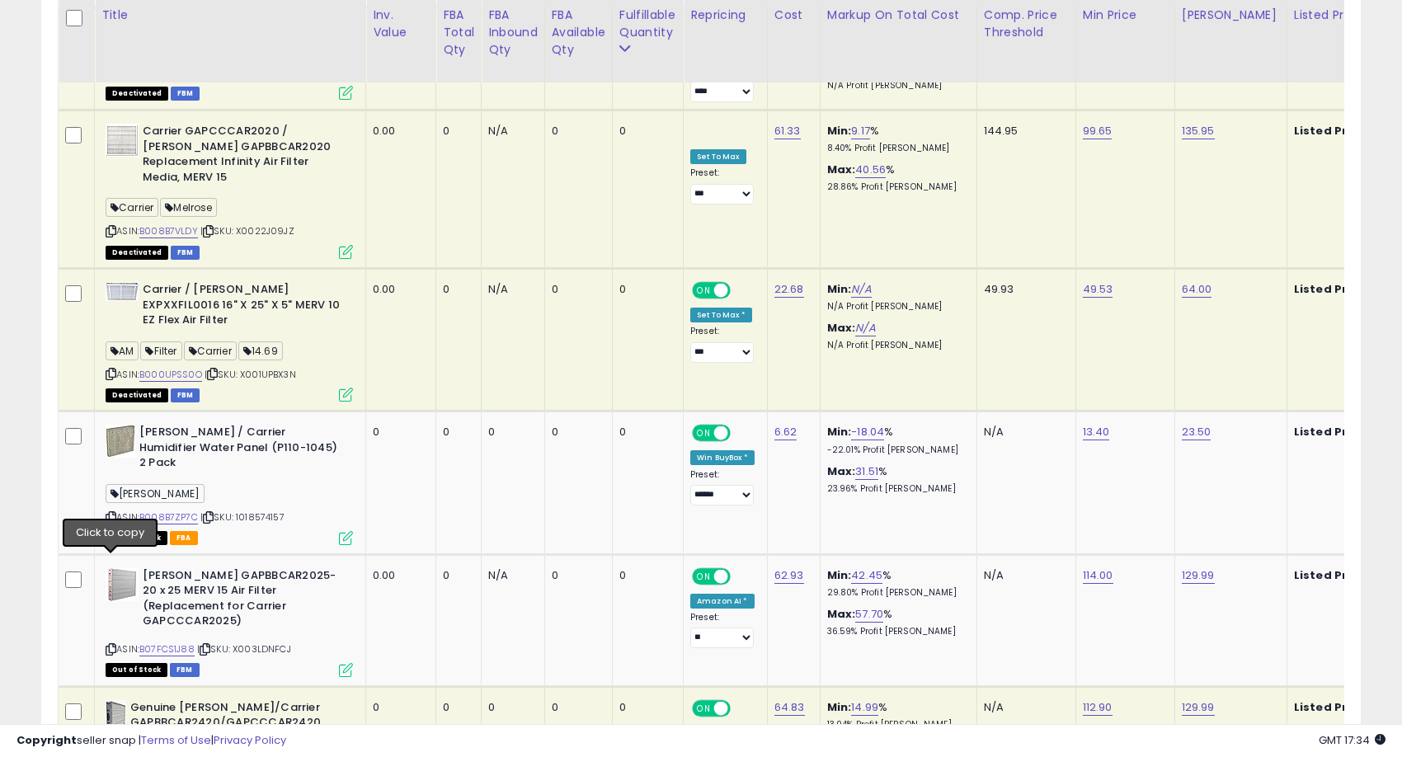
click at [787, 686] on td "64.83" at bounding box center [793, 757] width 53 height 143
click at [277, 700] on b "Genuine [PERSON_NAME]/Carrier GAPBBCAR2420/GAPCCCAR2420 Air Filter" at bounding box center [230, 725] width 200 height 50
click at [1001, 686] on td "N/A" at bounding box center [1025, 757] width 99 height 143
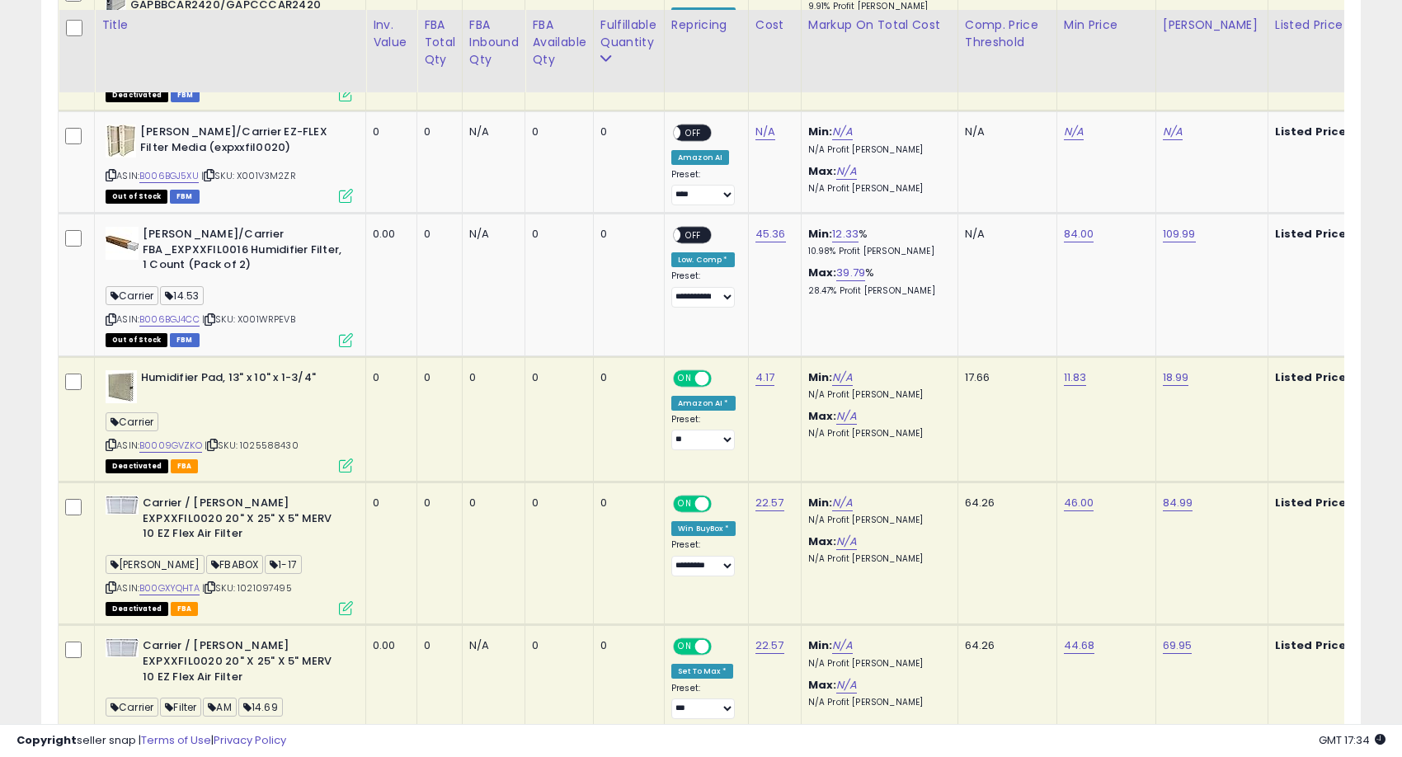
scroll to position [1149, 0]
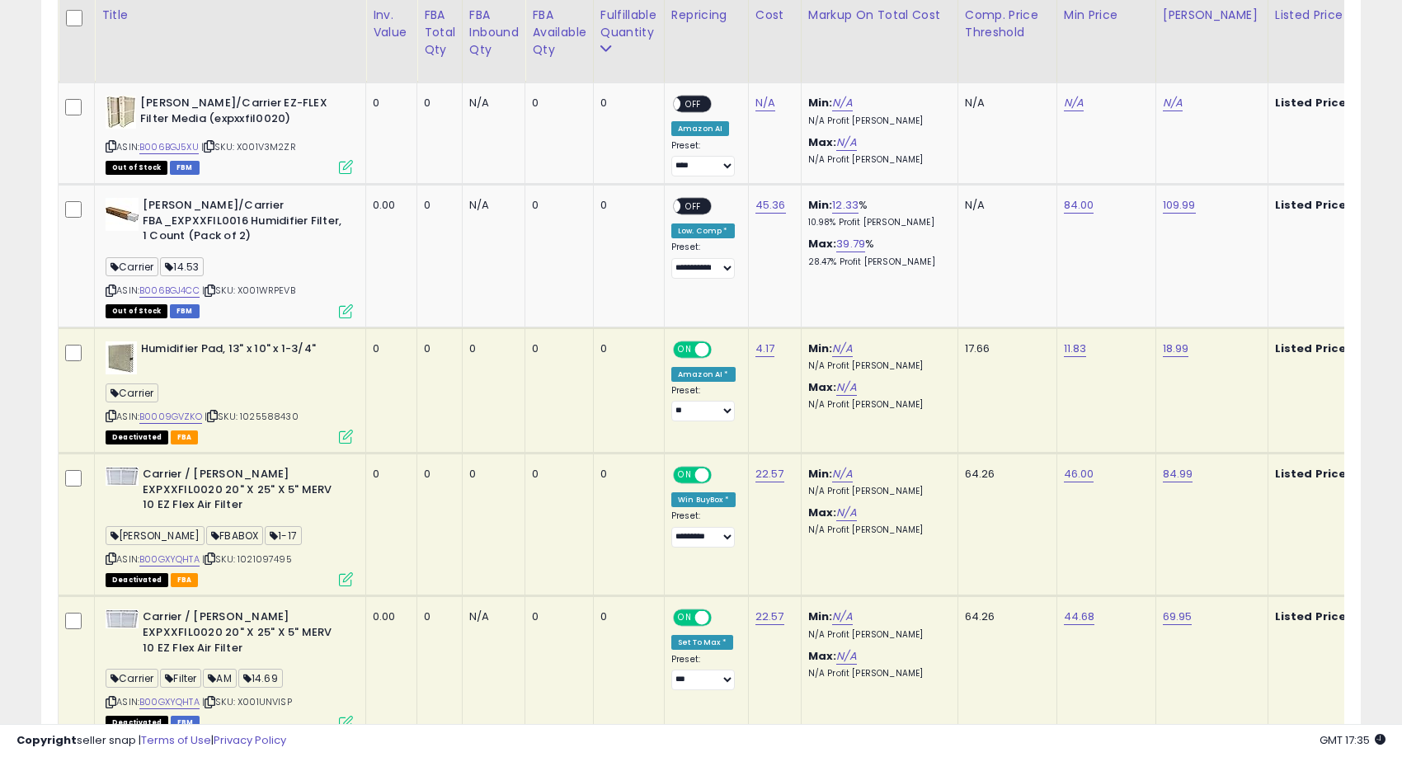
click at [872, 80] on th "Markup on Total Cost" at bounding box center [879, 41] width 157 height 82
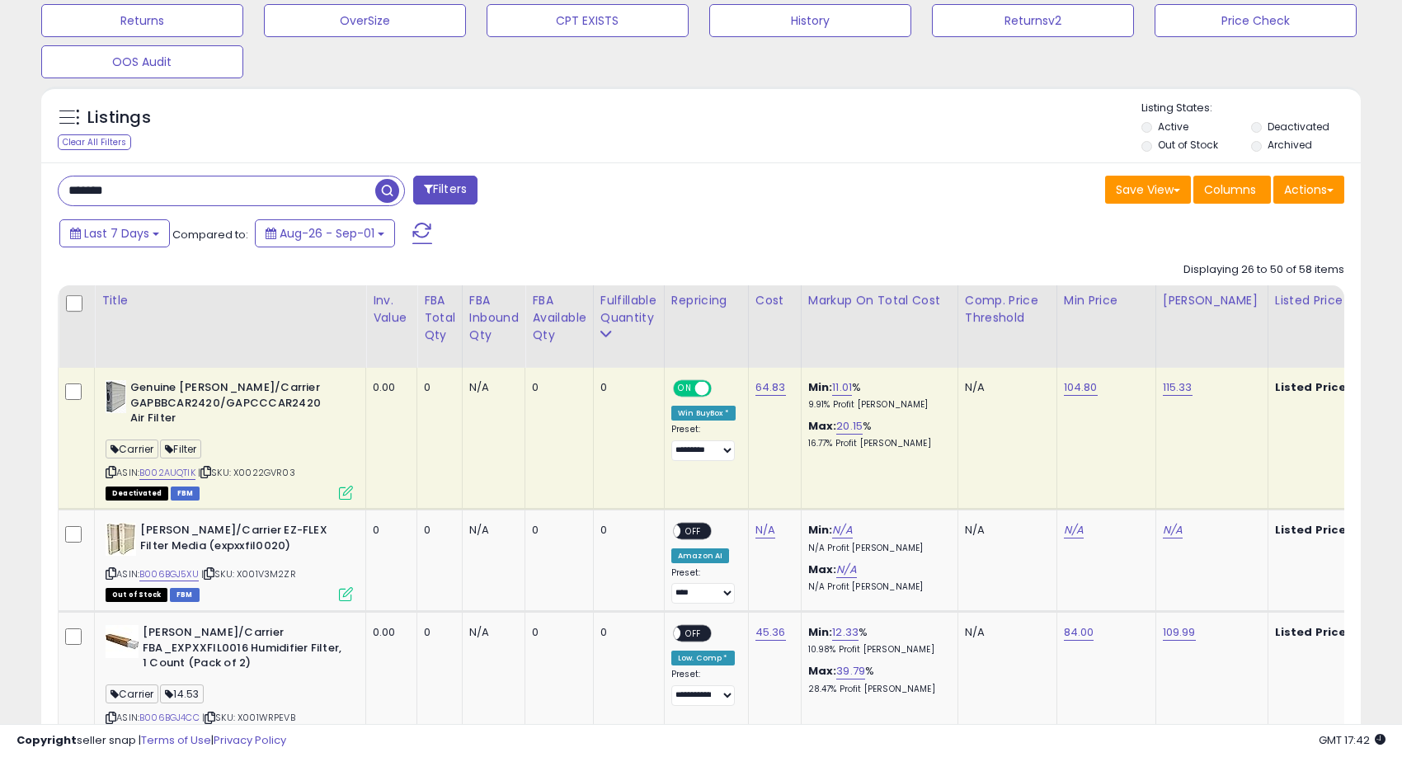
scroll to position [571, 0]
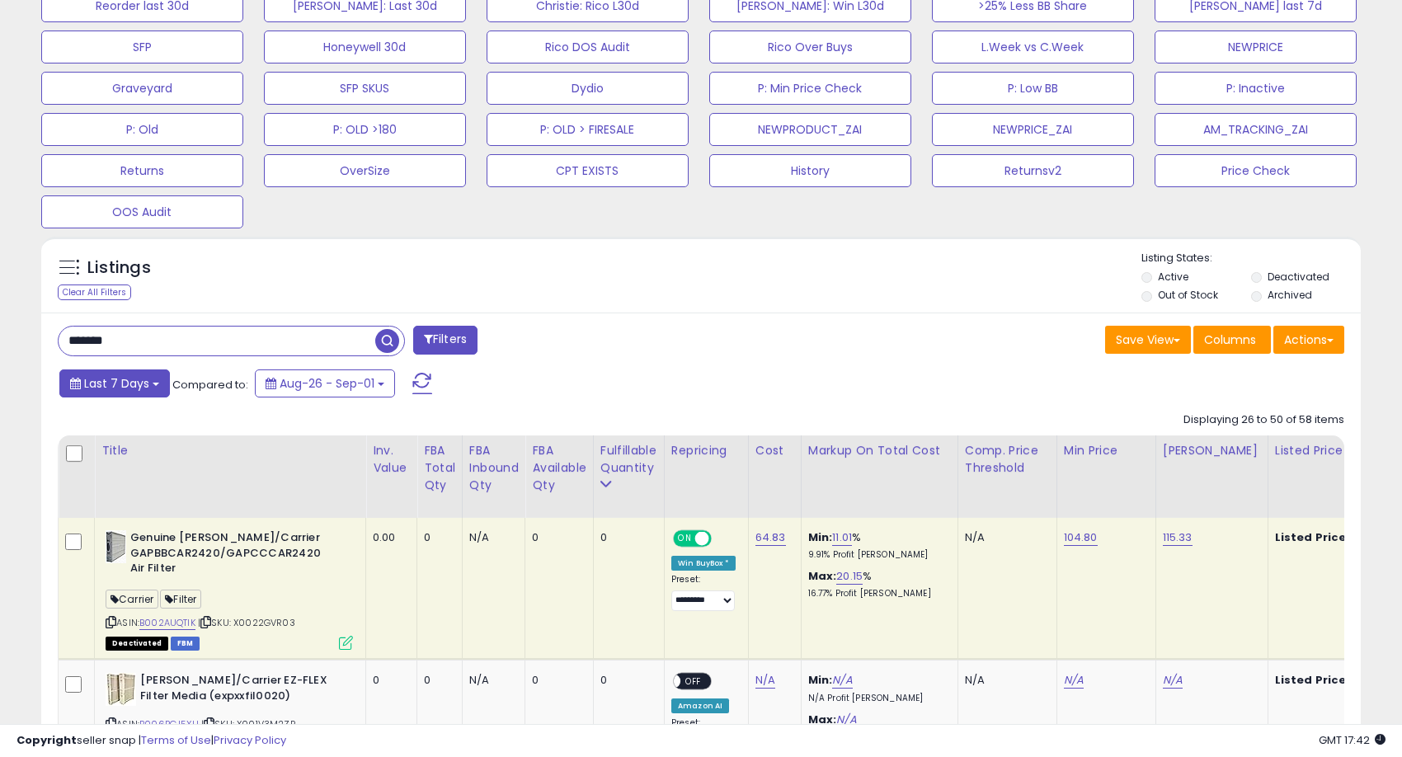
click at [148, 383] on button "Last 7 Days" at bounding box center [114, 383] width 110 height 28
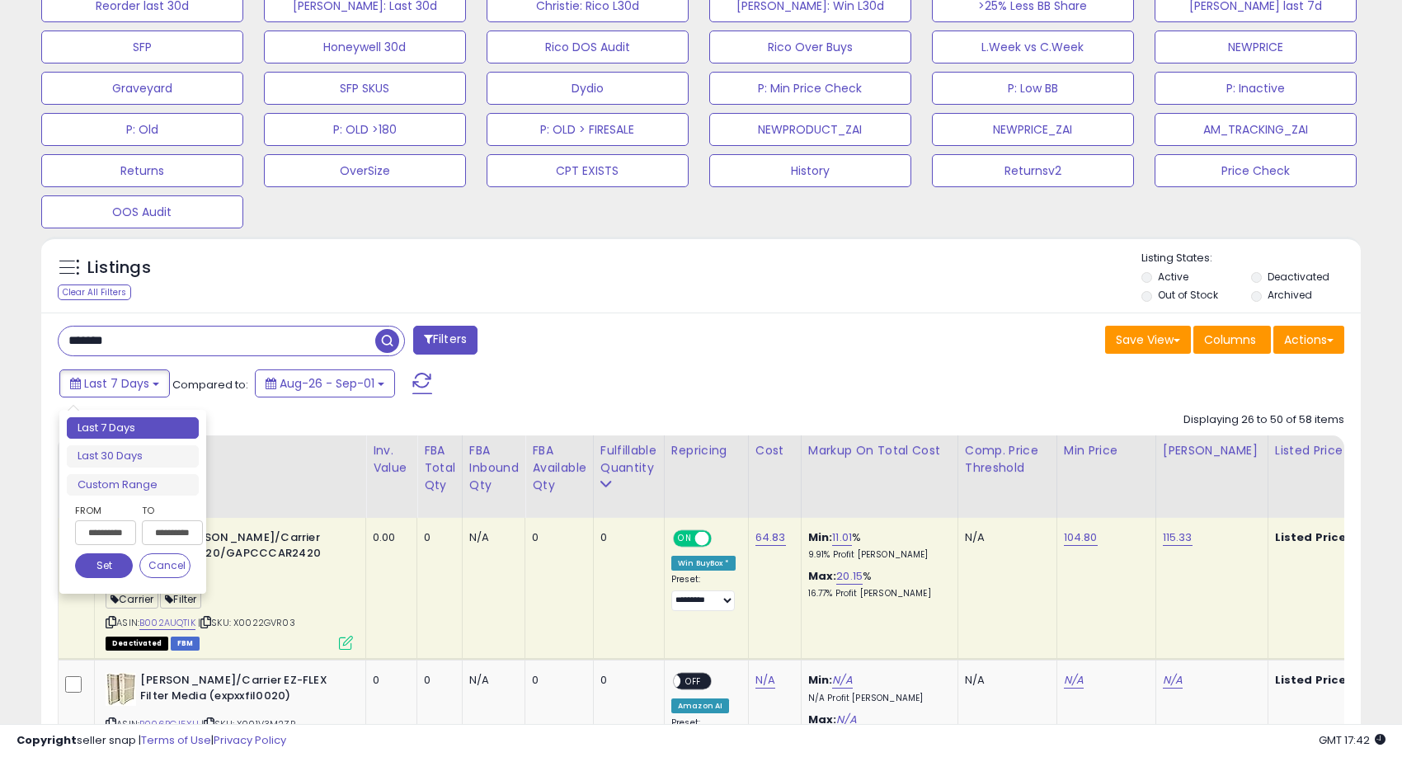
scroll to position [0, 3]
drag, startPoint x: 114, startPoint y: 534, endPoint x: 133, endPoint y: 531, distance: 19.2
click at [133, 531] on div "**********" at bounding box center [133, 544] width 132 height 84
click at [133, 531] on div "**********" at bounding box center [162, 527] width 58 height 51
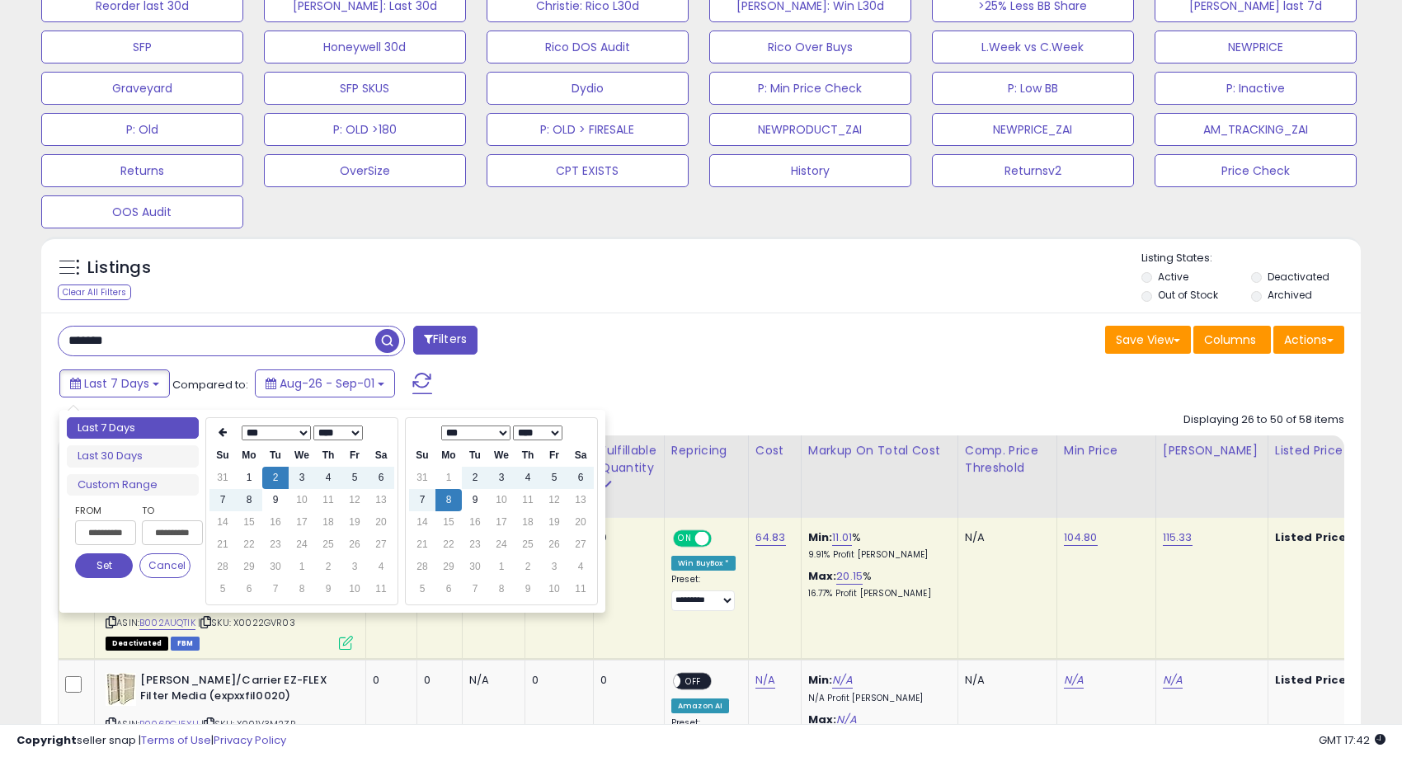
click at [134, 533] on div "**********" at bounding box center [133, 544] width 132 height 84
drag, startPoint x: 126, startPoint y: 532, endPoint x: 137, endPoint y: 532, distance: 10.7
click at [137, 532] on div "**********" at bounding box center [133, 544] width 132 height 84
type input "**********"
click at [115, 572] on button "Set" at bounding box center [104, 565] width 58 height 25
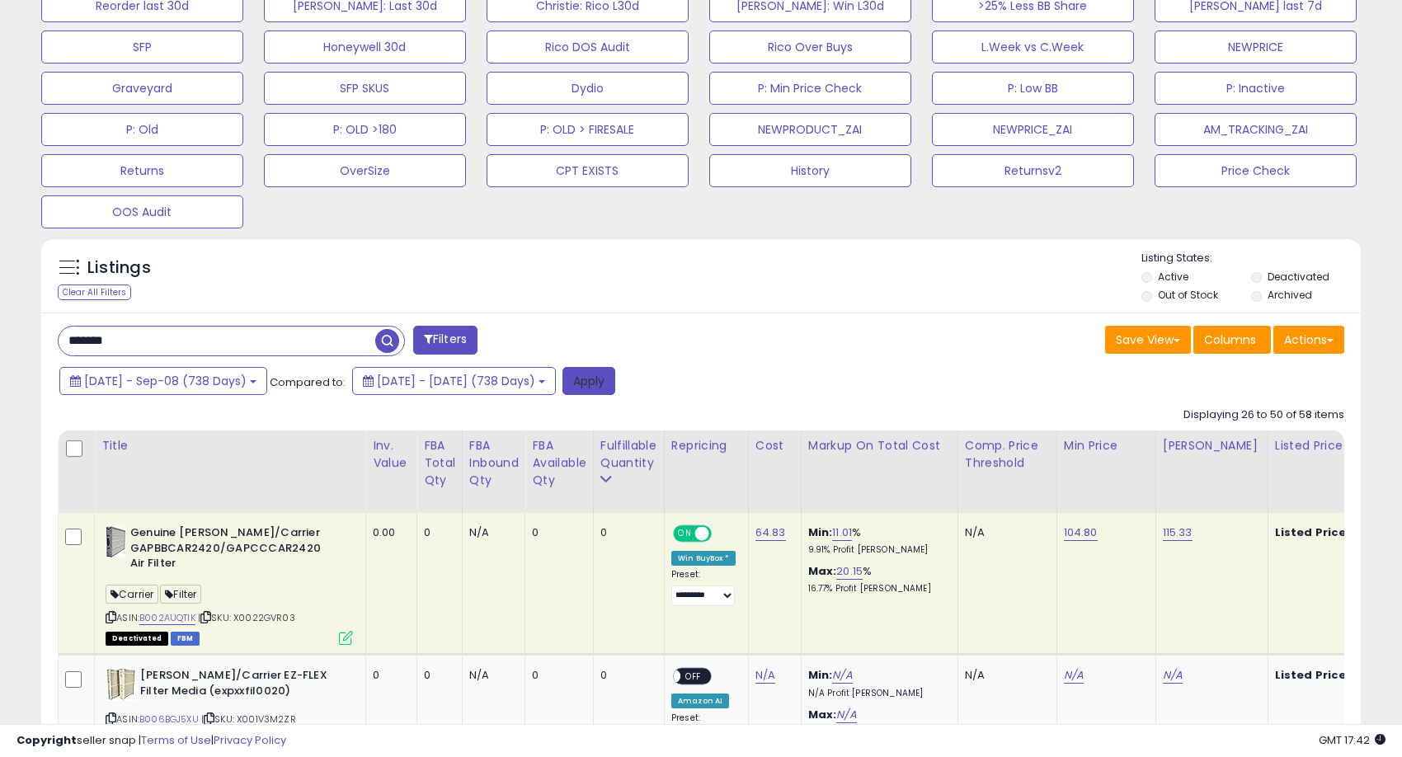
click at [615, 382] on button "Apply" at bounding box center [588, 381] width 53 height 28
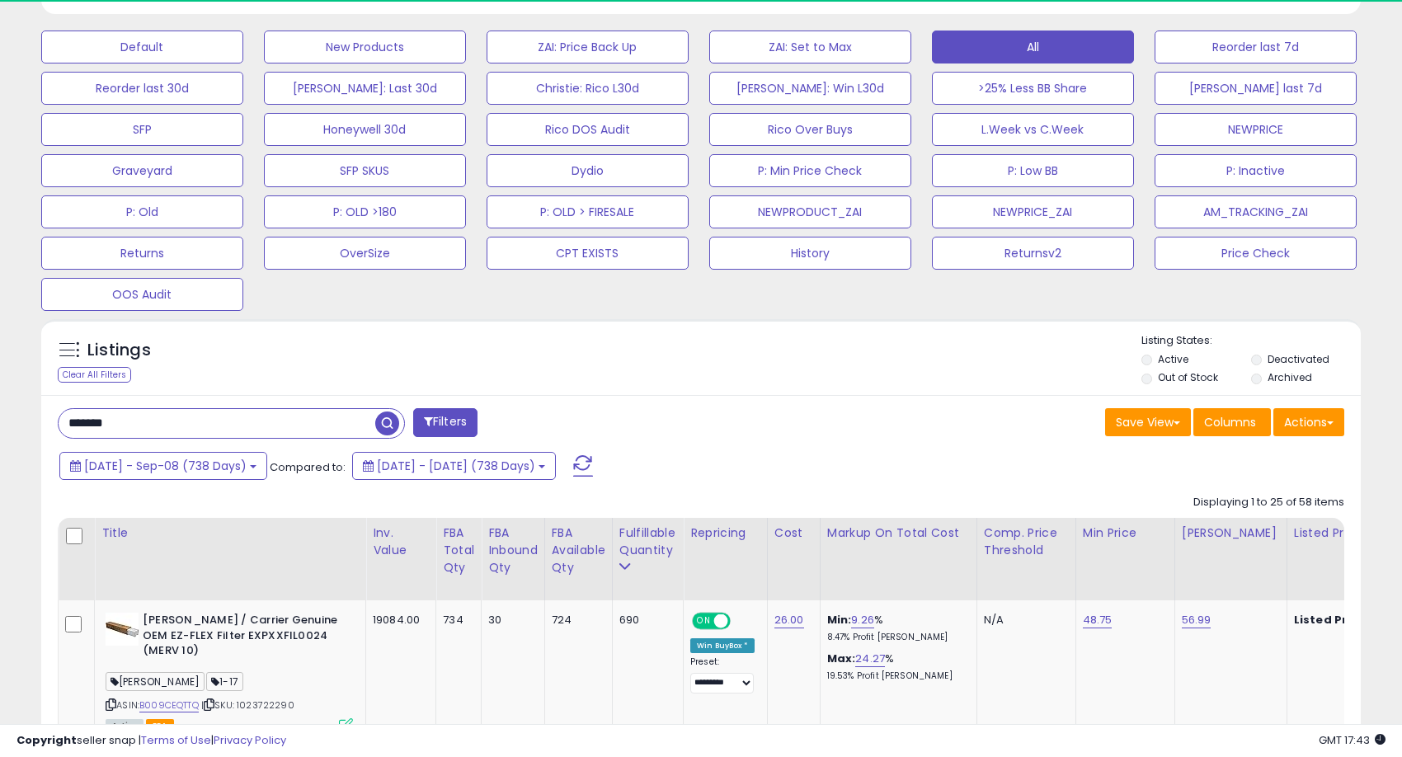
scroll to position [824179, 823752]
click at [951, 438] on div "Save View Save As New View Update Current View Columns Actions Import Export Vi…" at bounding box center [1028, 424] width 655 height 32
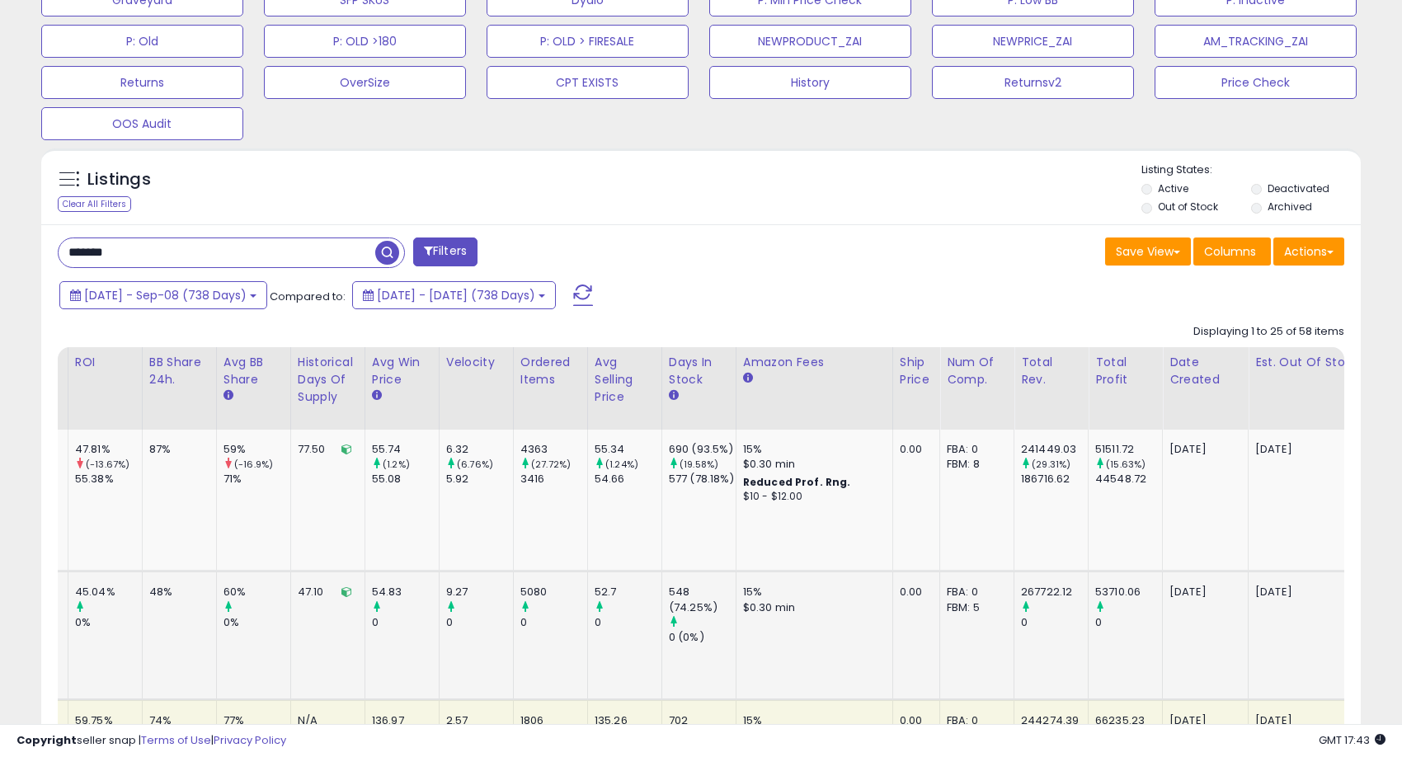
scroll to position [0, 1649]
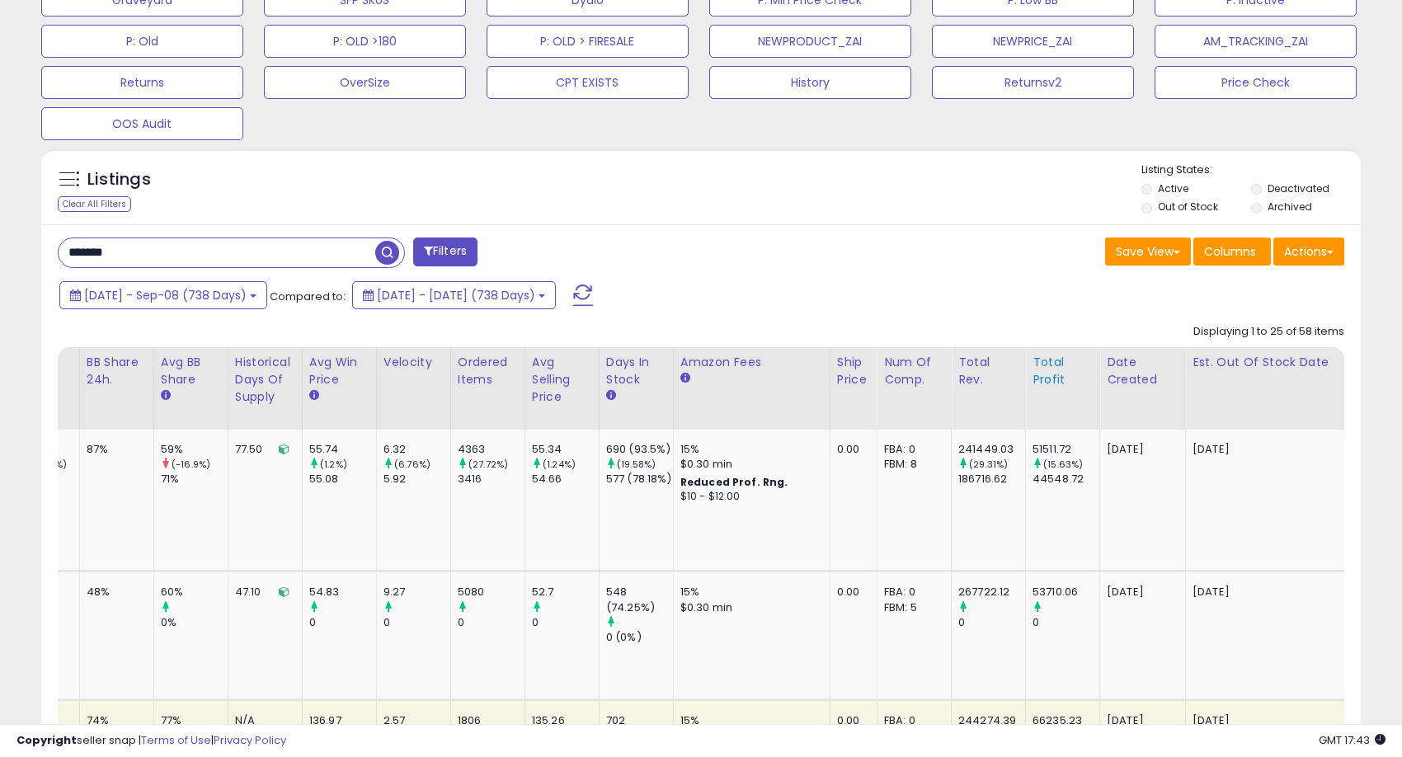
click at [1032, 368] on div "Total Profit" at bounding box center [1062, 371] width 60 height 35
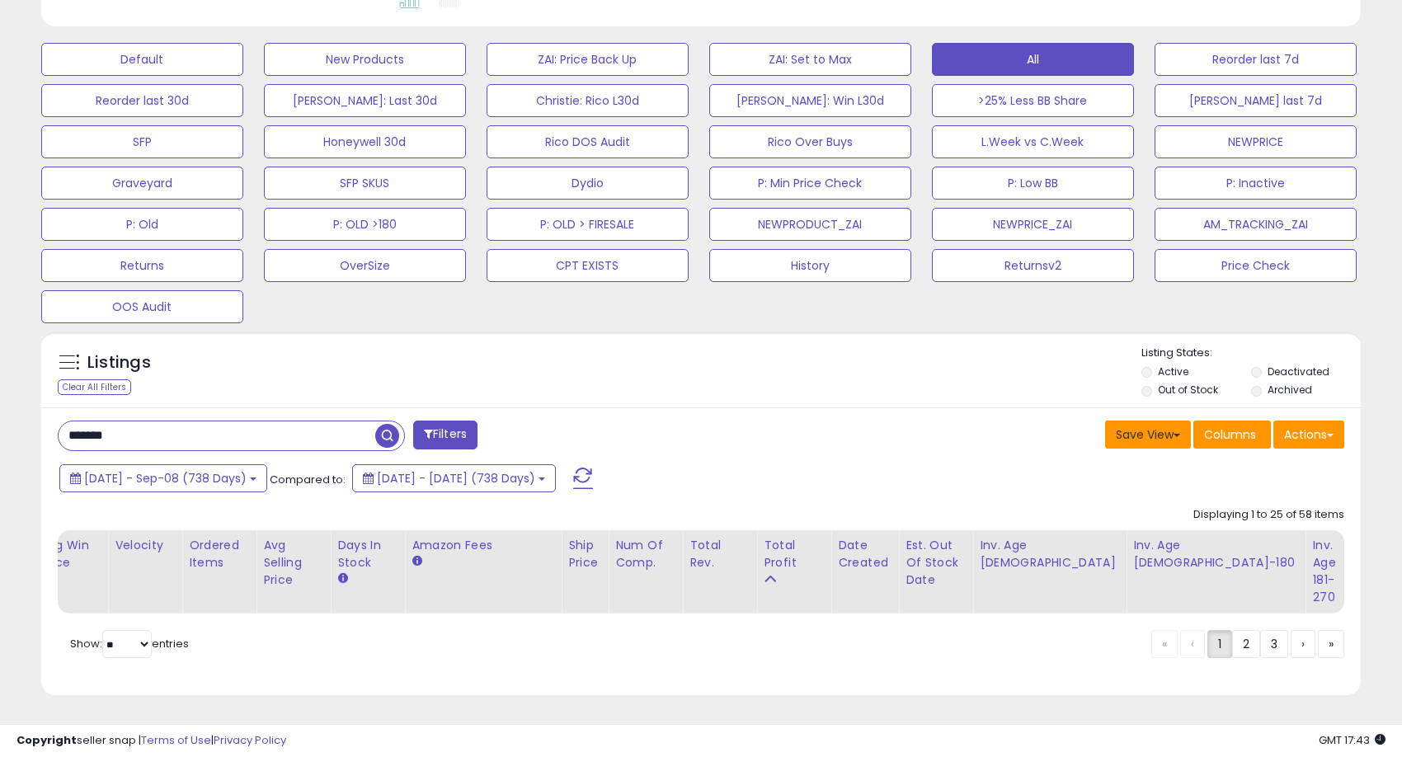
scroll to position [0, 0]
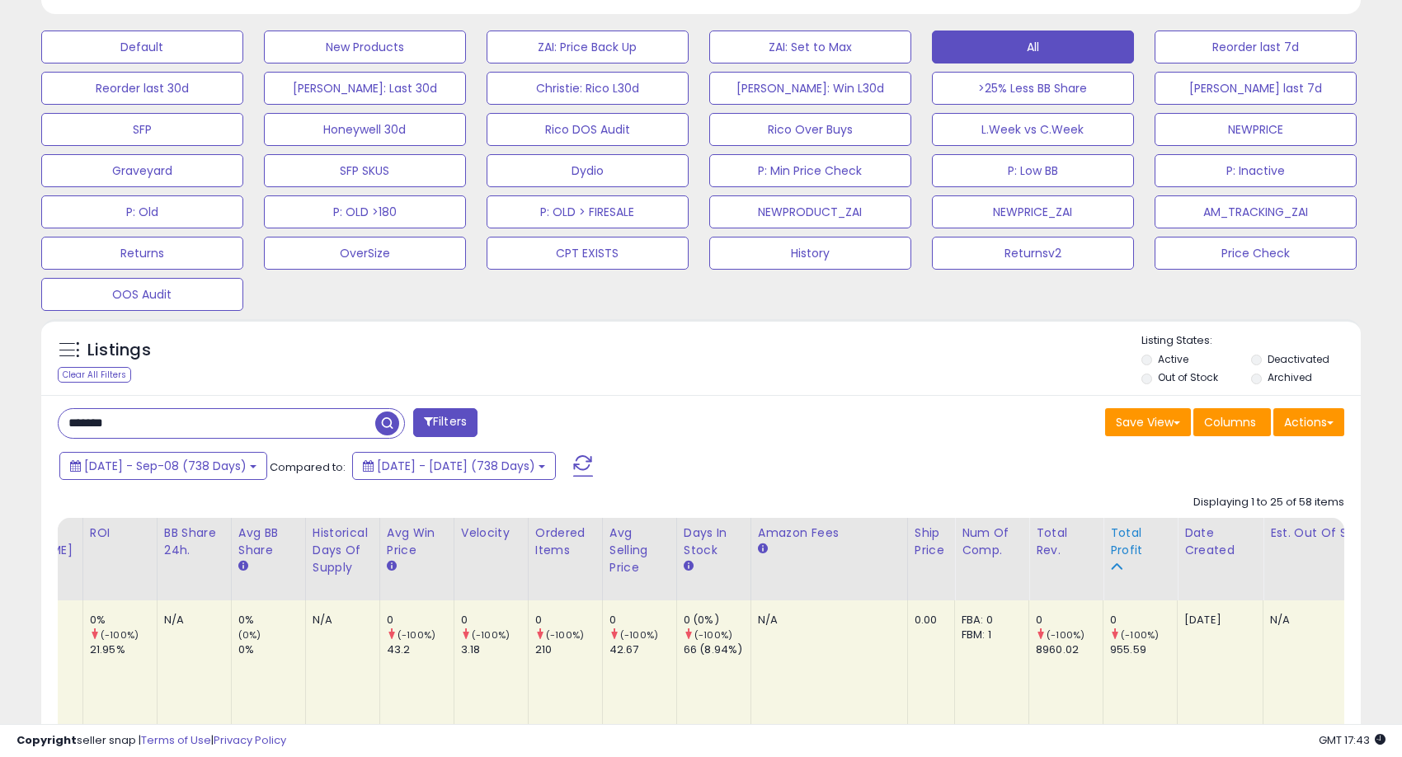
click at [1110, 537] on div "Total Profit" at bounding box center [1140, 541] width 60 height 35
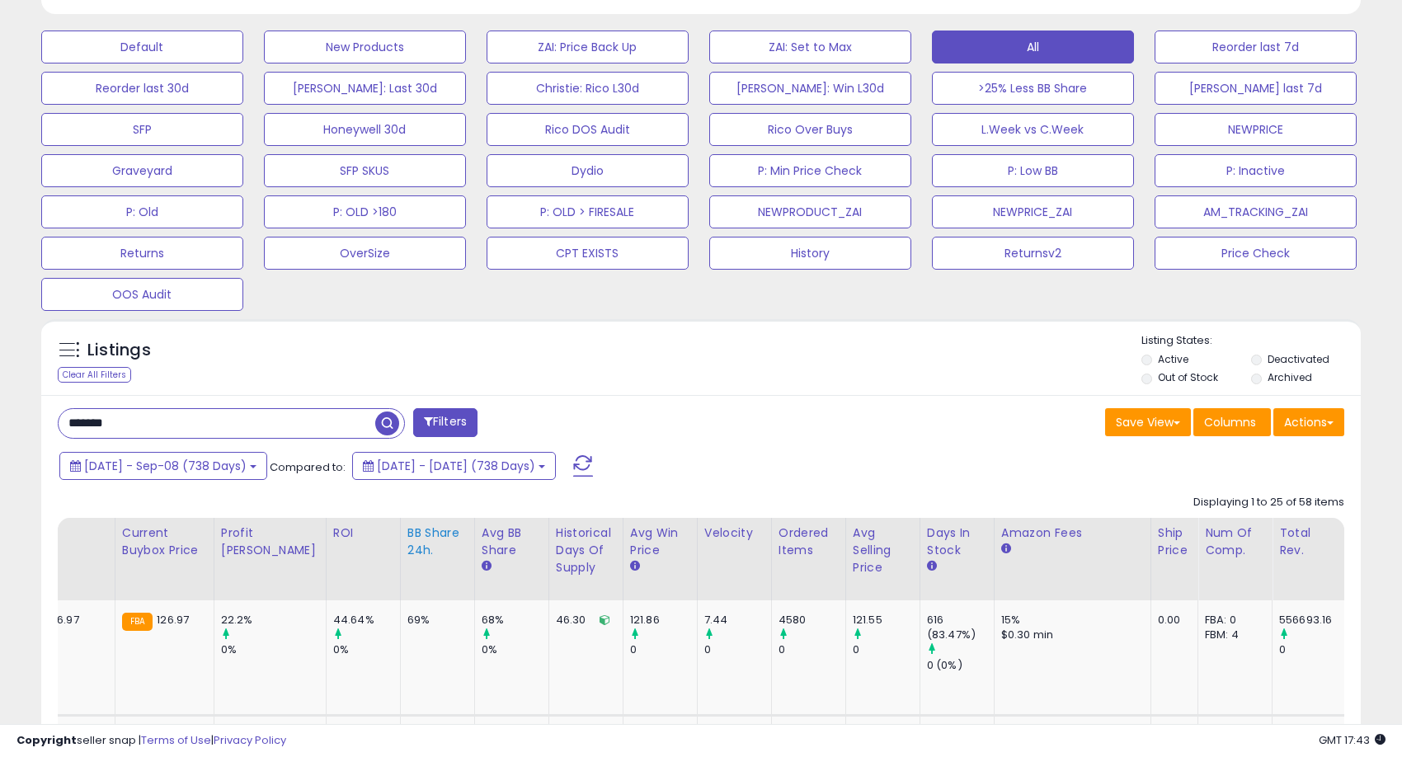
scroll to position [0, 909]
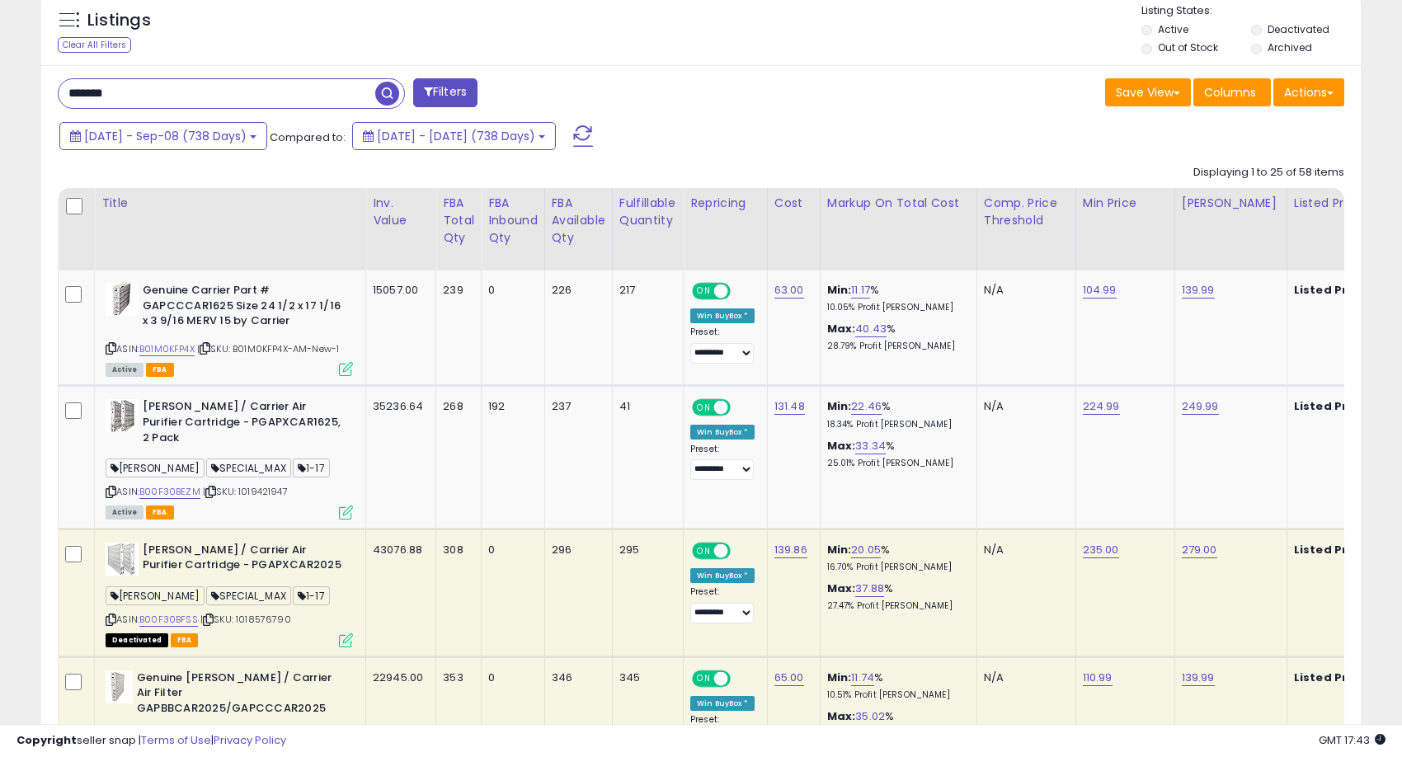
click at [261, 551] on b "[PERSON_NAME] / Carrier Air Purifier Cartridge - PGAPXCAR2025" at bounding box center [243, 560] width 200 height 35
click at [107, 615] on icon at bounding box center [111, 619] width 11 height 9
click at [272, 548] on b "[PERSON_NAME] / Carrier Air Purifier Cartridge - PGAPXCAR2025" at bounding box center [243, 560] width 200 height 35
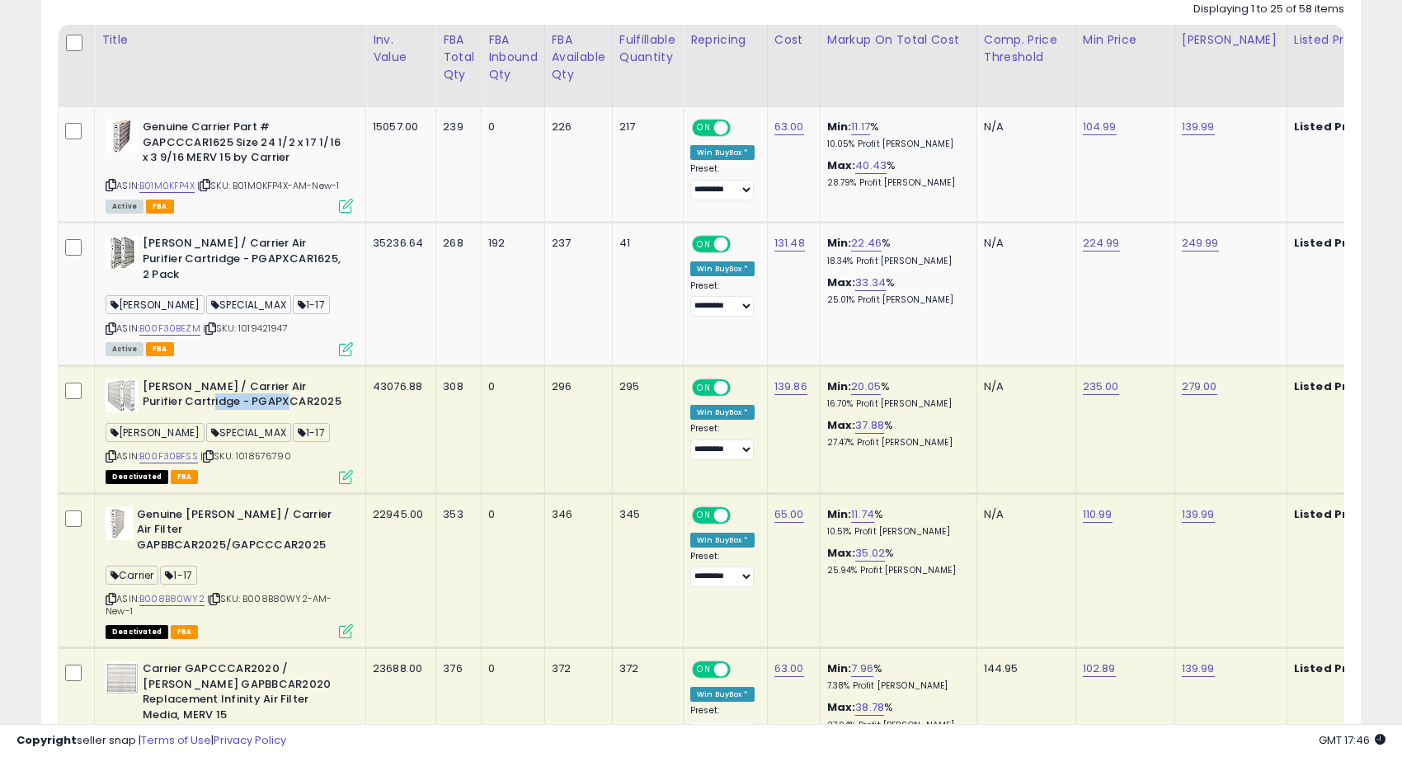
scroll to position [984, 0]
click at [205, 516] on b "Genuine [PERSON_NAME] / Carrier Air Filter GAPBBCAR2025/GAPCCCAR2025" at bounding box center [237, 530] width 200 height 50
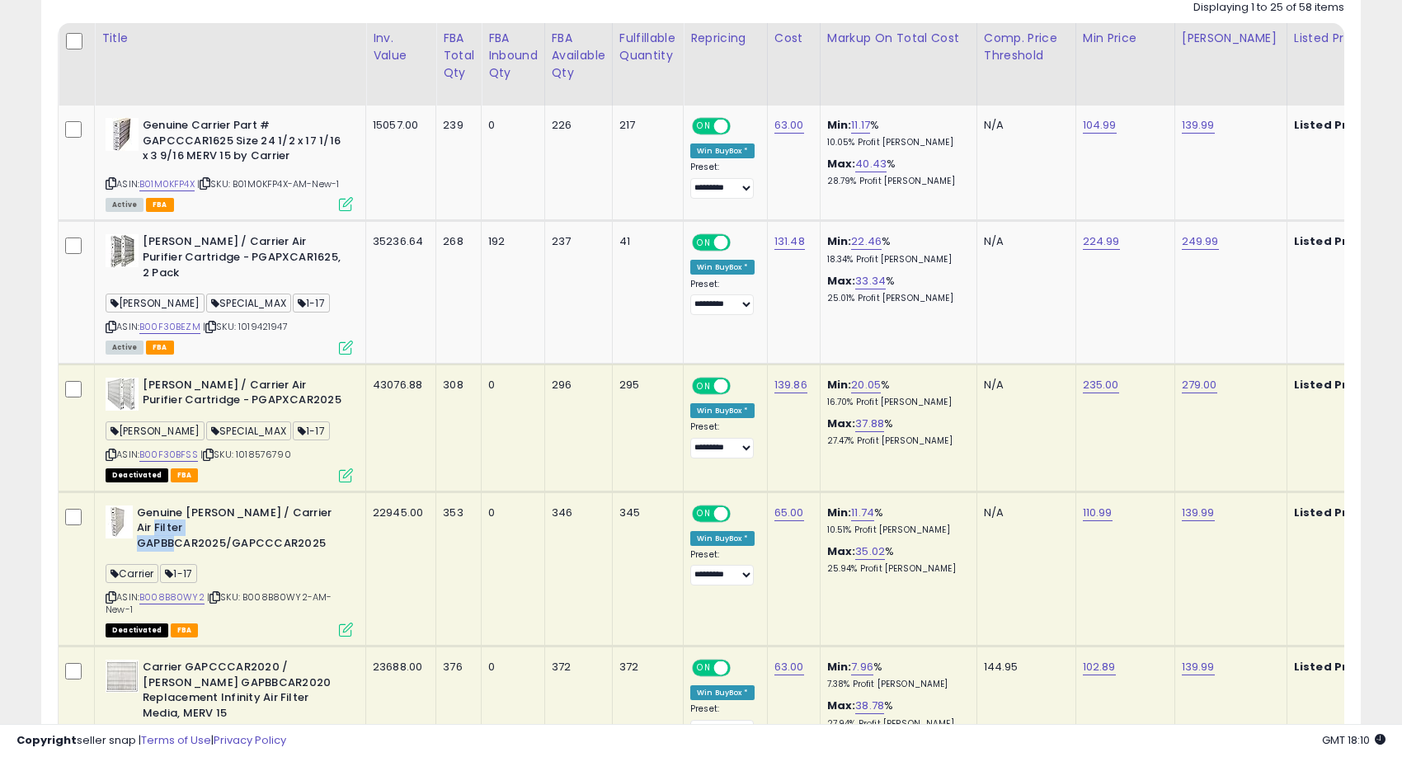
click at [205, 516] on b "Genuine [PERSON_NAME] / Carrier Air Filter GAPBBCAR2025/GAPCCCAR2025" at bounding box center [237, 530] width 200 height 50
